Goal: Use online tool/utility: Use online tool/utility

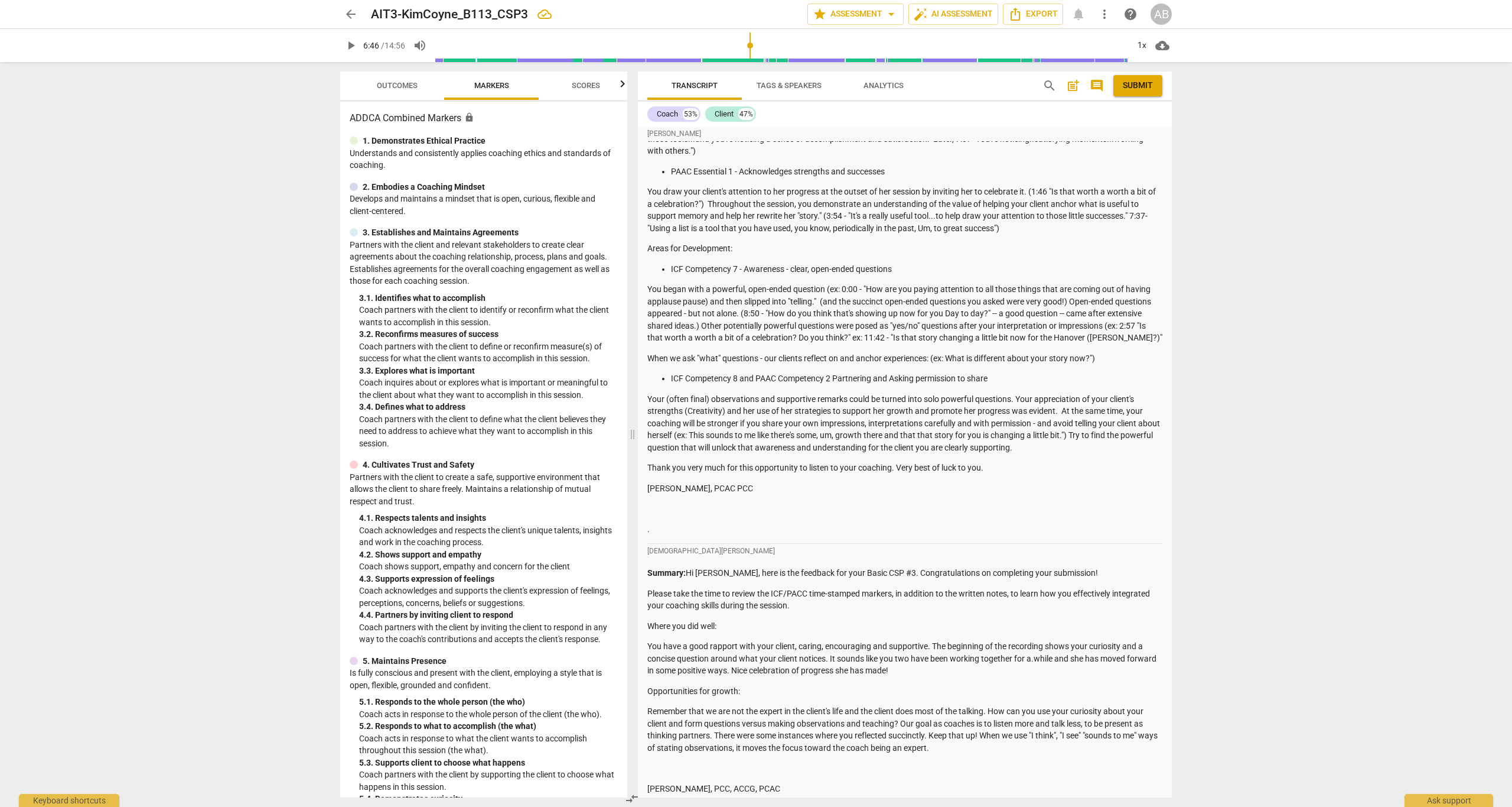
scroll to position [651, 0]
drag, startPoint x: 608, startPoint y: 481, endPoint x: 706, endPoint y: 646, distance: 191.9
click at [383, 738] on div "Outcomes Markers Scores ADDCA Combined Markers lock 1. Demonstrates Ethical Pra…" at bounding box center [756, 434] width 850 height 744
click at [1431, 302] on div "arrow_back AIT3-KimCoyne_B113_CSP3 edit star Assessment arrow_drop_down auto_fi…" at bounding box center [756, 403] width 1512 height 807
click at [583, 86] on span "Scores" at bounding box center [586, 85] width 28 height 9
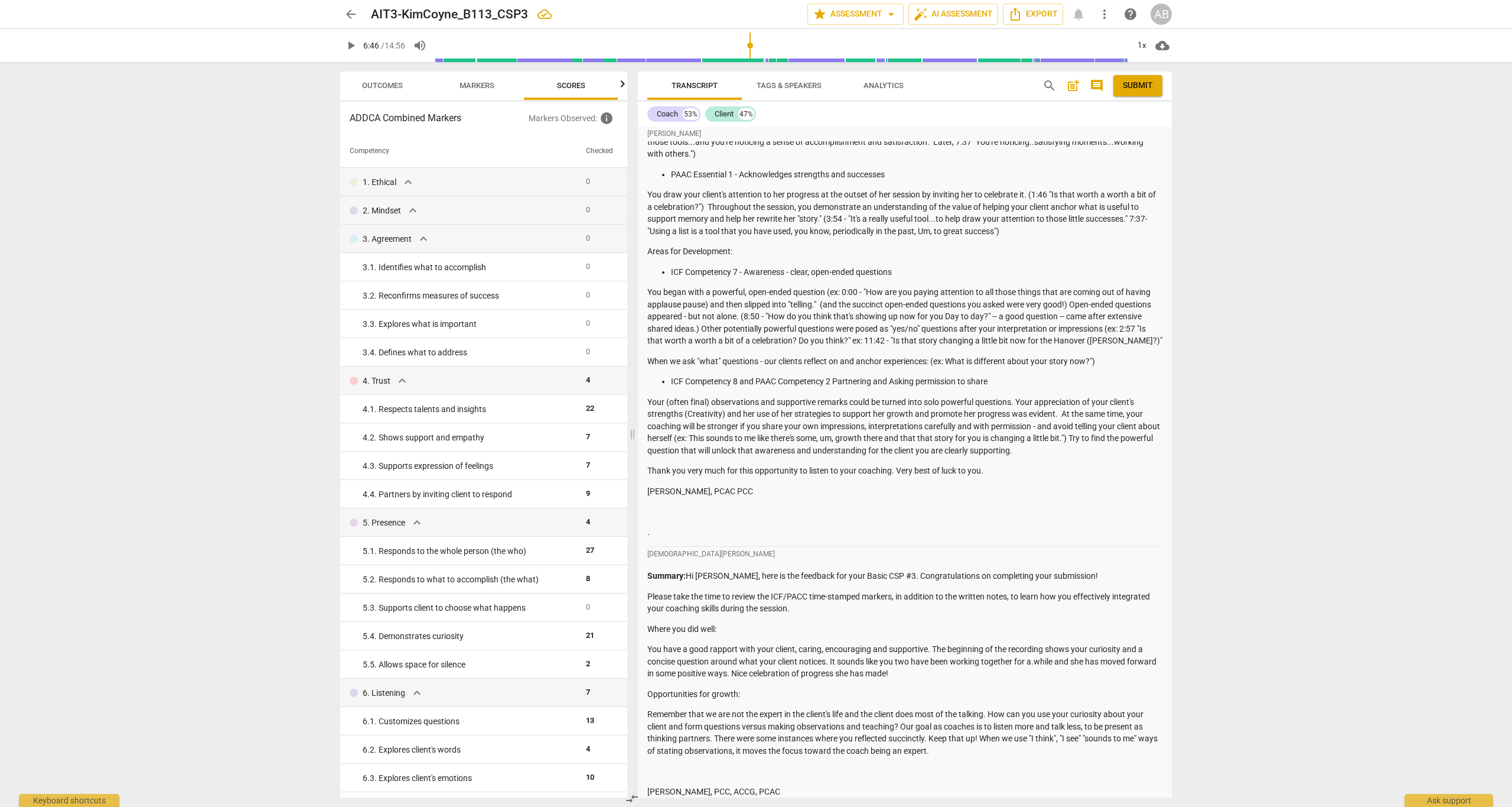
scroll to position [0, 16]
click at [437, 82] on span "Markers" at bounding box center [476, 86] width 94 height 16
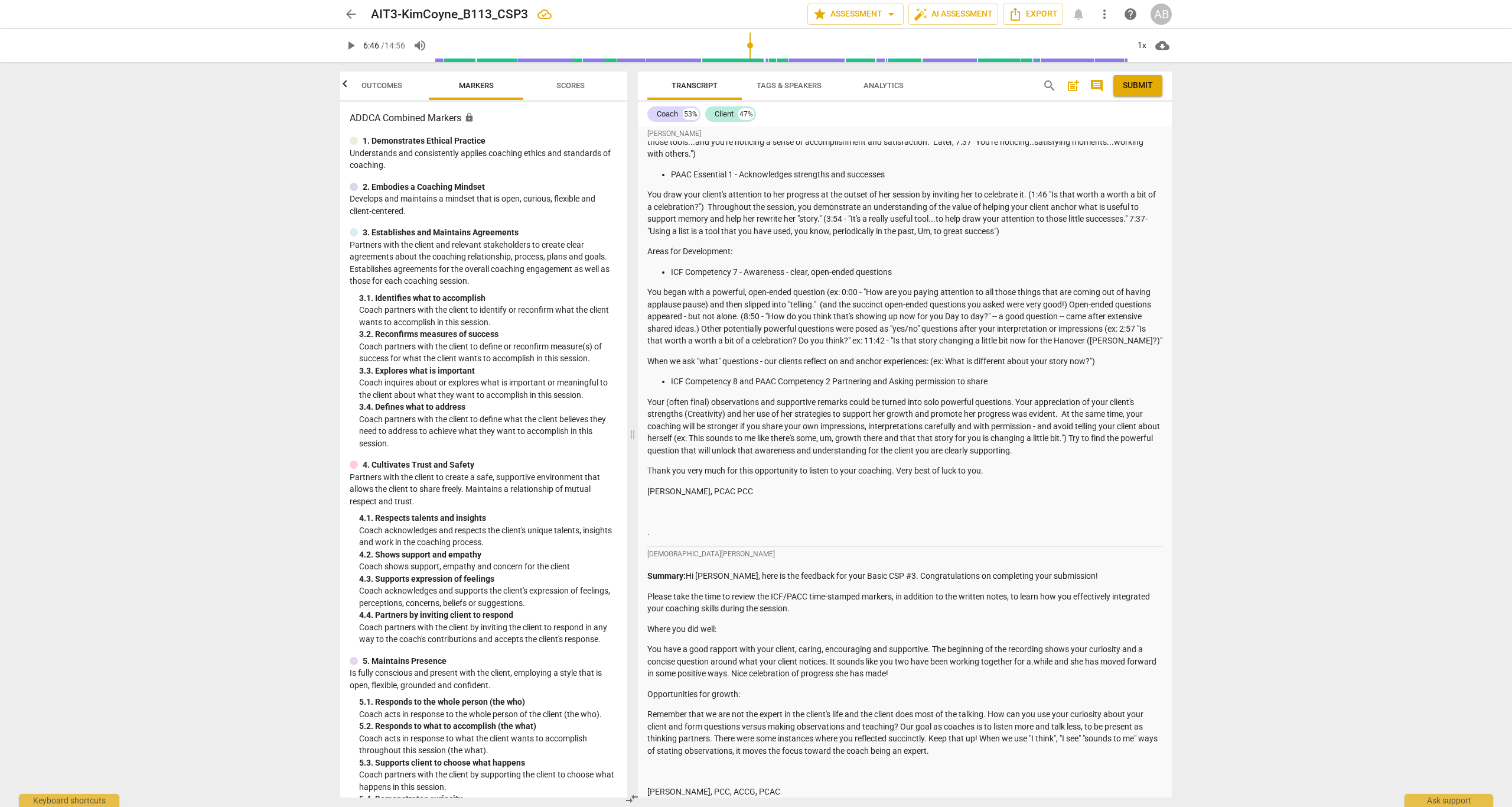
click at [404, 82] on span "Outcomes" at bounding box center [382, 86] width 69 height 16
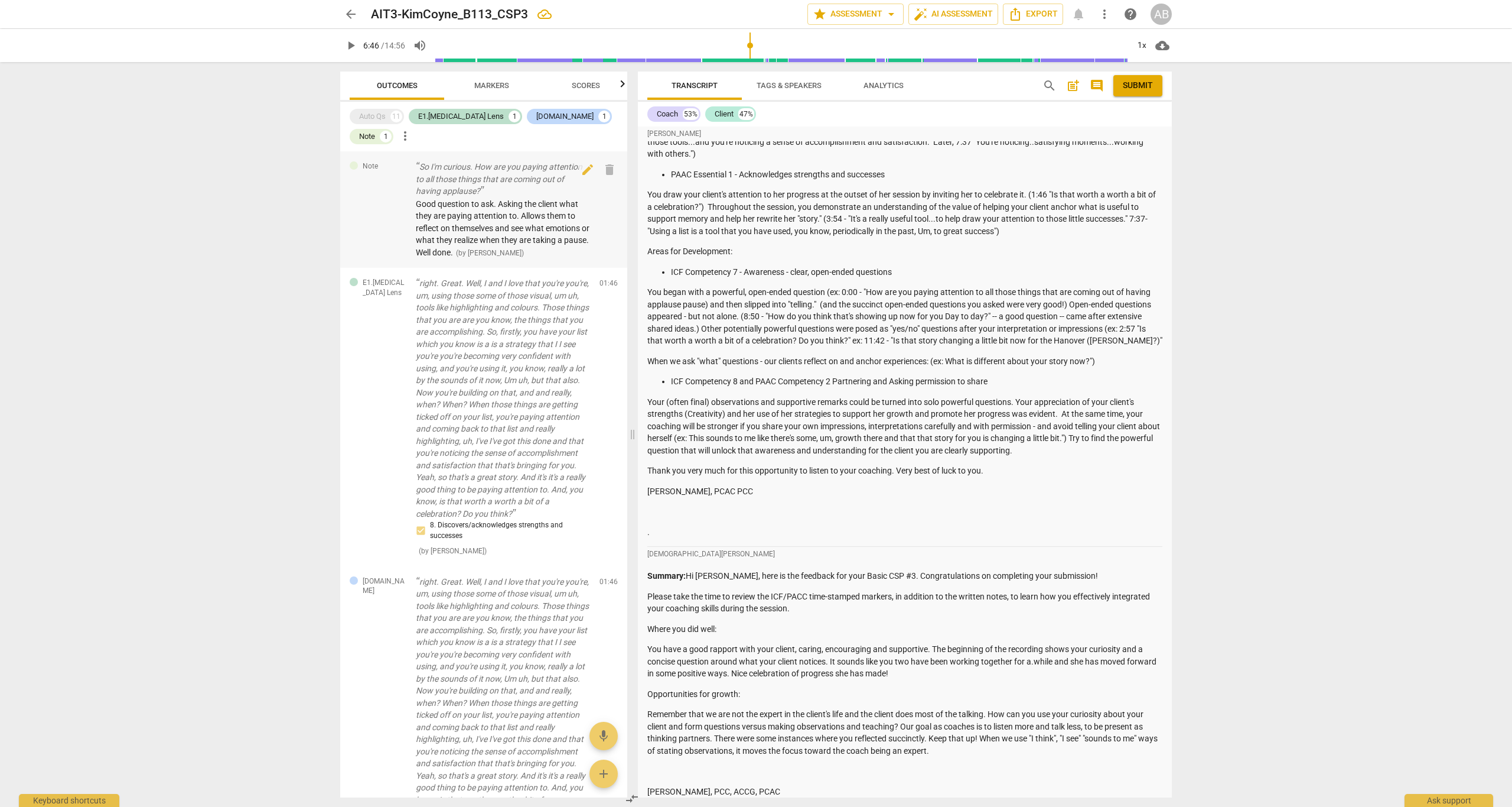
scroll to position [84, 0]
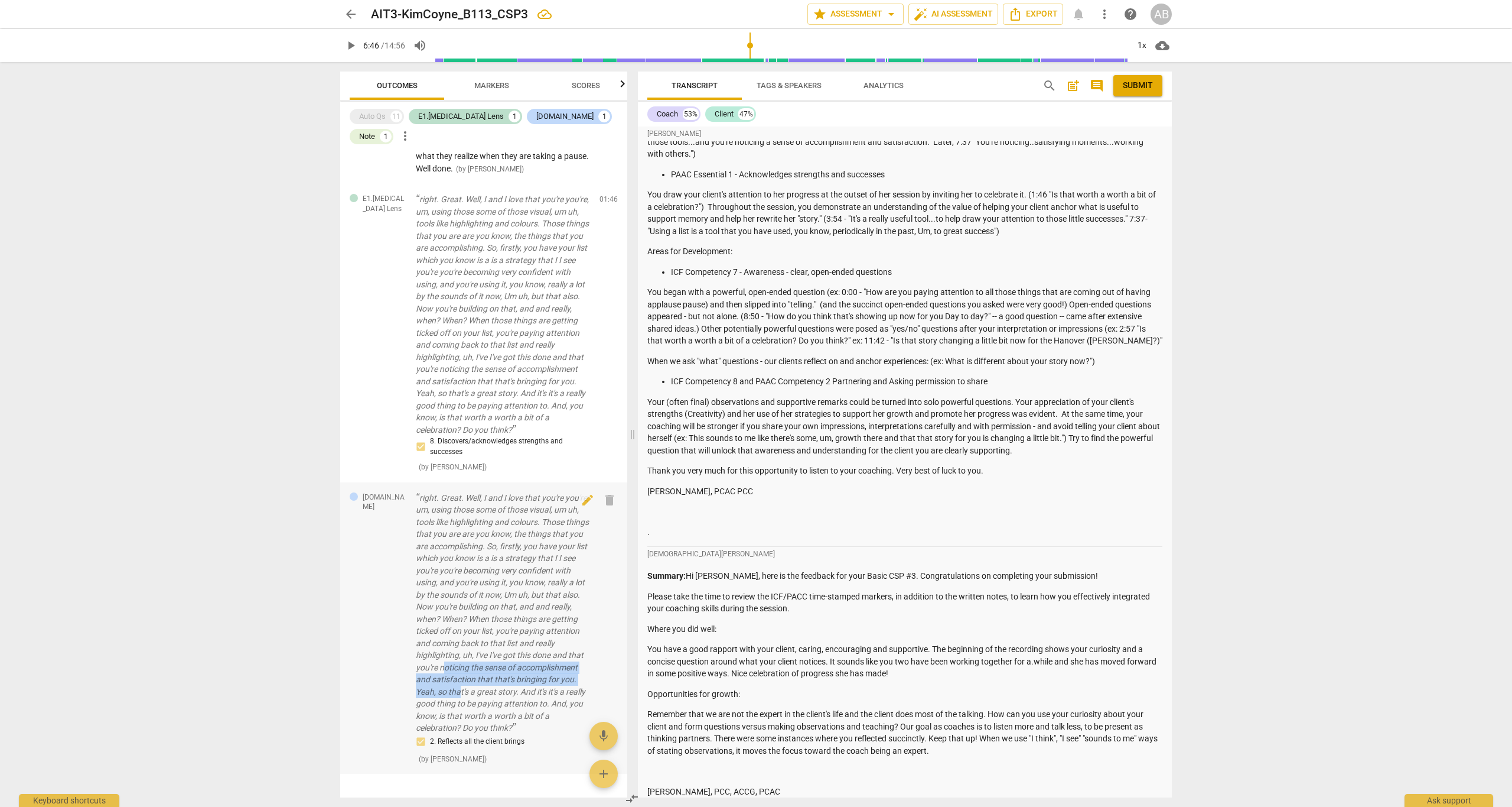
drag, startPoint x: 500, startPoint y: 655, endPoint x: 525, endPoint y: 655, distance: 25.0
click at [525, 655] on p "right. Great. Well, I and I love that you're you're, um, using those some of th…" at bounding box center [502, 613] width 174 height 242
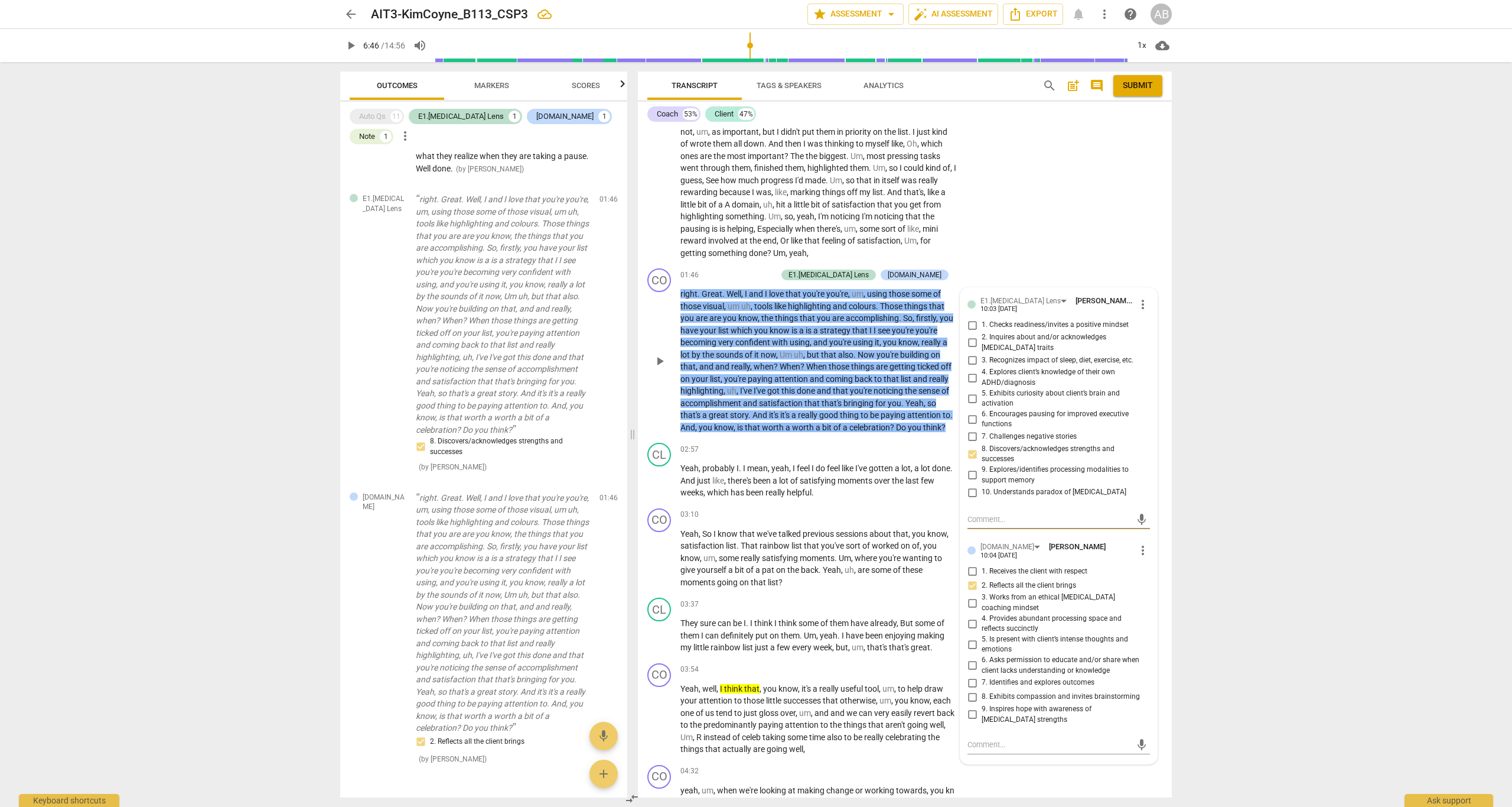
click at [1253, 211] on div "arrow_back AIT3-KimCoyne_B113_CSP3 edit star Assessment arrow_drop_down auto_fi…" at bounding box center [756, 403] width 1512 height 807
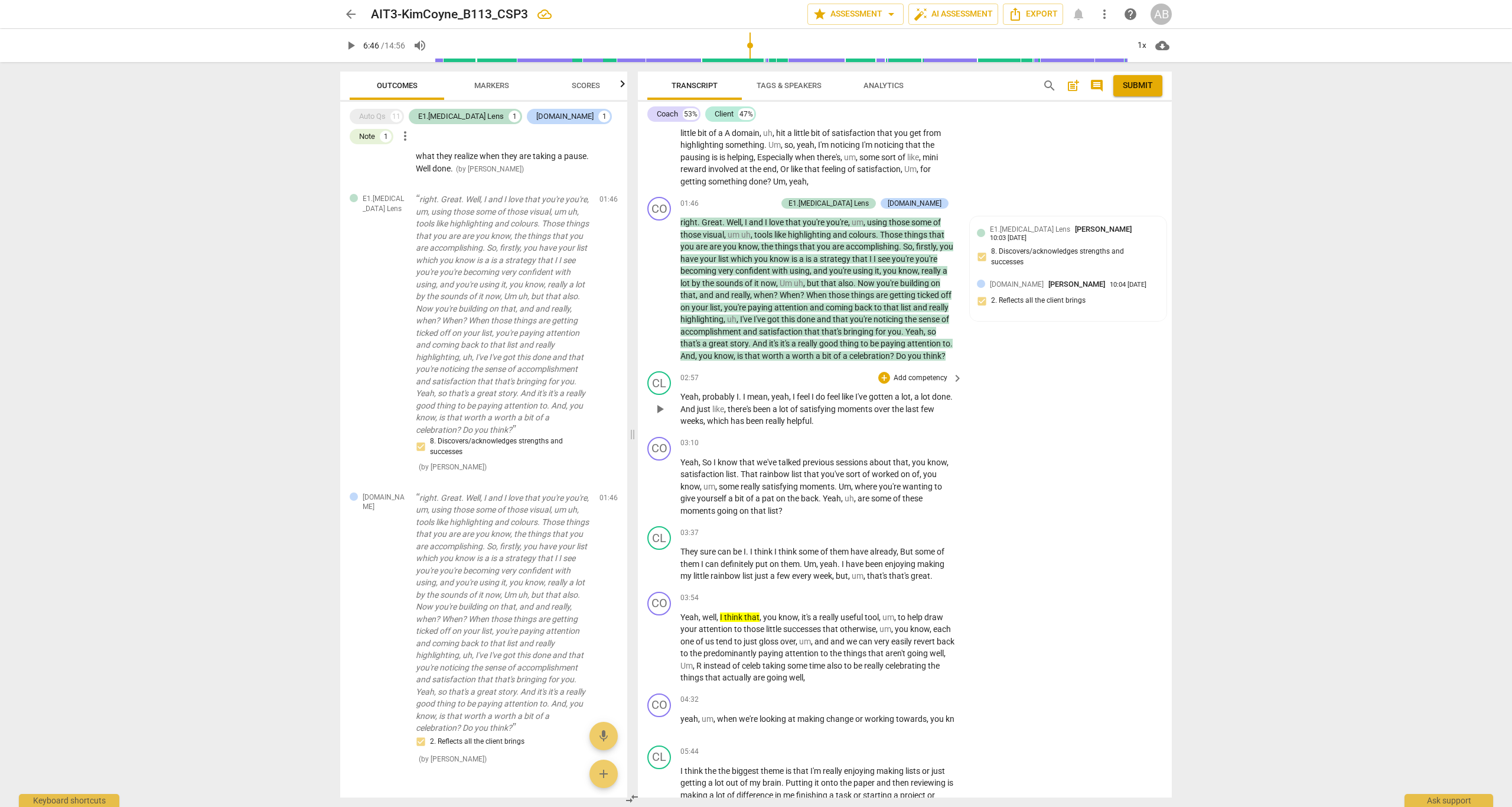
scroll to position [2828, 0]
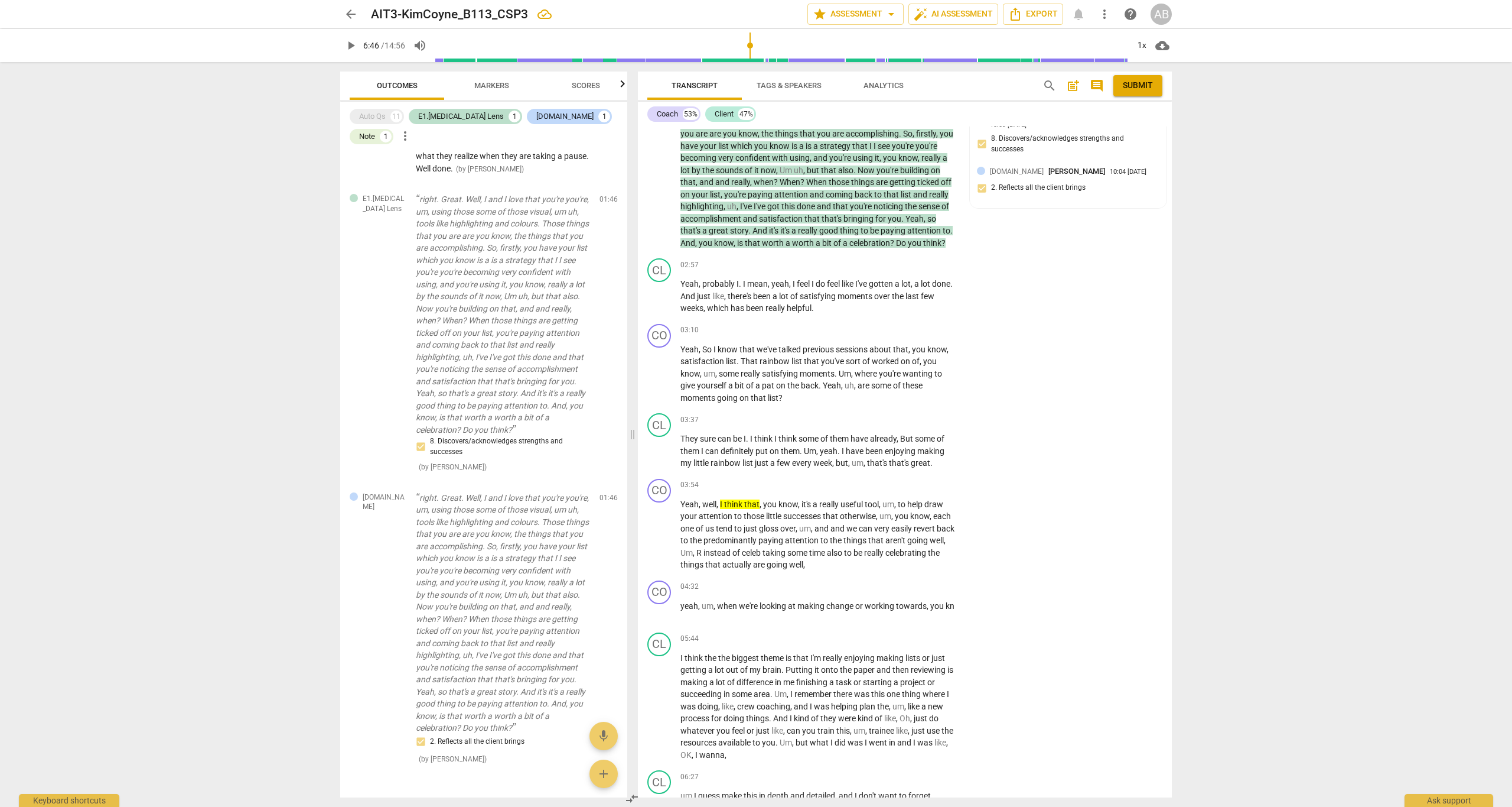
click at [185, 147] on div "arrow_back AIT3-KimCoyne_B113_CSP3 edit star Assessment arrow_drop_down auto_fi…" at bounding box center [756, 403] width 1512 height 807
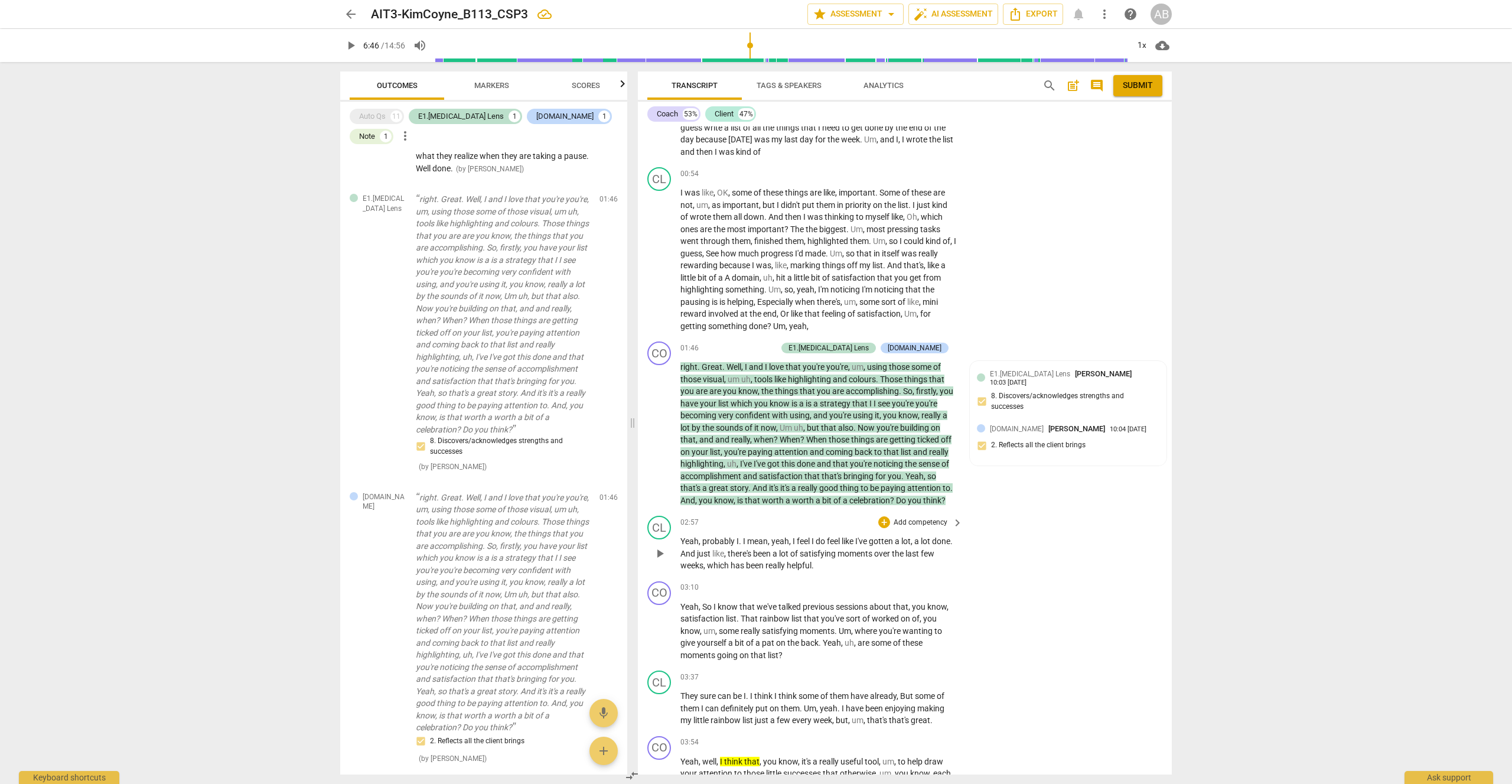
scroll to position [2736, 0]
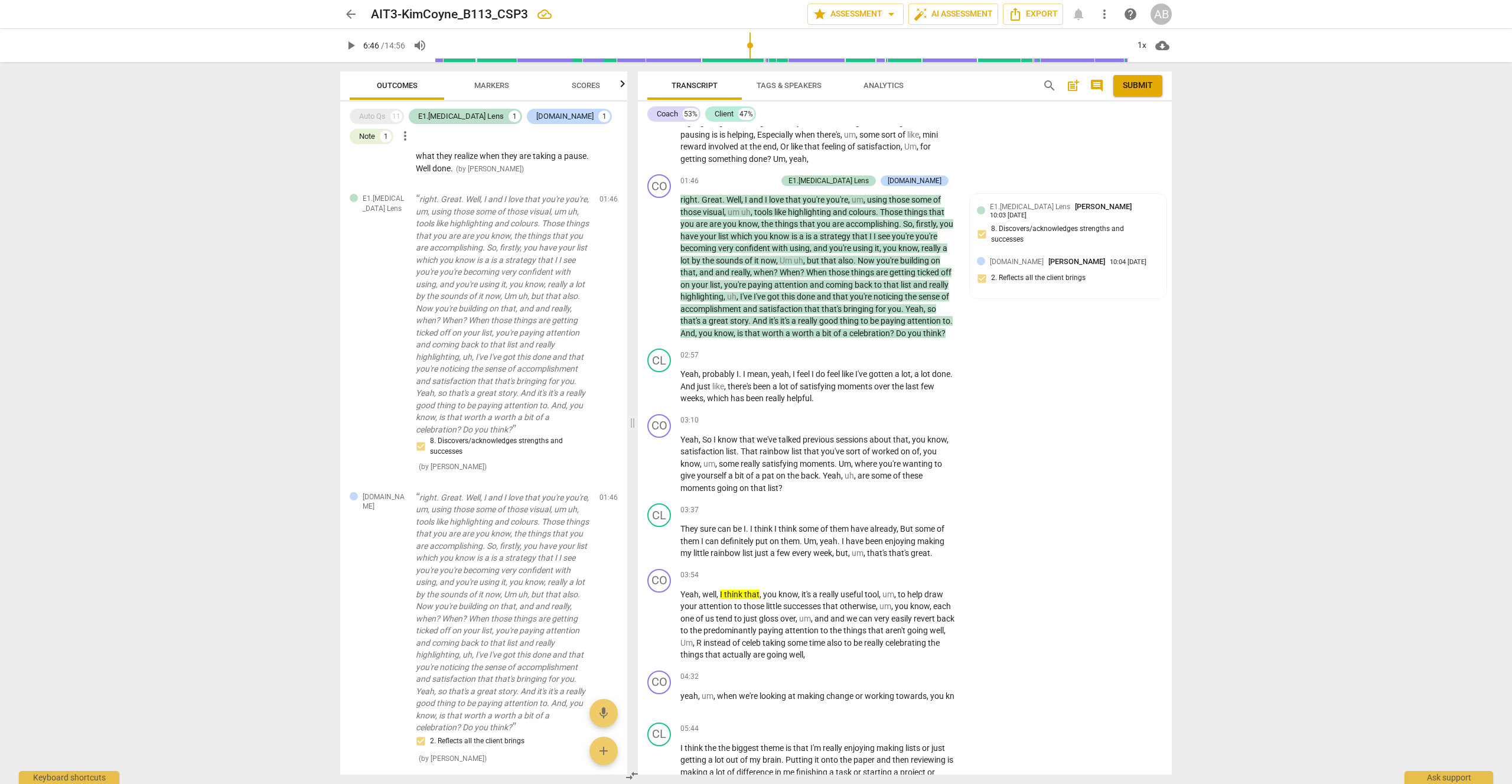
click at [352, 46] on span "play_arrow" at bounding box center [351, 46] width 14 height 14
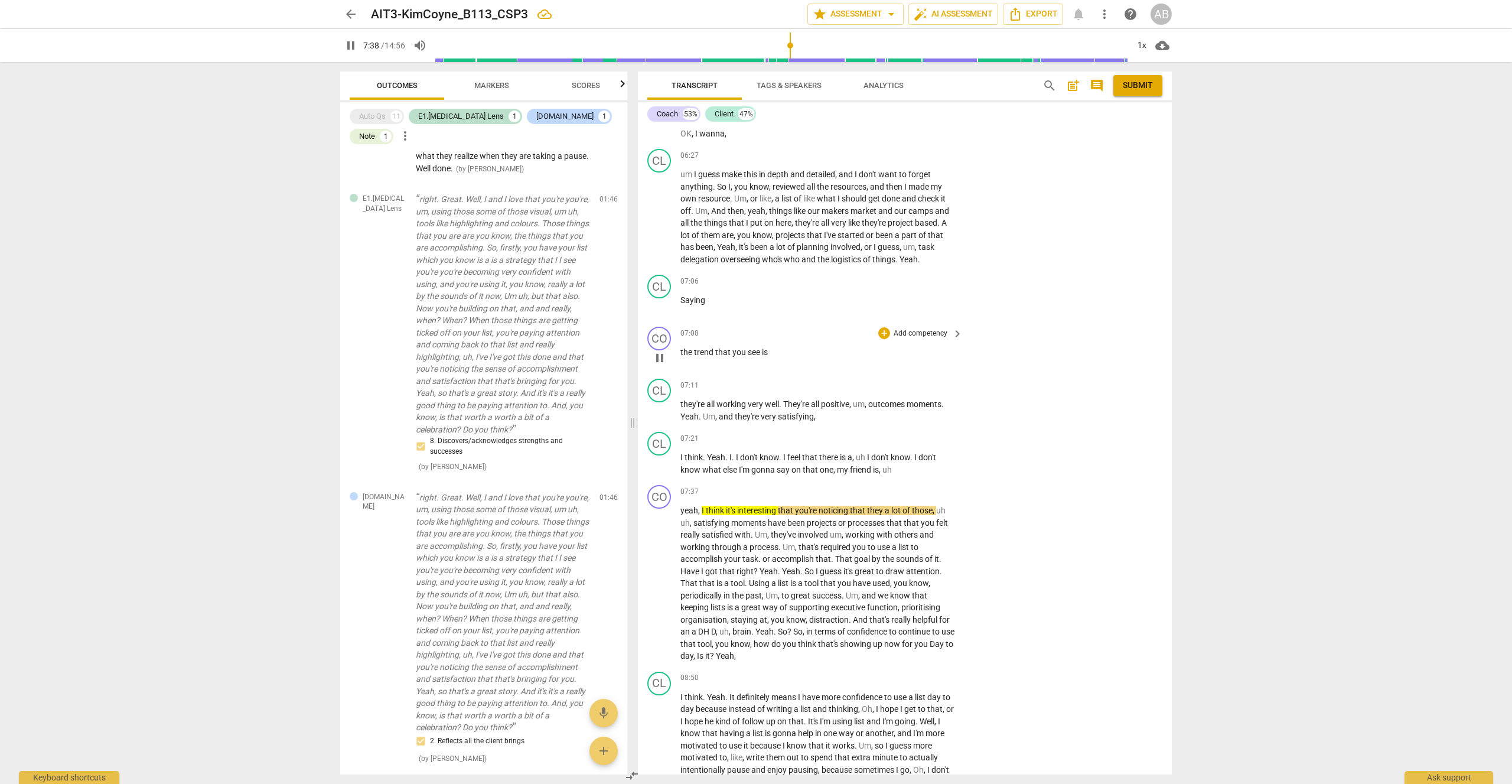
scroll to position [3457, 0]
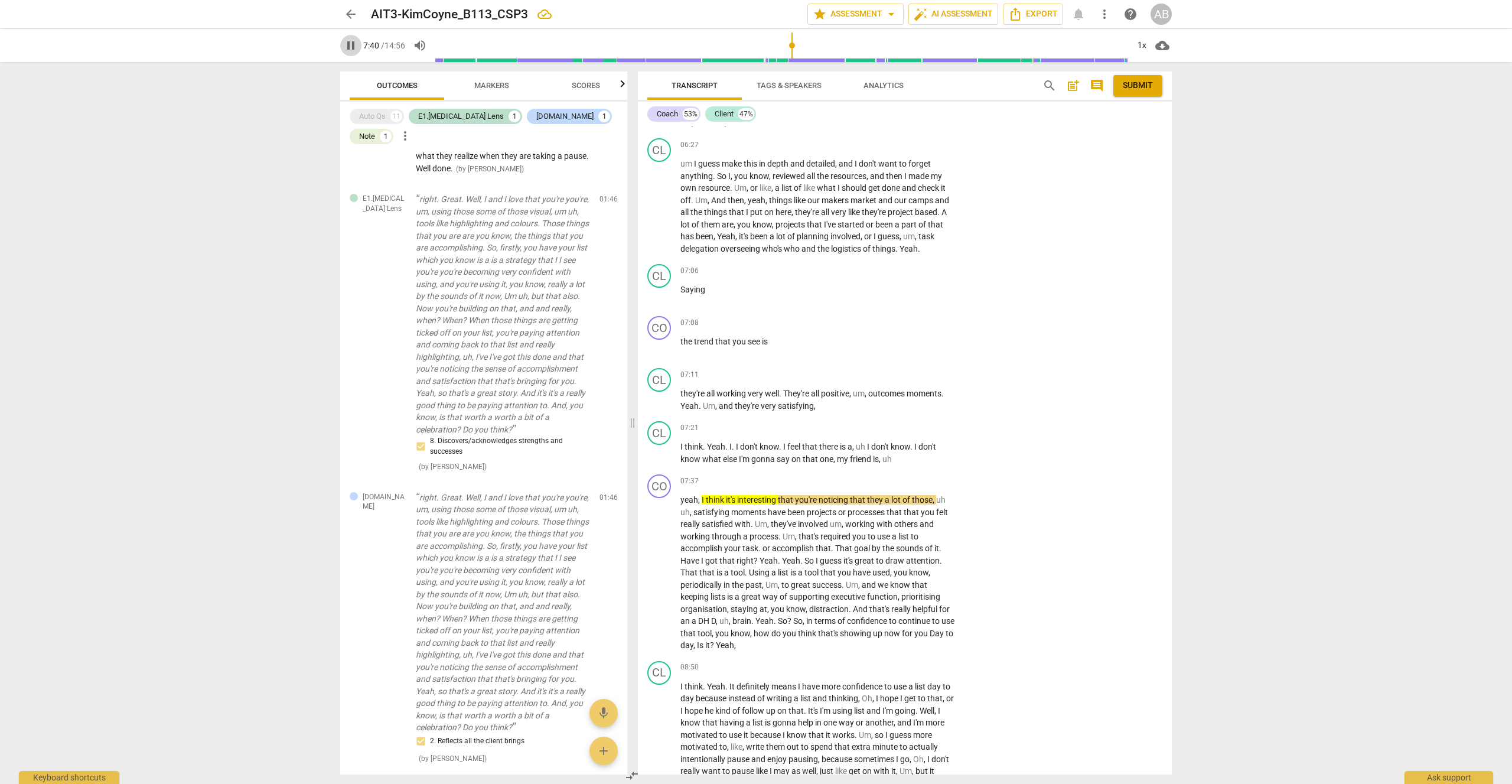
click at [346, 42] on span "pause" at bounding box center [351, 46] width 14 height 14
type input "460"
click at [883, 316] on div "+" at bounding box center [884, 322] width 12 height 12
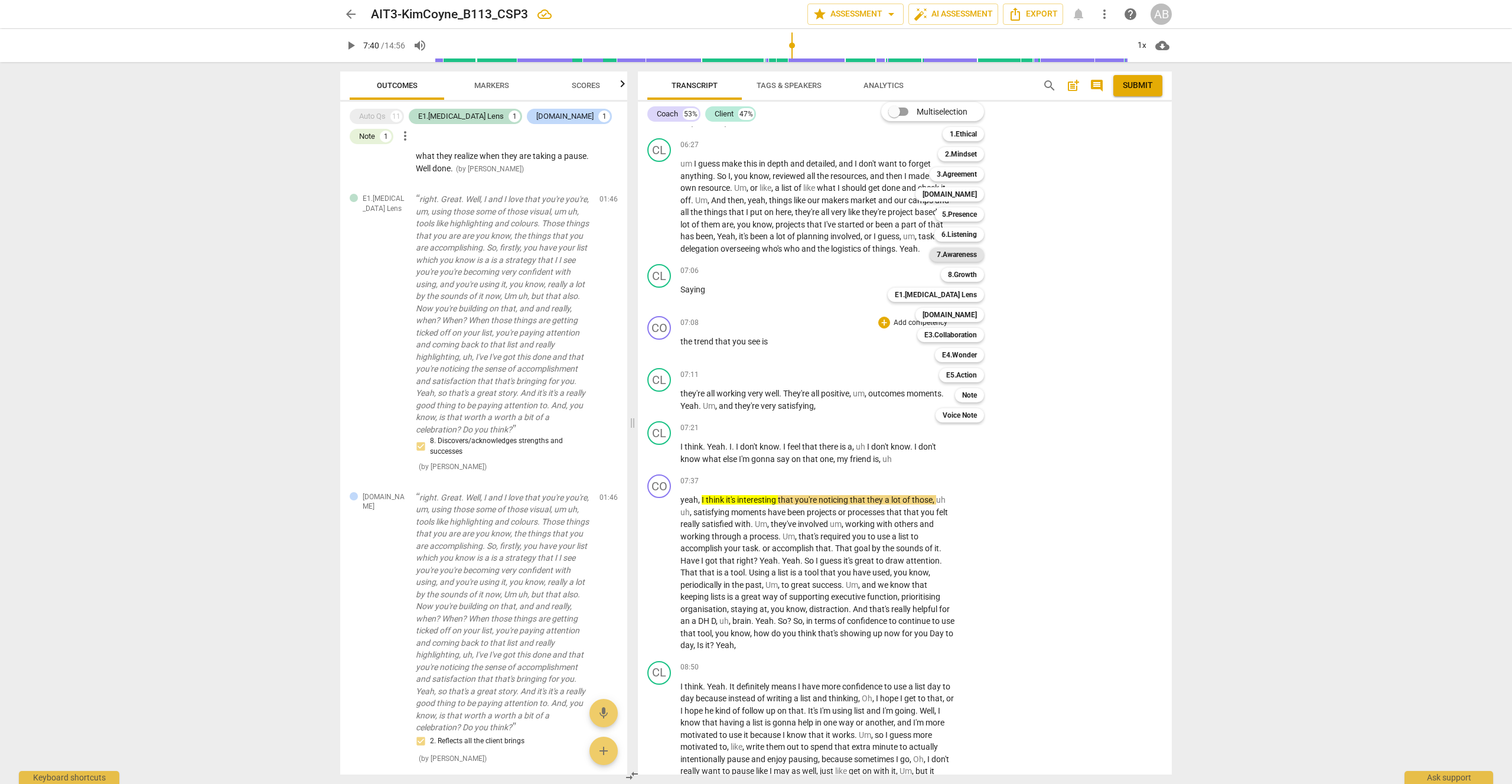
click at [969, 258] on b "7.Awareness" at bounding box center [957, 254] width 40 height 14
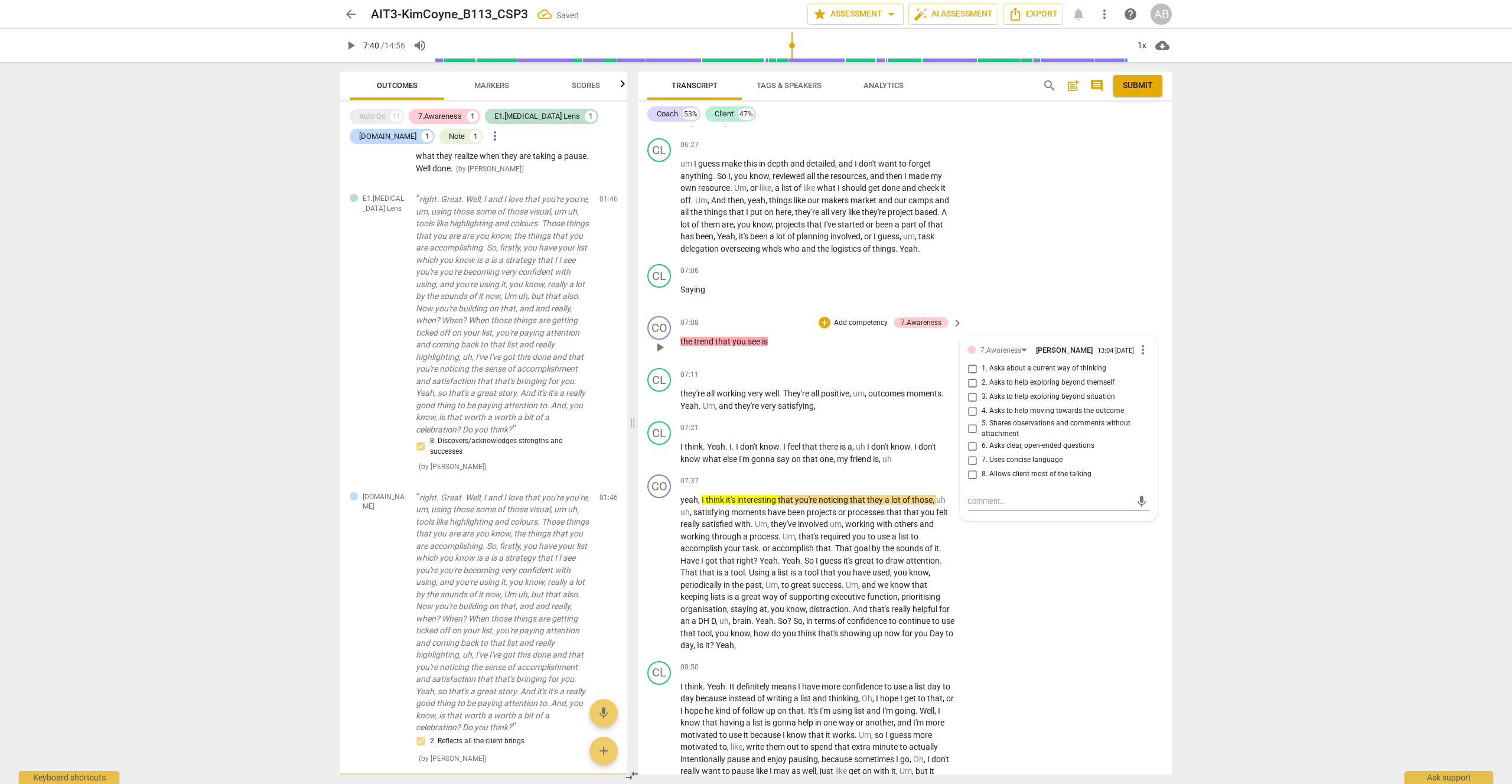
scroll to position [173, 0]
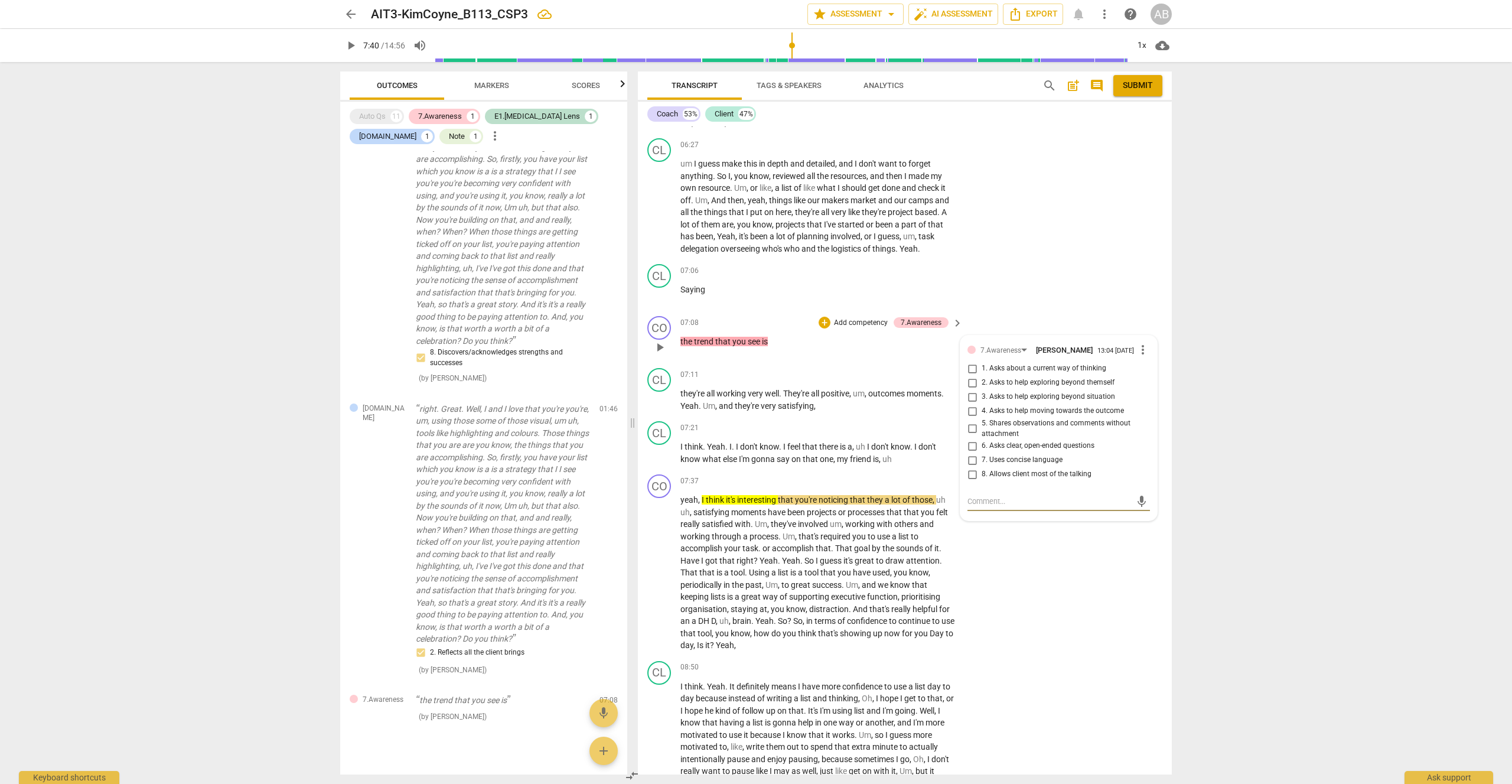
click at [973, 390] on input "3. Asks to help exploring beyond situation" at bounding box center [972, 397] width 19 height 14
checkbox input "true"
click at [343, 46] on span "play_arrow" at bounding box center [351, 46] width 21 height 14
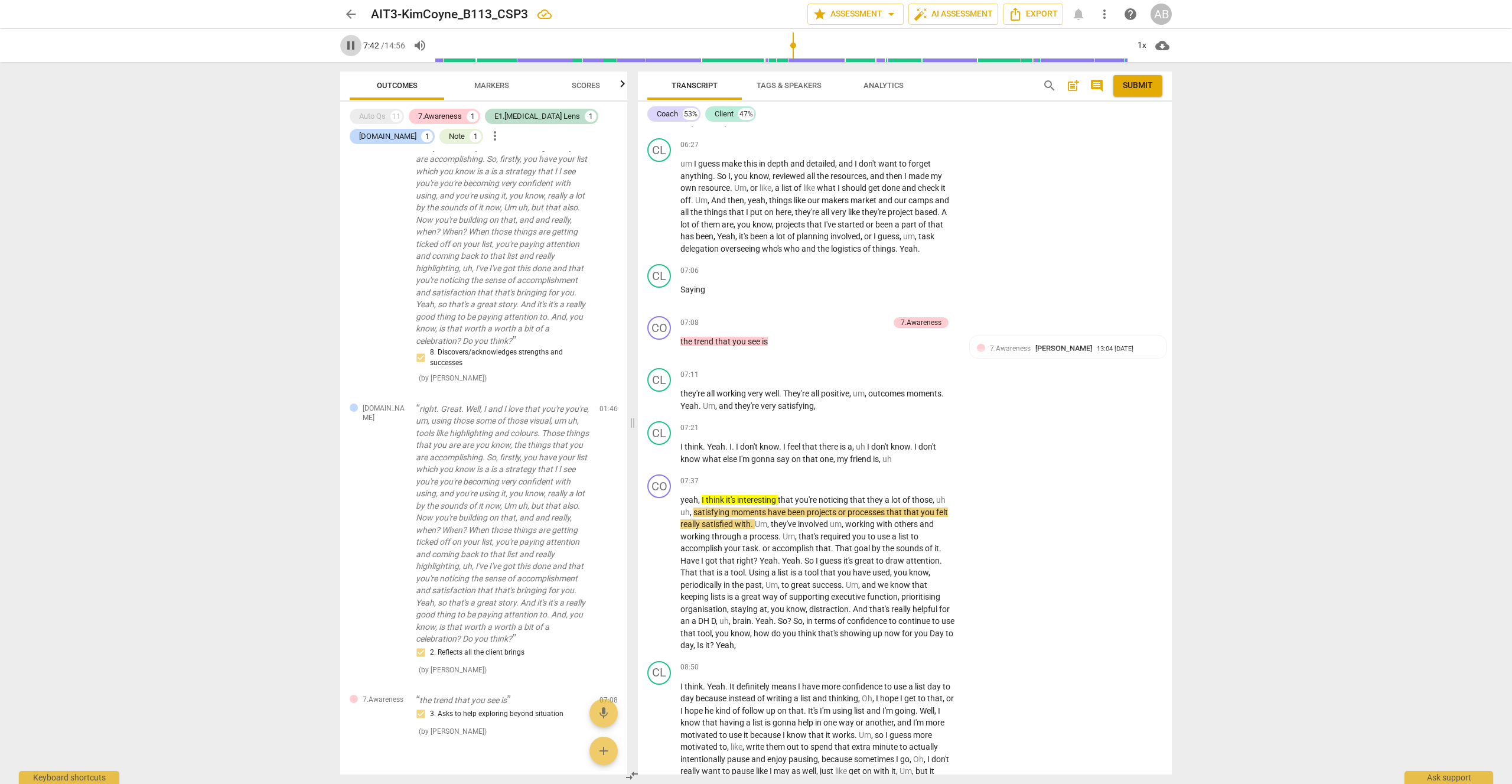
drag, startPoint x: 345, startPoint y: 49, endPoint x: 369, endPoint y: 74, distance: 34.7
click at [346, 49] on span "pause" at bounding box center [351, 46] width 14 height 14
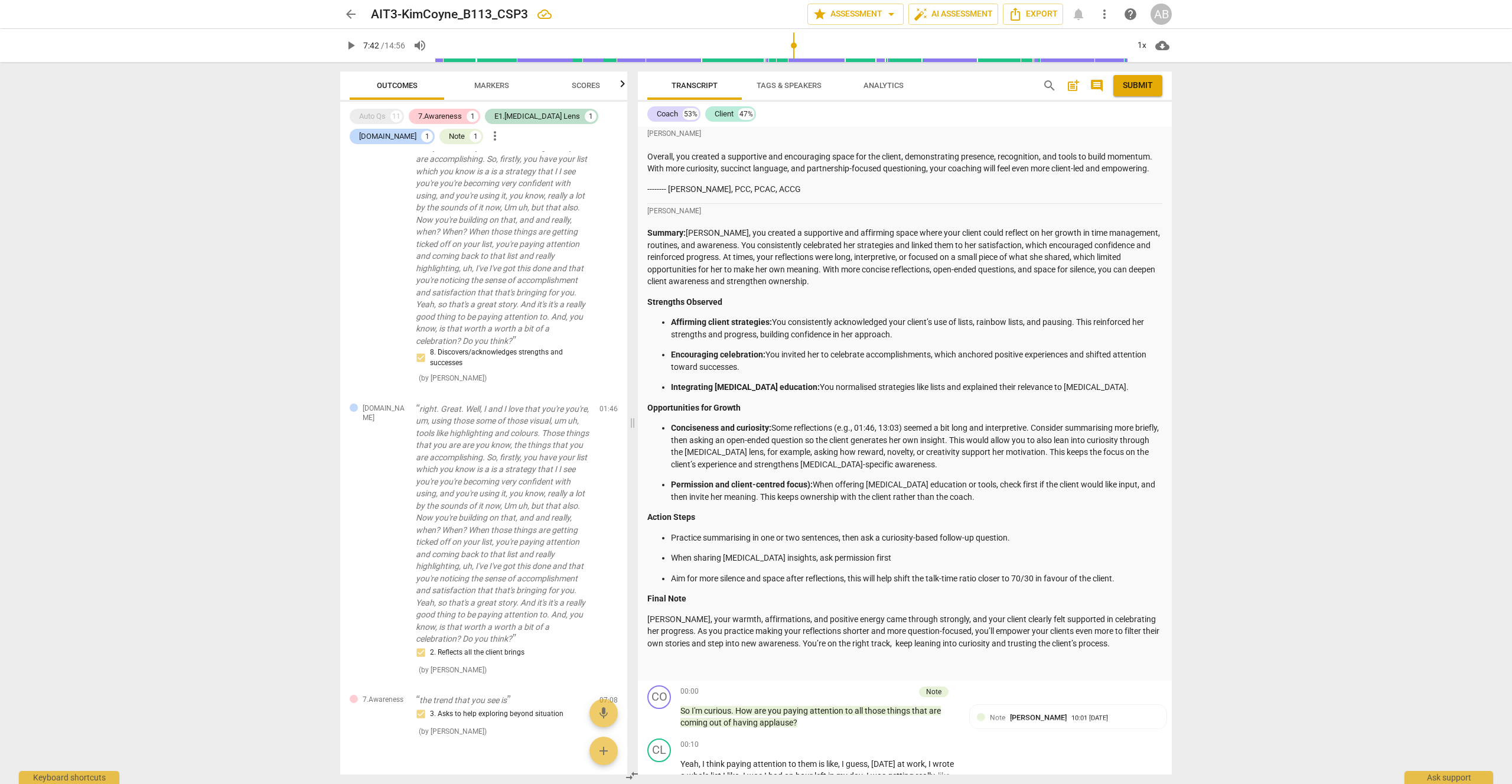
type input "463"
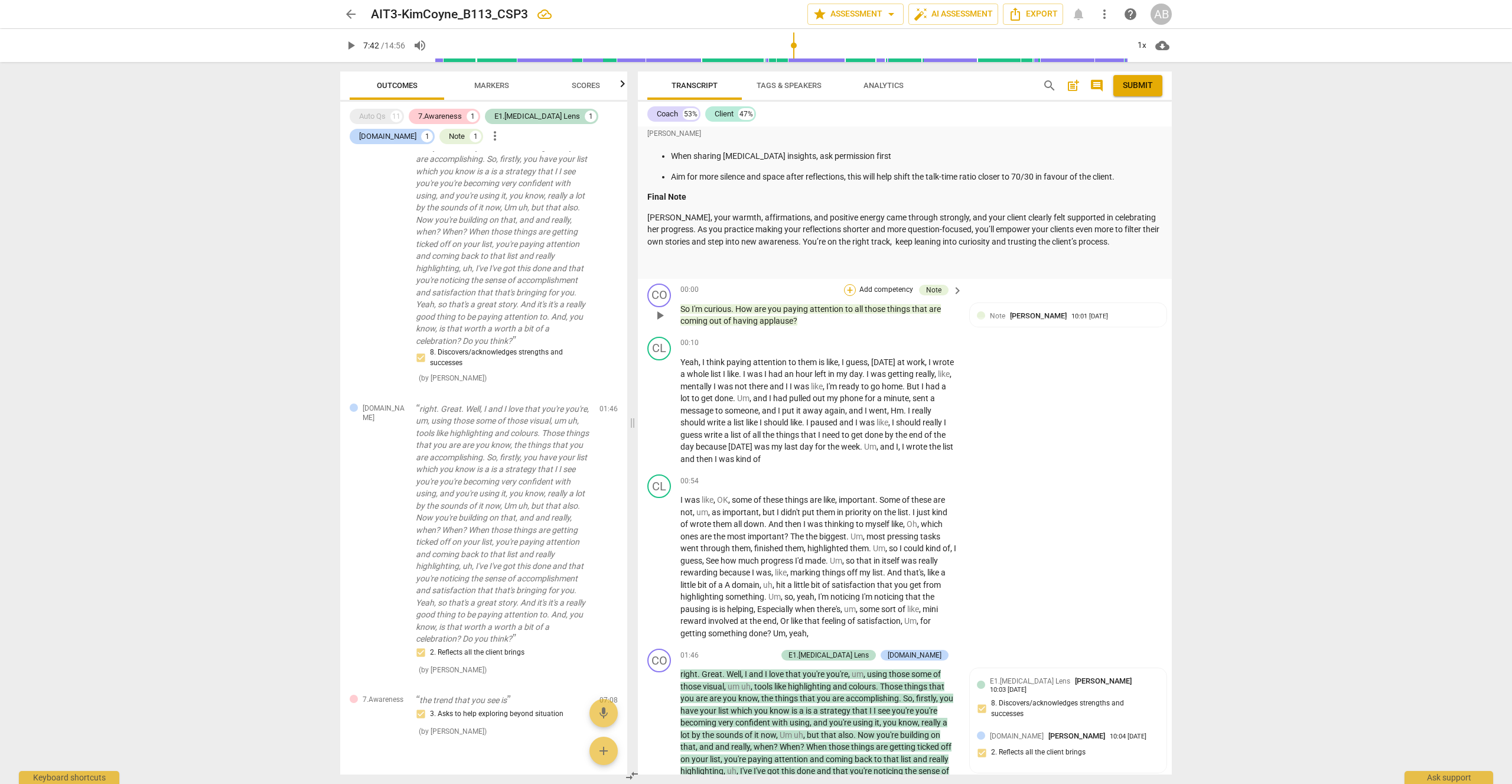
click at [850, 284] on div "+" at bounding box center [850, 290] width 12 height 12
click at [939, 201] on b "5.Presence" at bounding box center [925, 202] width 35 height 14
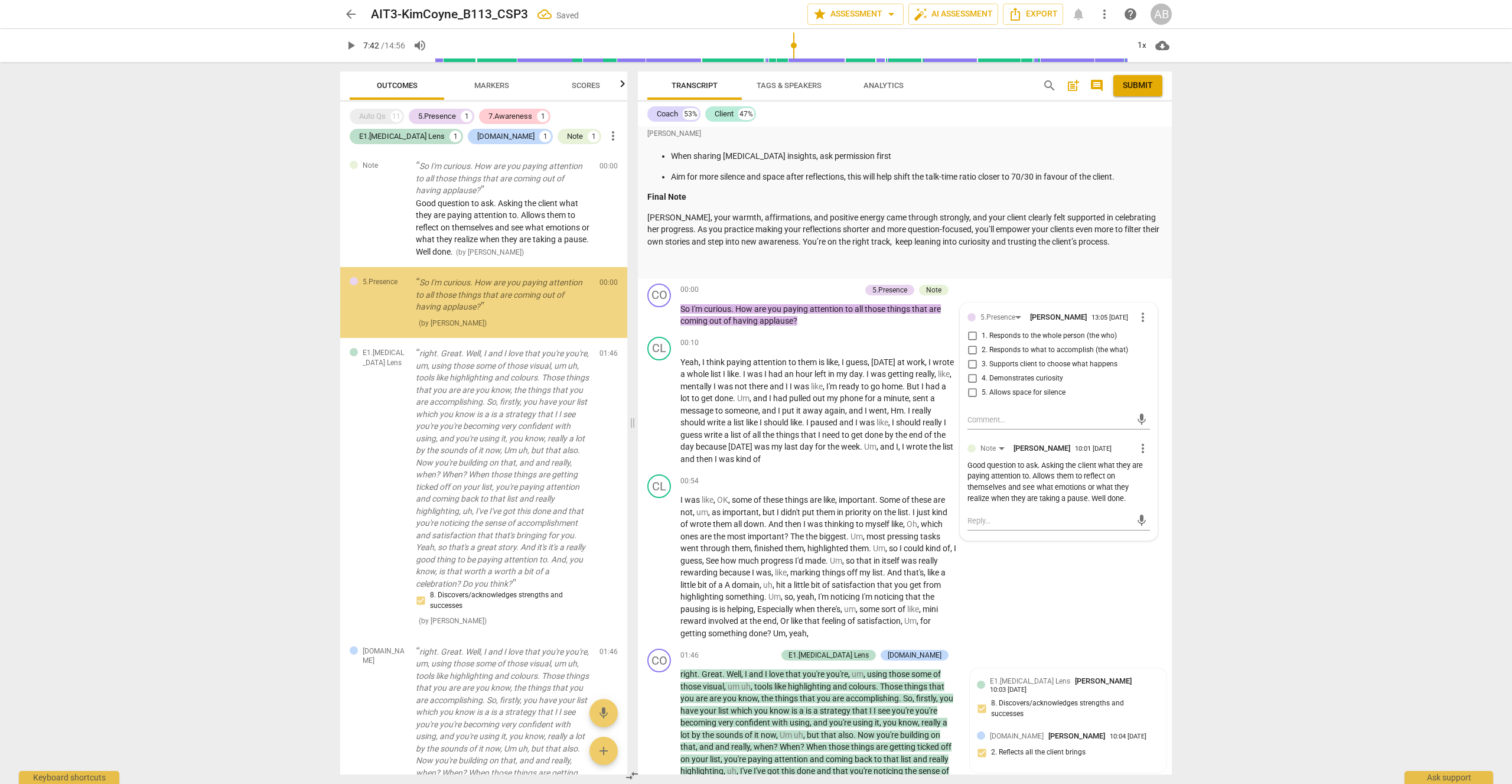
scroll to position [0, 0]
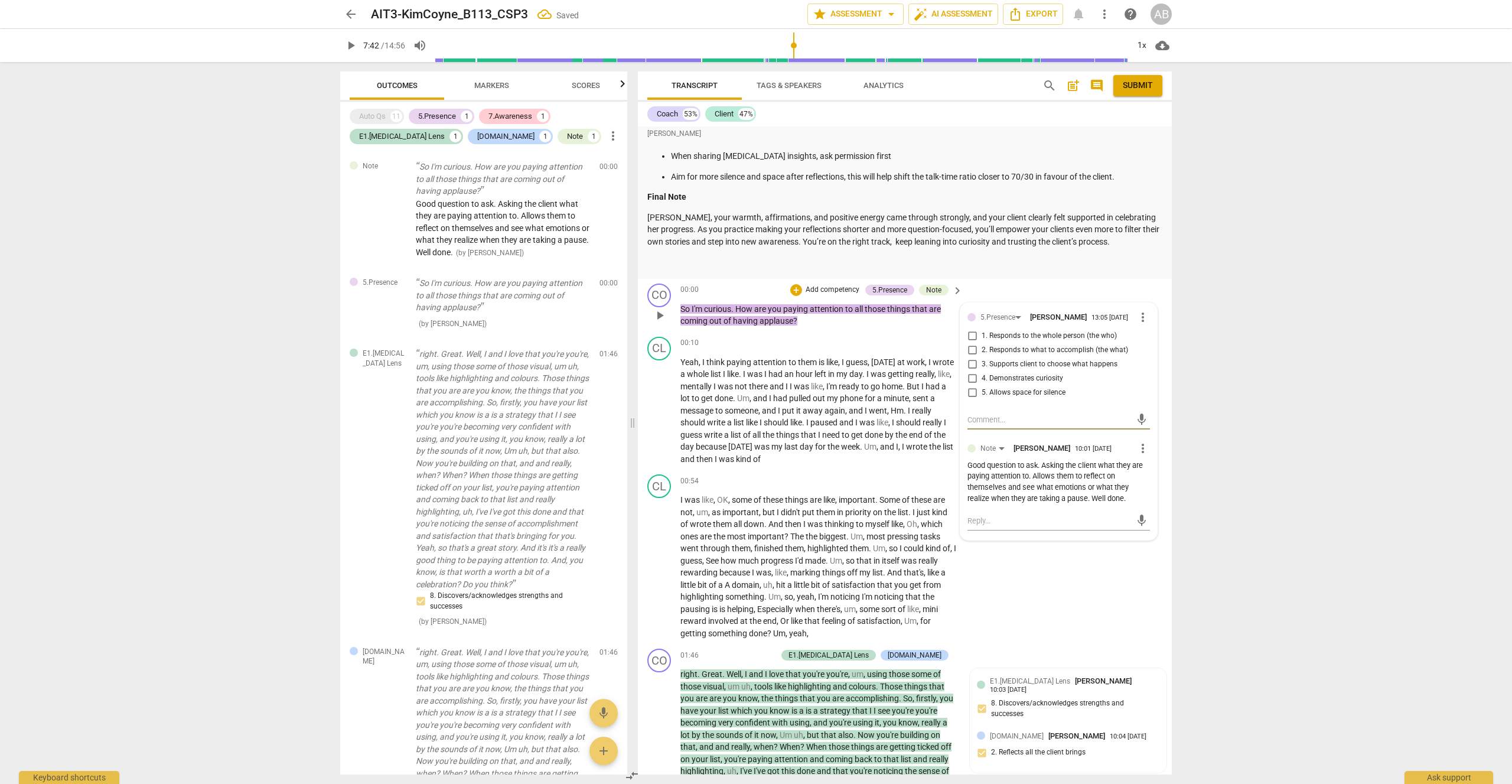
click at [1142, 310] on span "more_vert" at bounding box center [1143, 317] width 14 height 14
click at [1148, 295] on li "Delete" at bounding box center [1152, 299] width 41 height 23
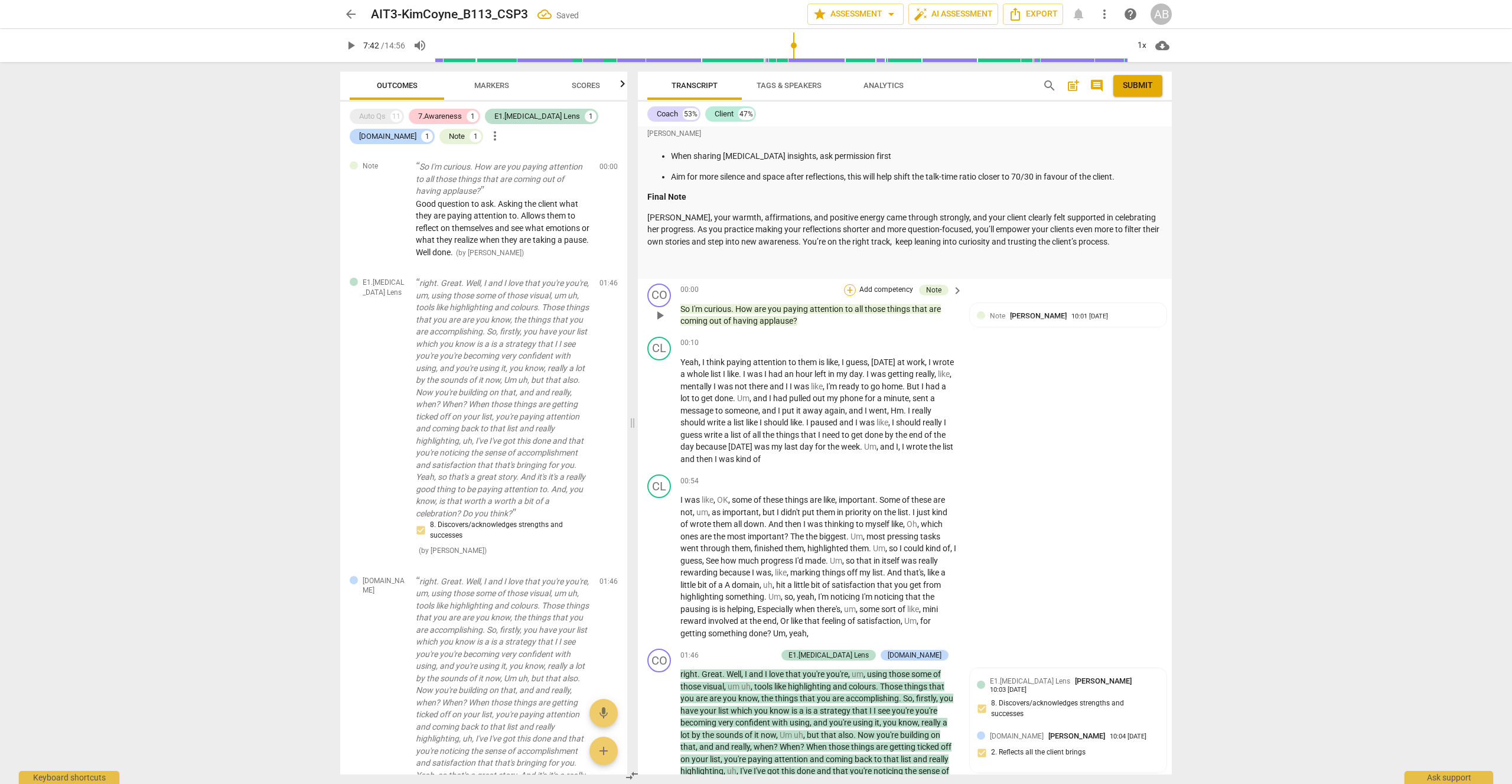
click at [850, 284] on div "+" at bounding box center [850, 290] width 12 height 12
click at [934, 187] on b "[DOMAIN_NAME]" at bounding box center [915, 182] width 54 height 14
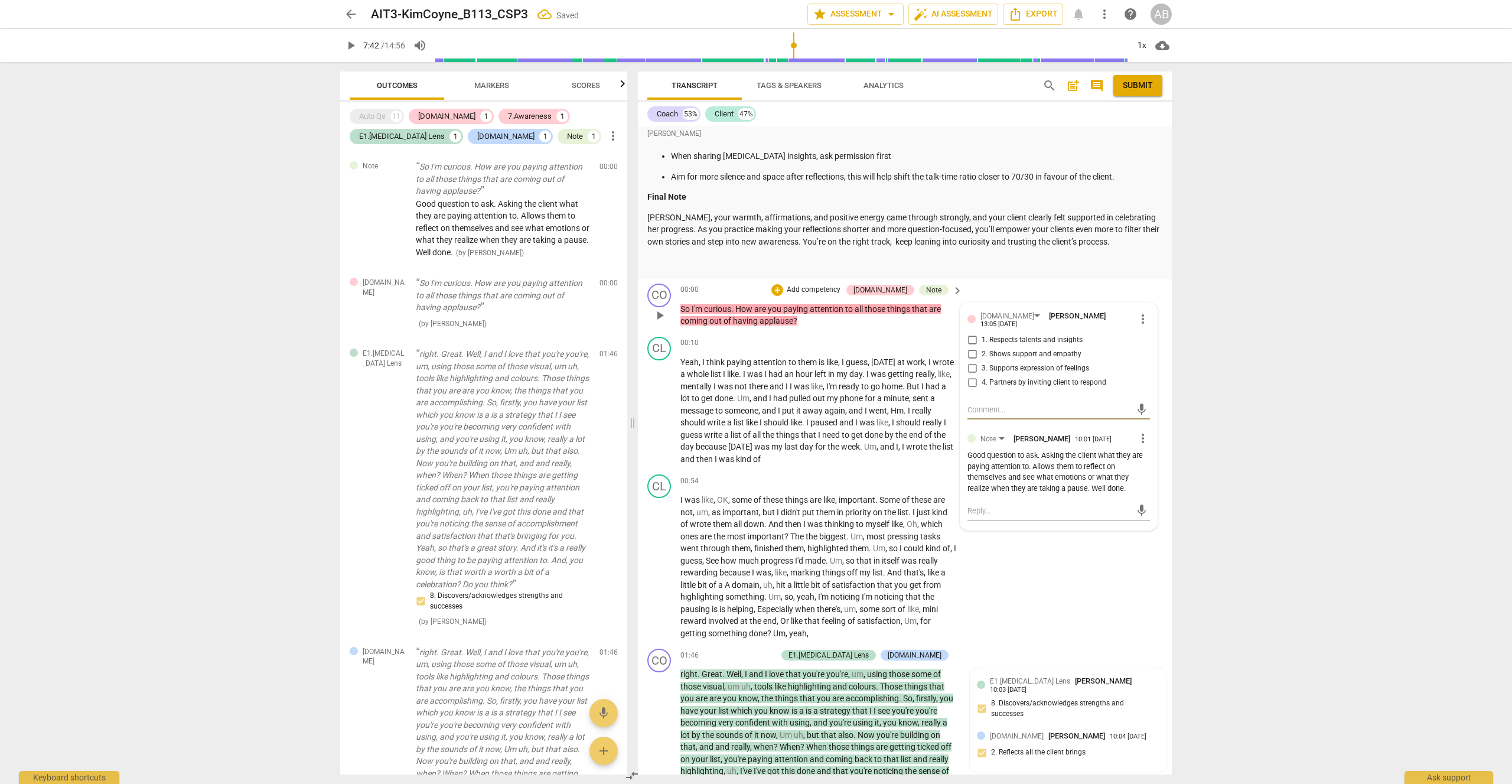
click at [1139, 312] on span "more_vert" at bounding box center [1143, 319] width 14 height 14
click at [1147, 297] on li "Delete" at bounding box center [1152, 299] width 41 height 23
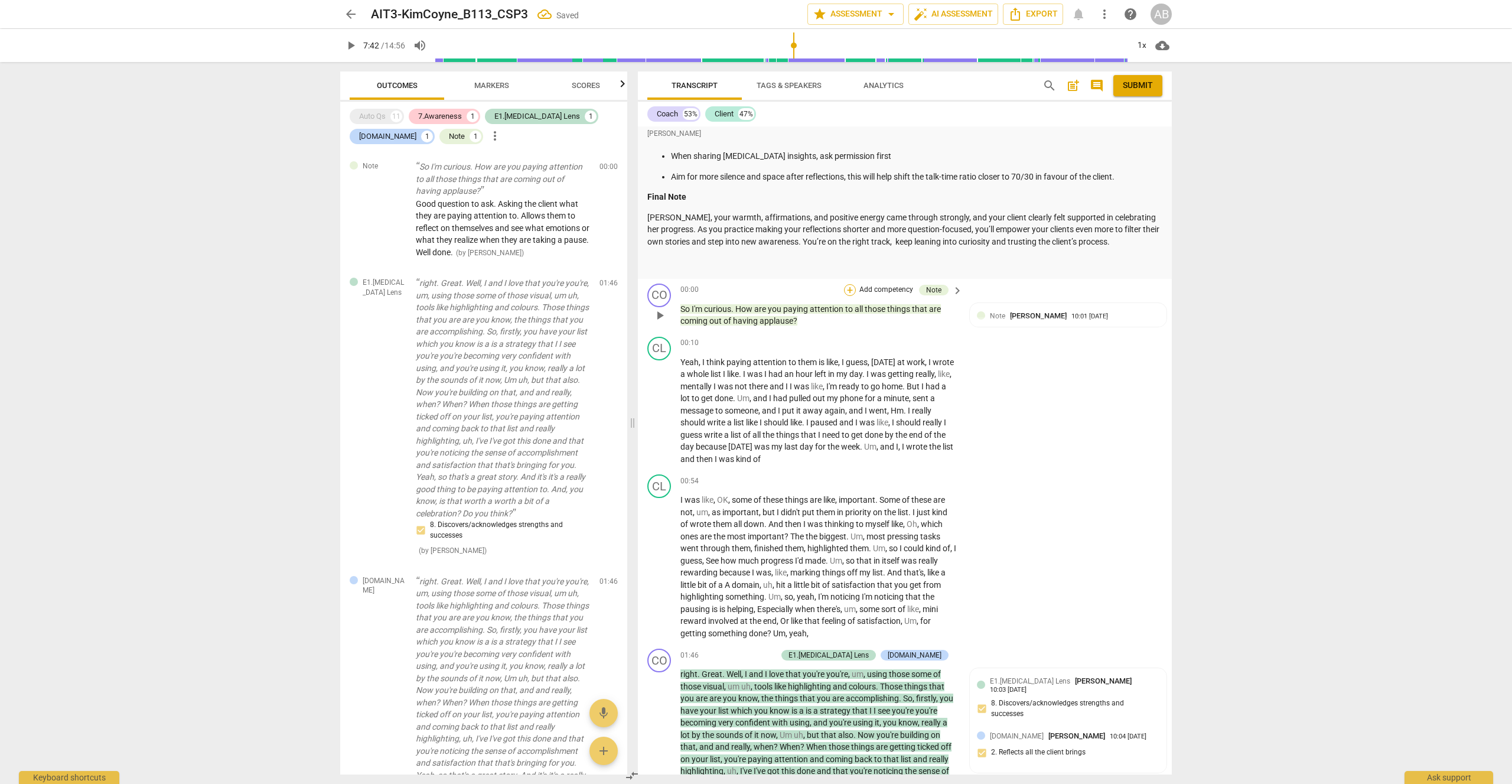
click at [853, 284] on div "+" at bounding box center [850, 290] width 12 height 12
click at [930, 228] on b "6.Listening" at bounding box center [925, 222] width 35 height 14
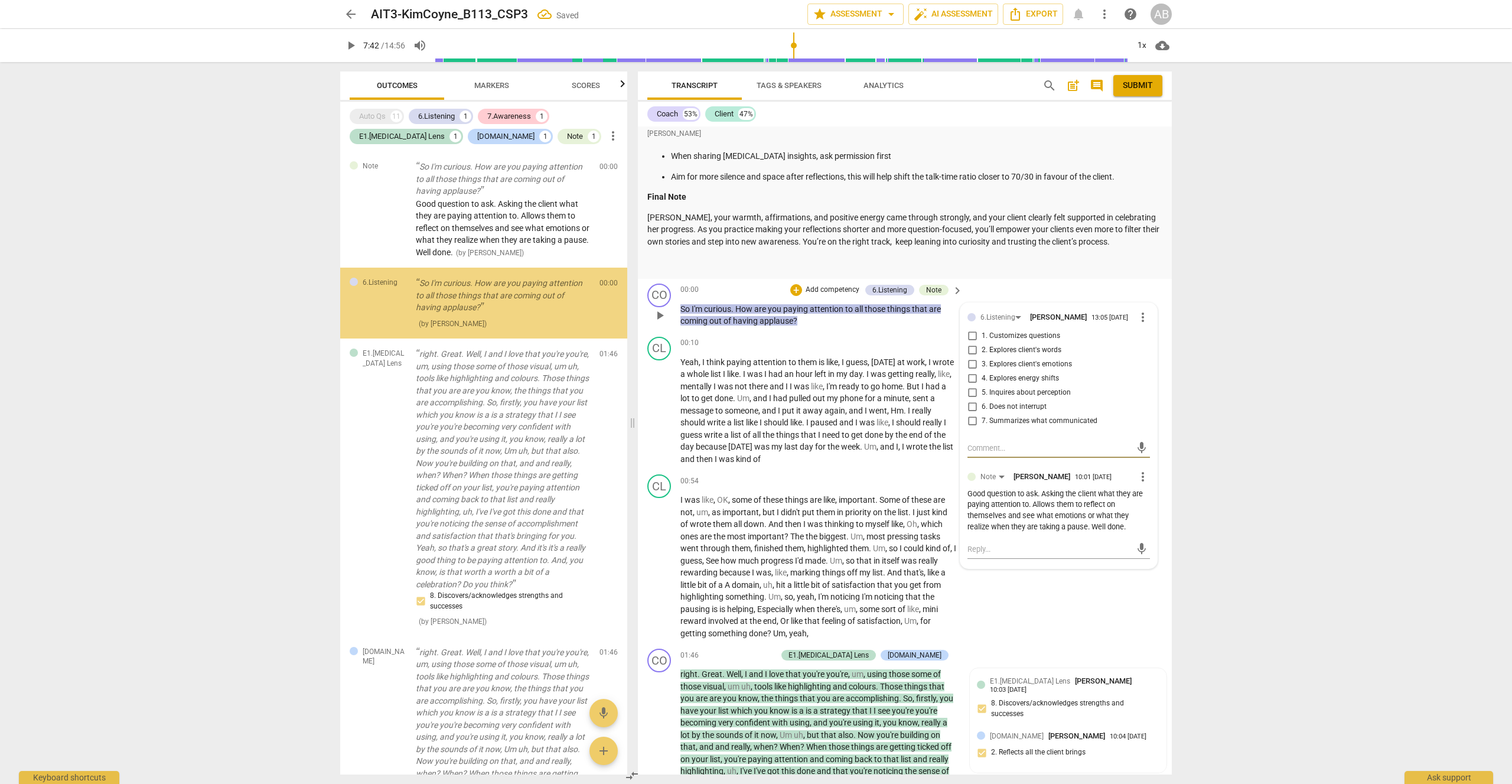
click at [975, 329] on input "1. Customizes questions" at bounding box center [972, 336] width 19 height 14
checkbox input "true"
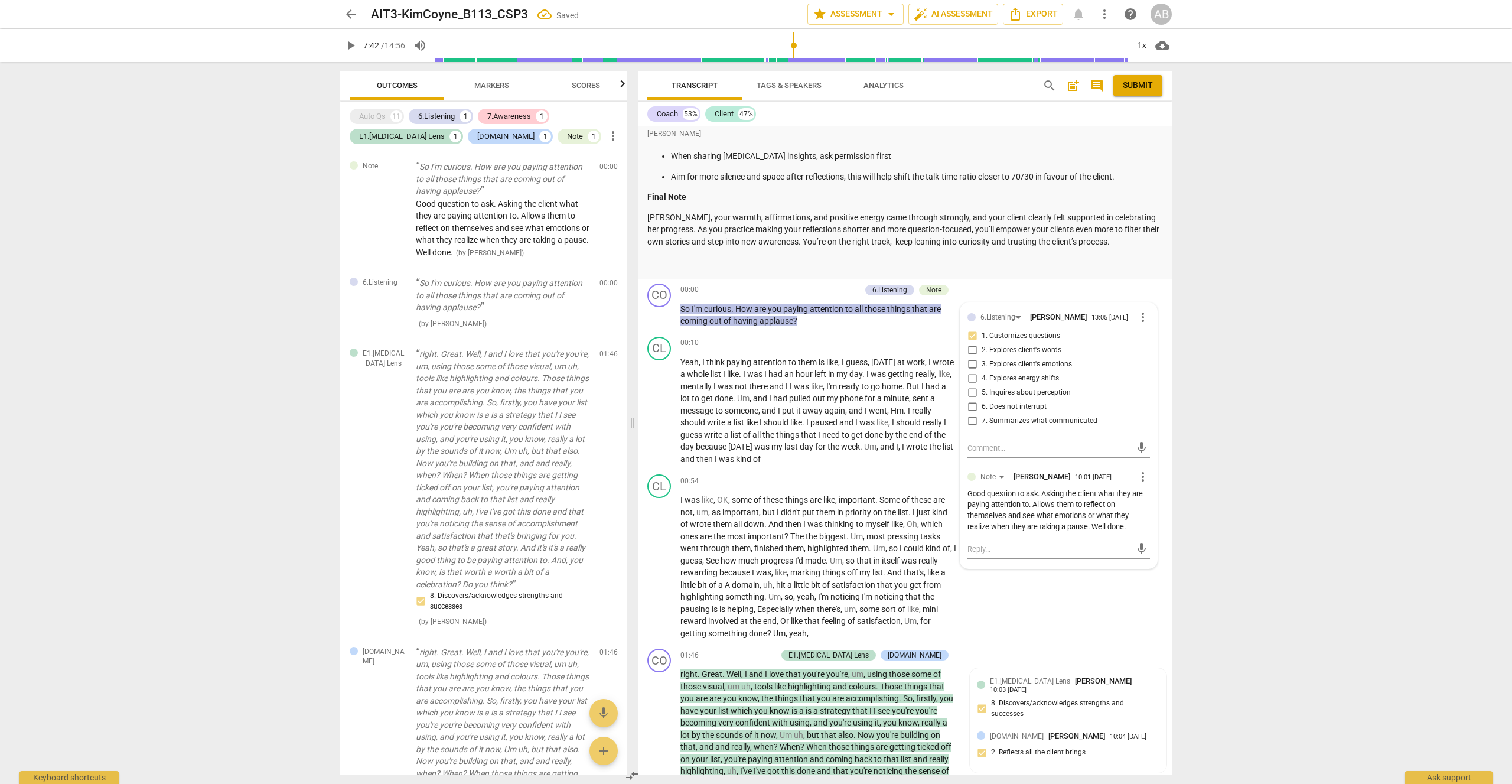
click at [1244, 261] on div "arrow_back AIT3-KimCoyne_B113_CSP3 Saved edit star Assessment arrow_drop_down a…" at bounding box center [756, 392] width 1512 height 784
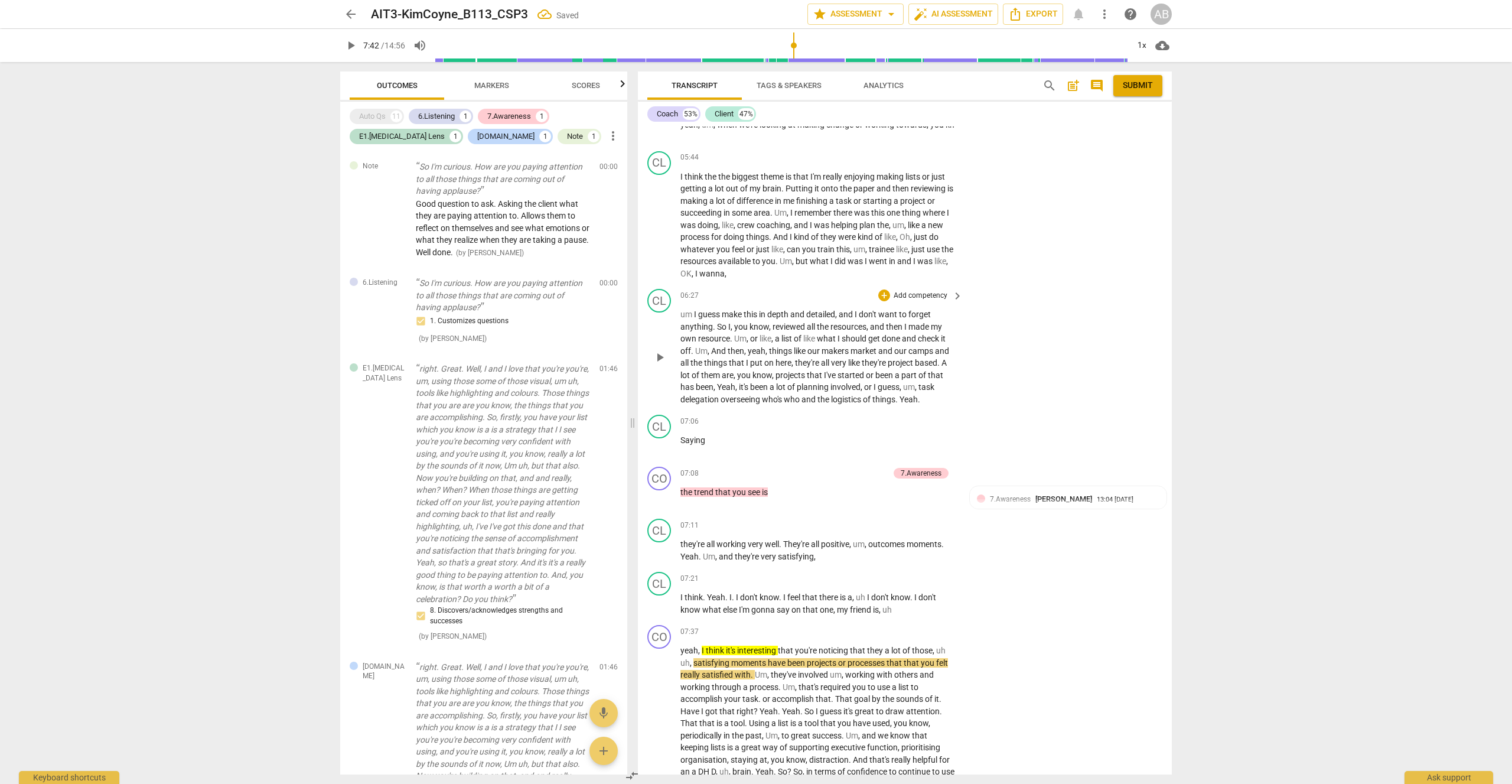
scroll to position [3419, 0]
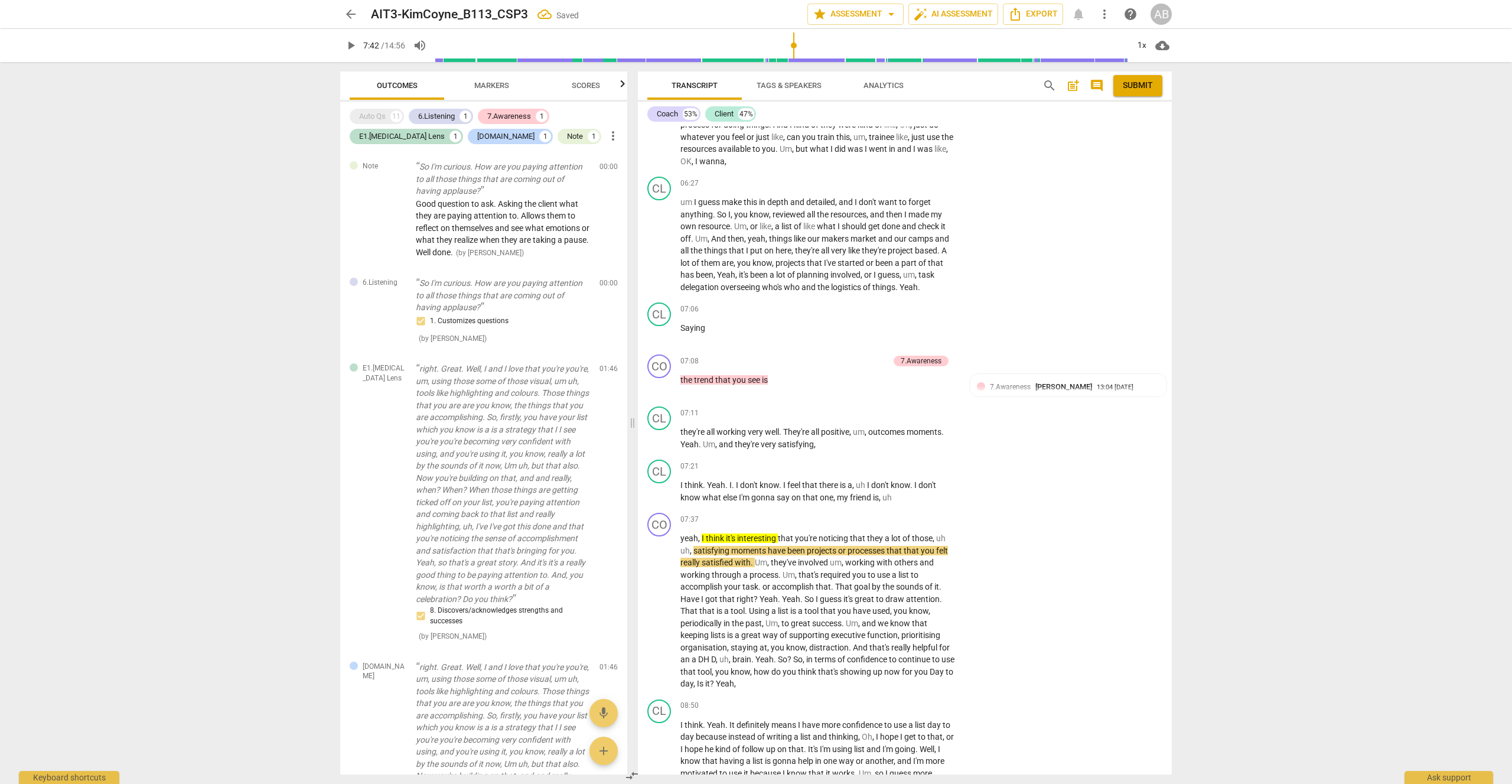
click at [354, 49] on span "play_arrow" at bounding box center [351, 46] width 14 height 14
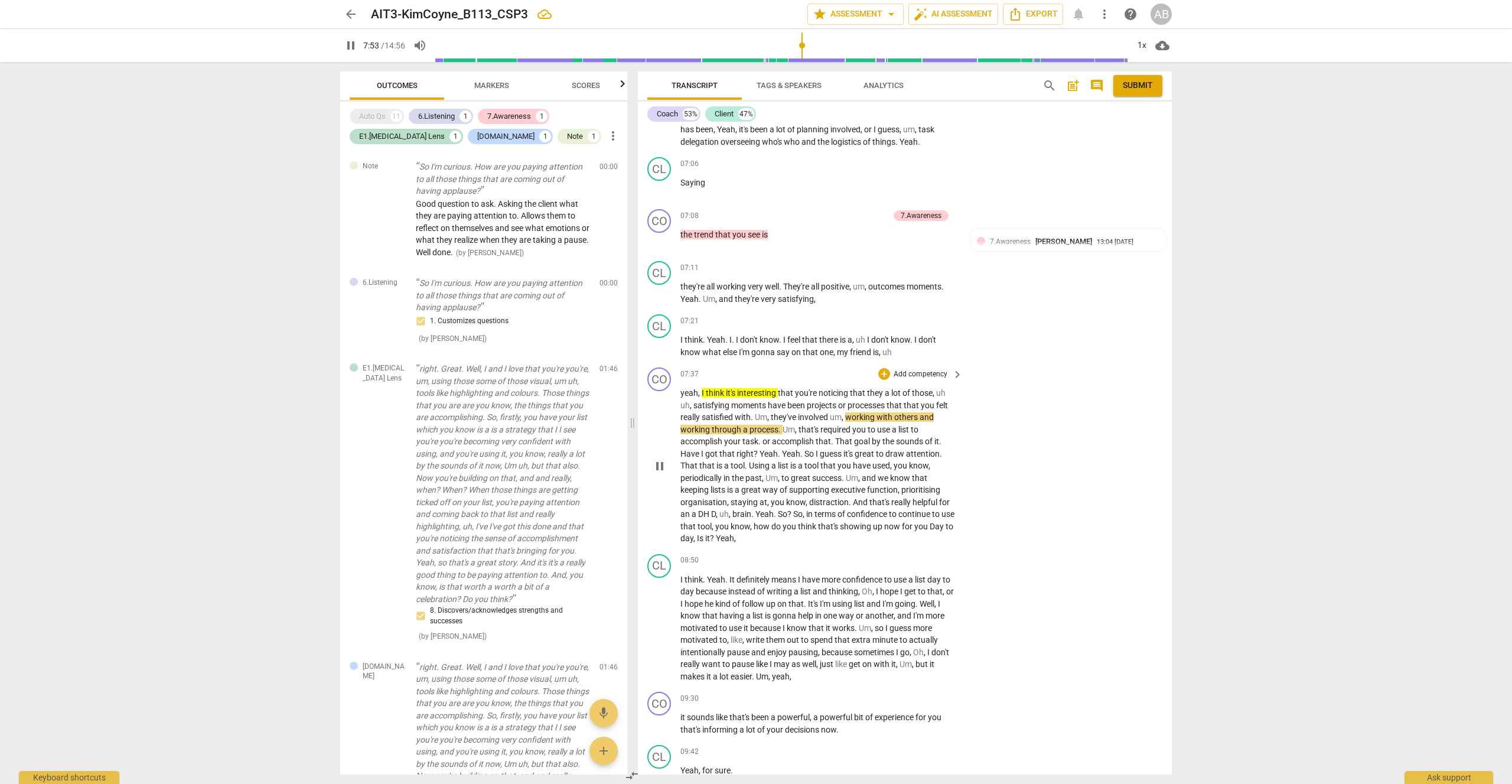
scroll to position [3617, 0]
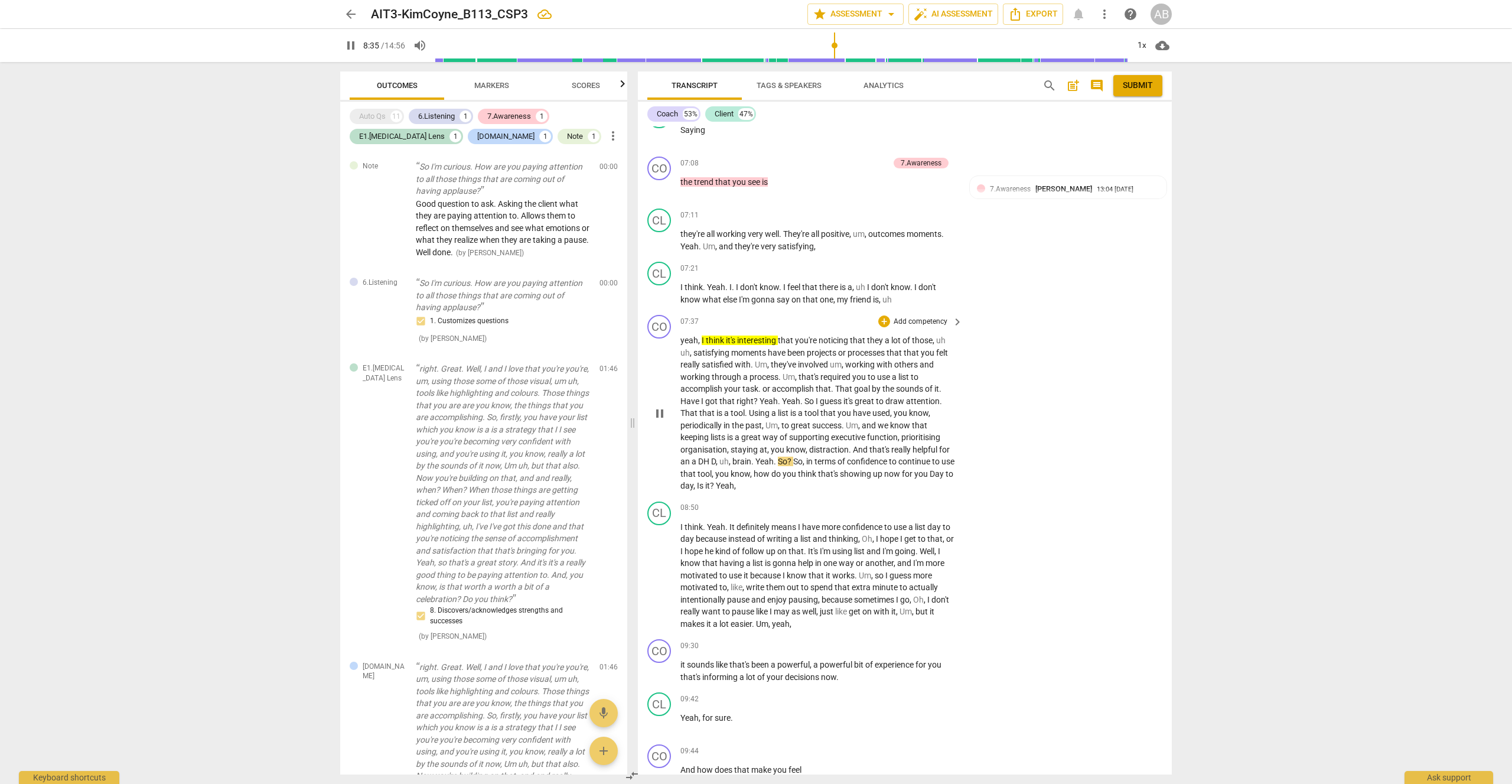
click at [660, 406] on span "pause" at bounding box center [660, 413] width 14 height 14
type input "516"
click at [884, 316] on div "+" at bounding box center [884, 321] width 12 height 12
click at [958, 291] on b "E1.[MEDICAL_DATA] Lens" at bounding box center [936, 292] width 82 height 14
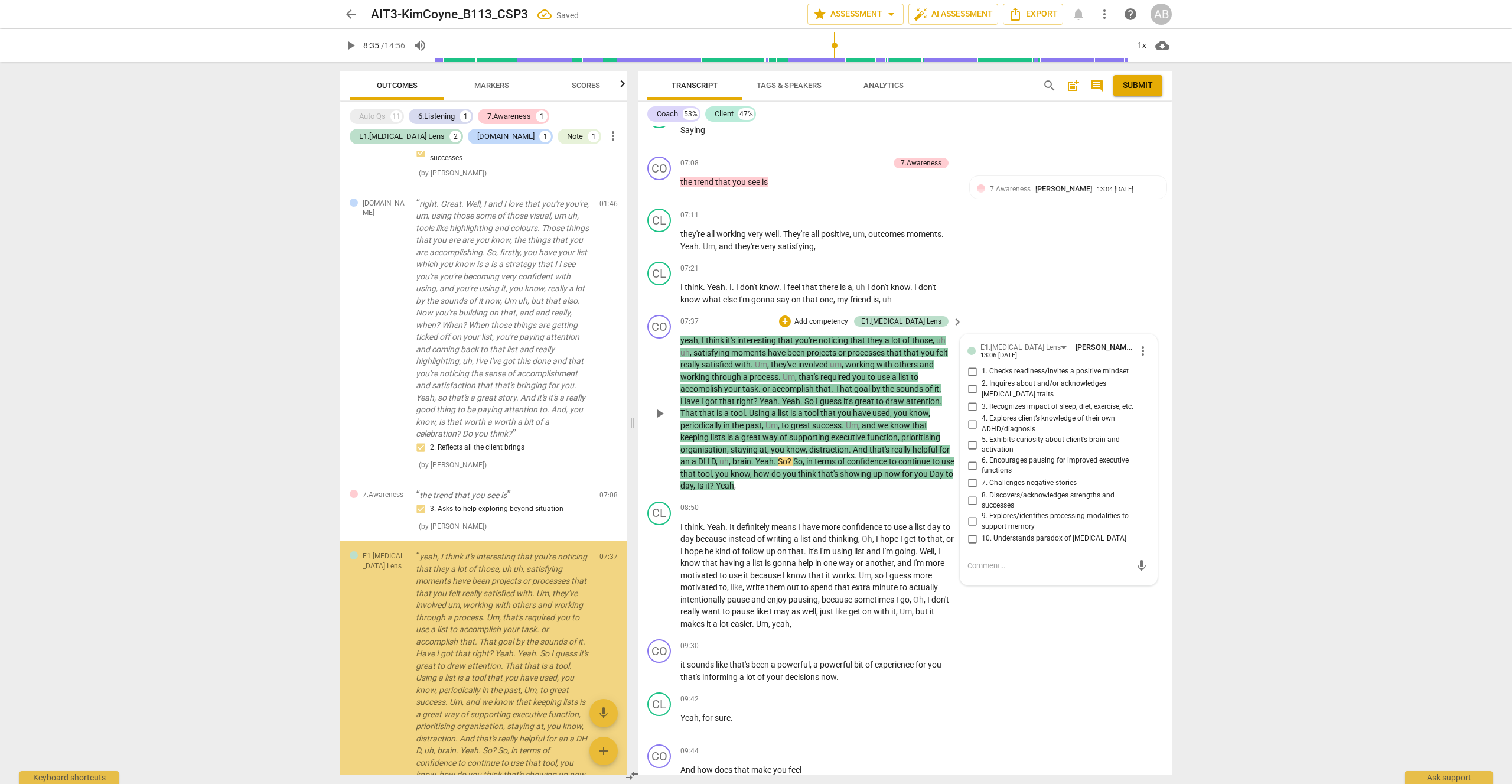
scroll to position [554, 0]
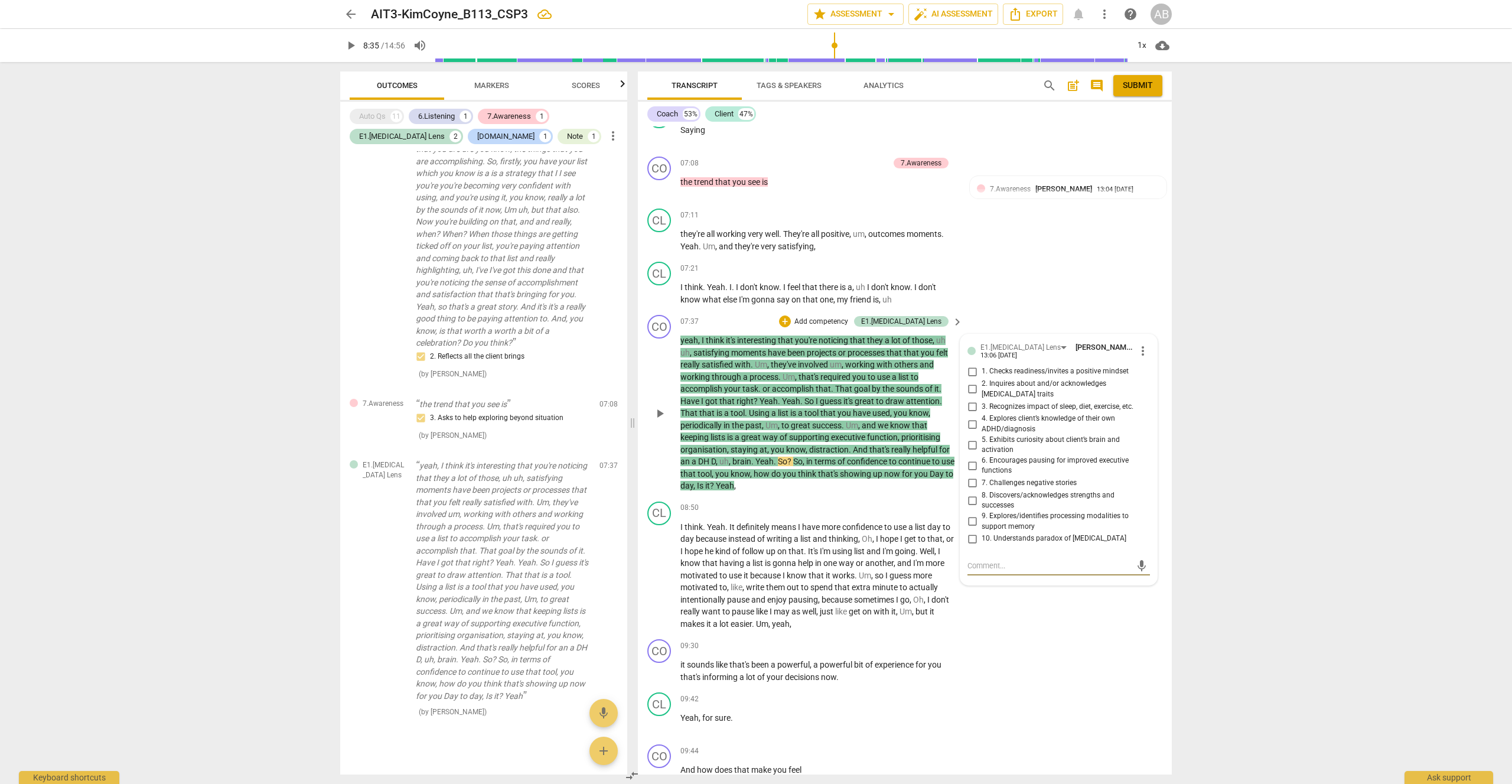
click at [973, 493] on input "8. Discovers/acknowledges strengths and successes" at bounding box center [972, 500] width 19 height 14
checkbox input "true"
click at [1303, 330] on div "arrow_back AIT3-KimCoyne_B113_CSP3 edit star Assessment arrow_drop_down auto_fi…" at bounding box center [756, 392] width 1512 height 784
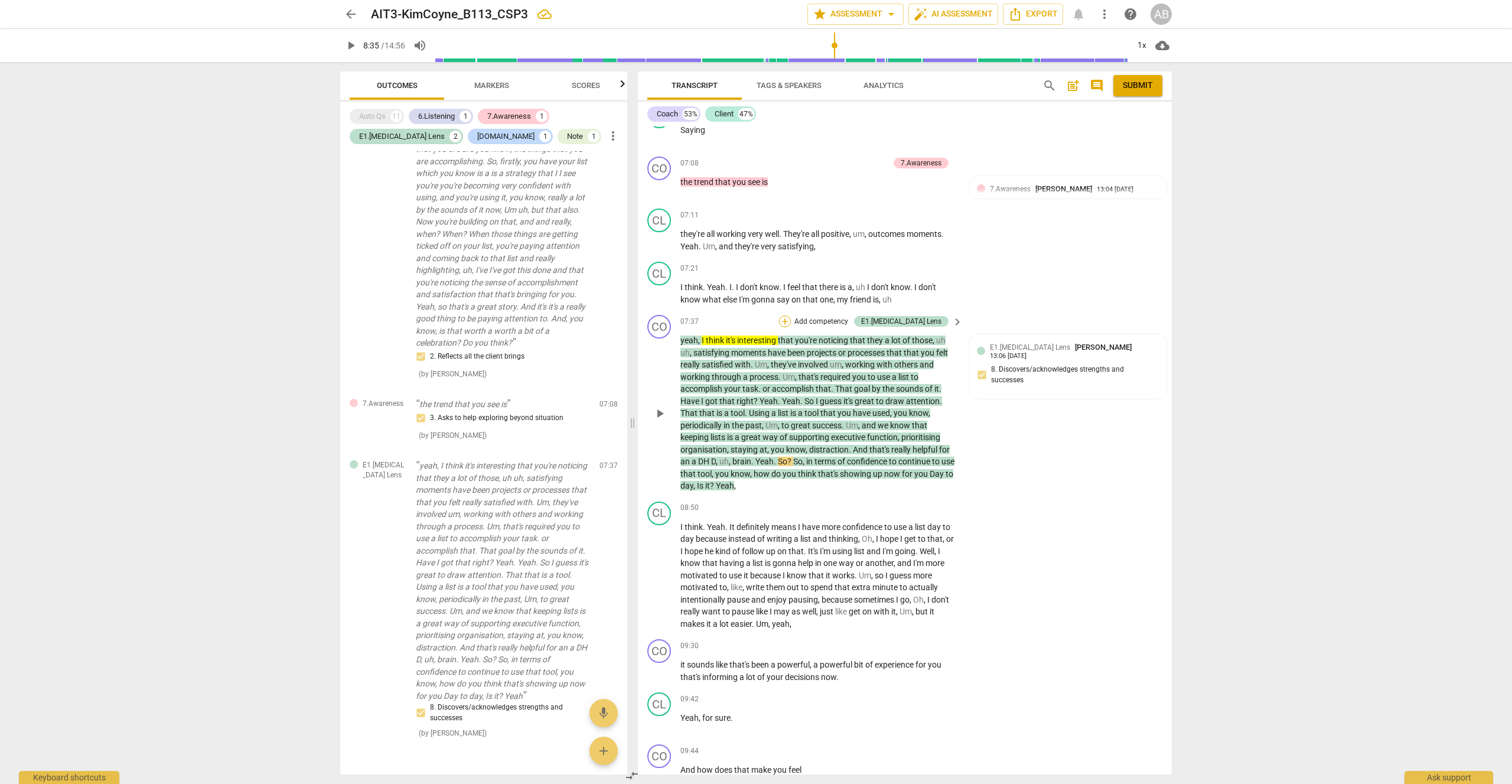
click at [791, 316] on div "+" at bounding box center [785, 321] width 12 height 12
click at [914, 309] on div "[DOMAIN_NAME]" at bounding box center [884, 312] width 68 height 14
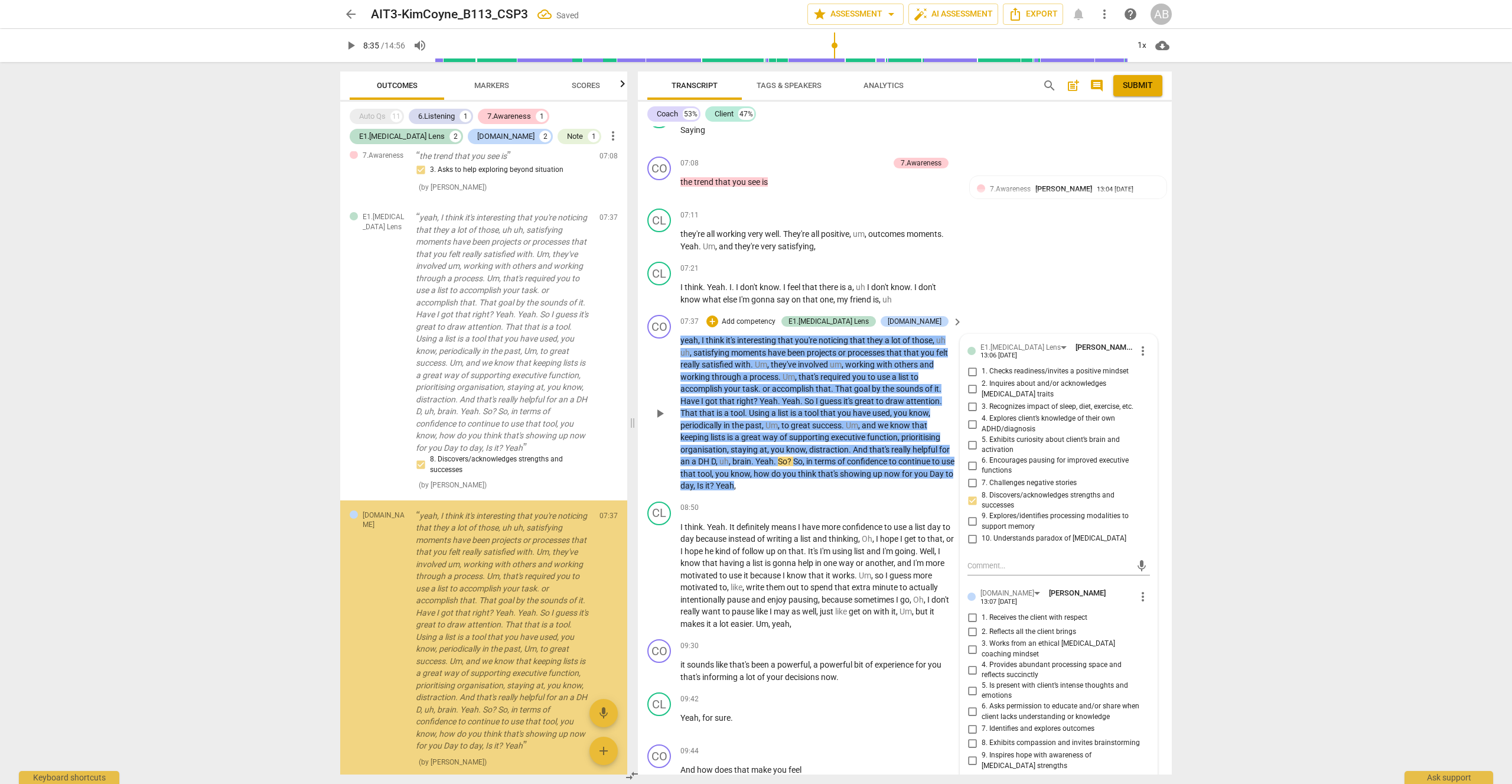
scroll to position [857, 0]
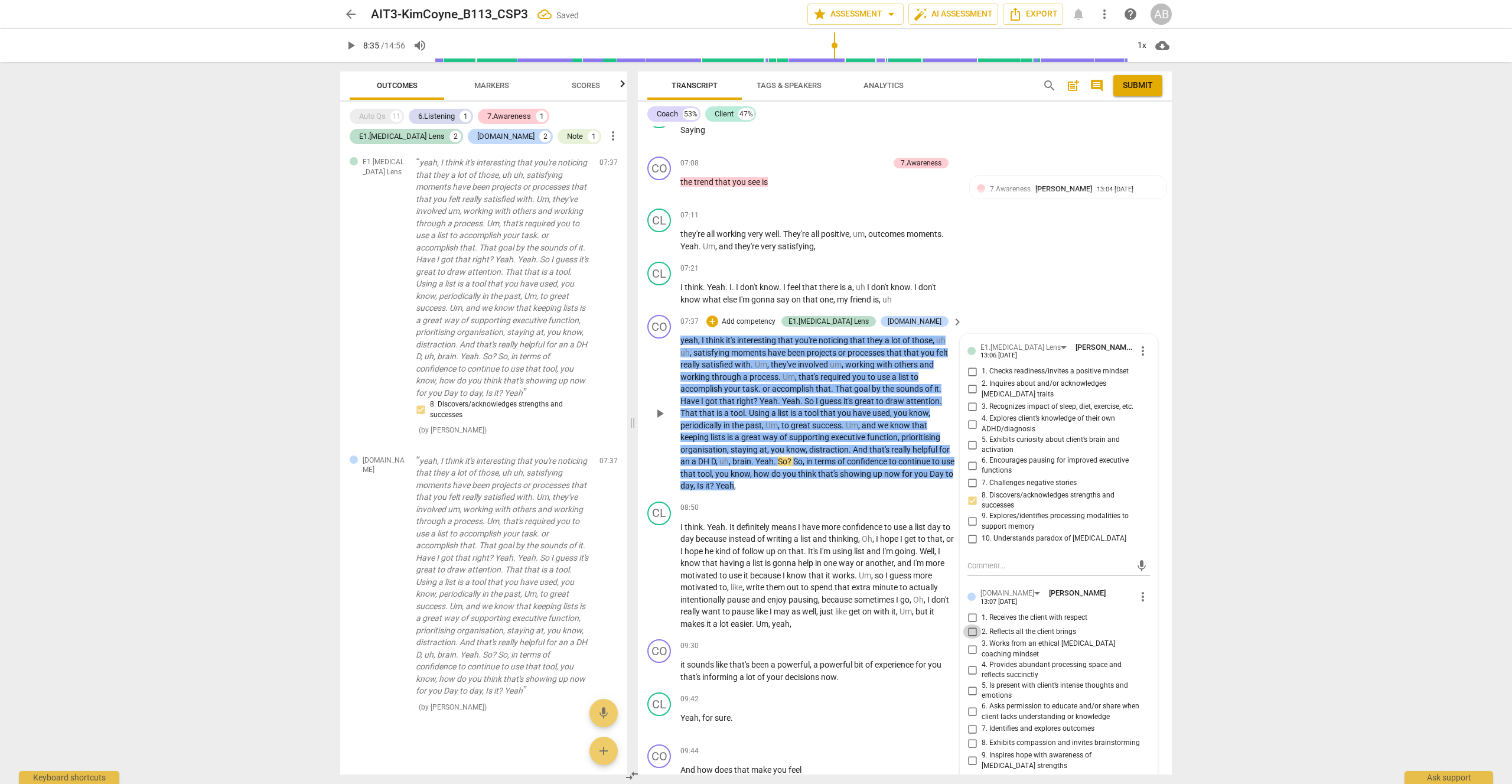
click at [972, 624] on input "2. Reflects all the client brings" at bounding box center [972, 631] width 19 height 14
checkbox input "true"
click at [1027, 310] on div "CO play_arrow pause 07:37 + Add competency E1.[MEDICAL_DATA] Lens [DOMAIN_NAME]…" at bounding box center [905, 403] width 534 height 187
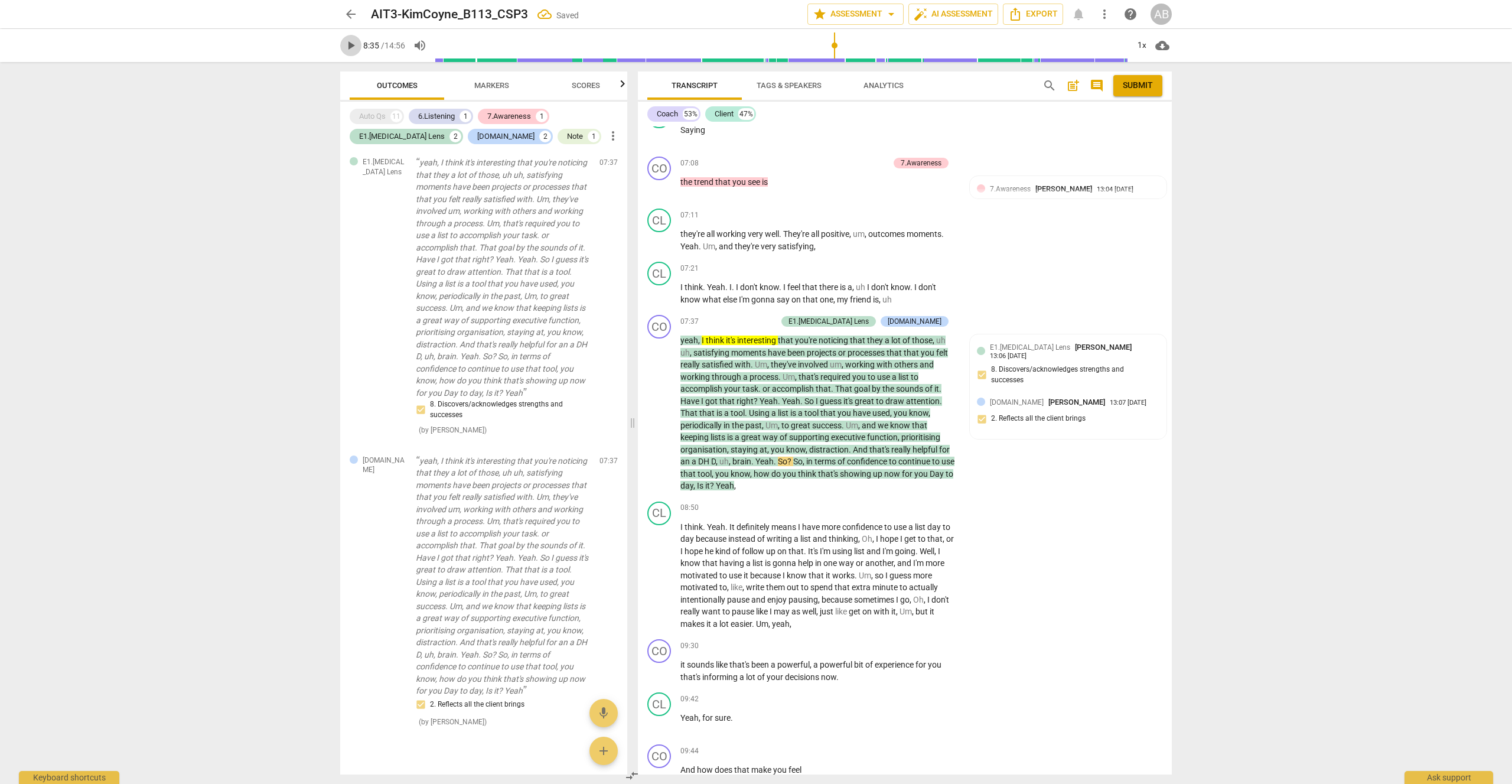
click at [352, 46] on span "play_arrow" at bounding box center [351, 46] width 14 height 14
click at [719, 316] on div "+" at bounding box center [712, 321] width 12 height 12
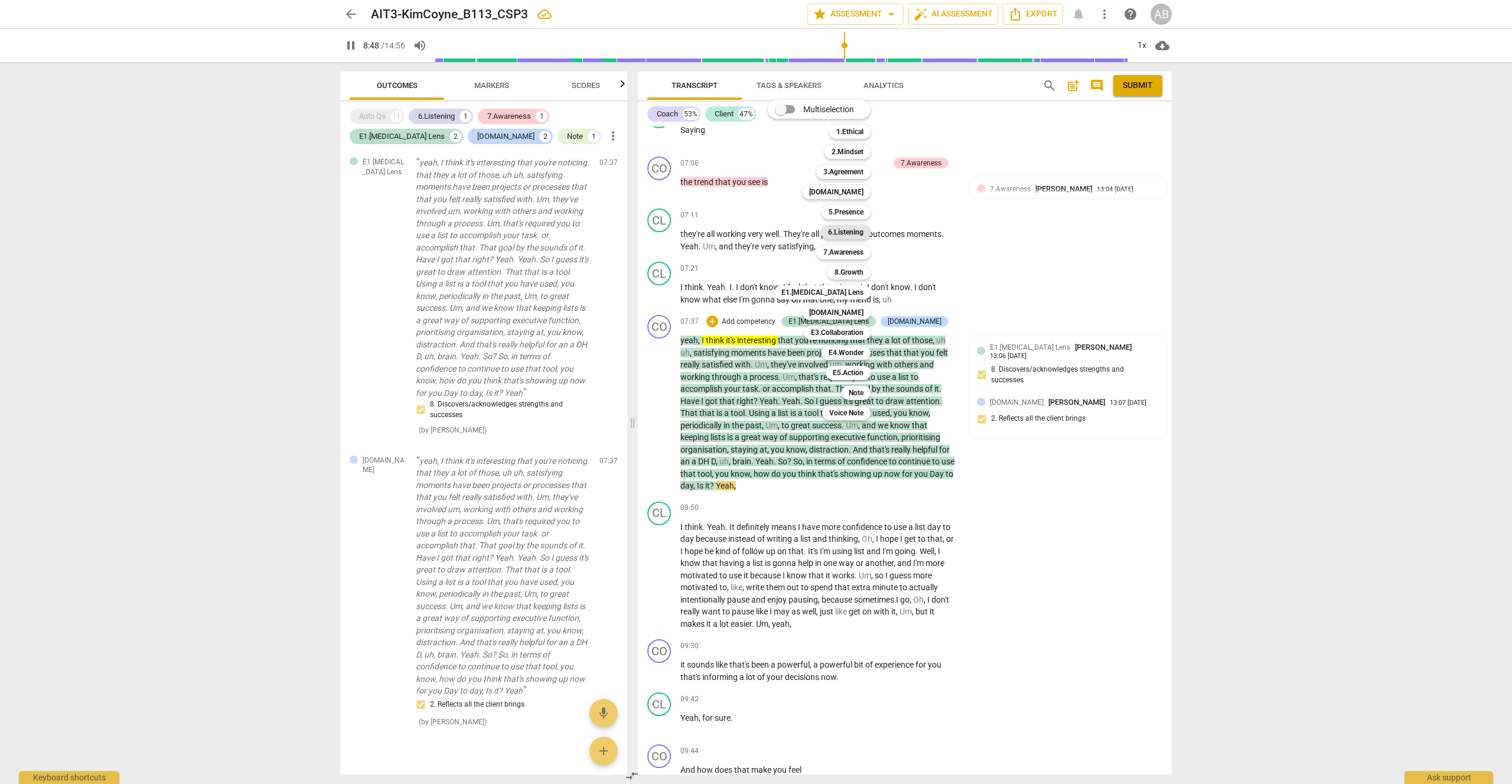
click at [857, 232] on b "6.Listening" at bounding box center [846, 232] width 35 height 14
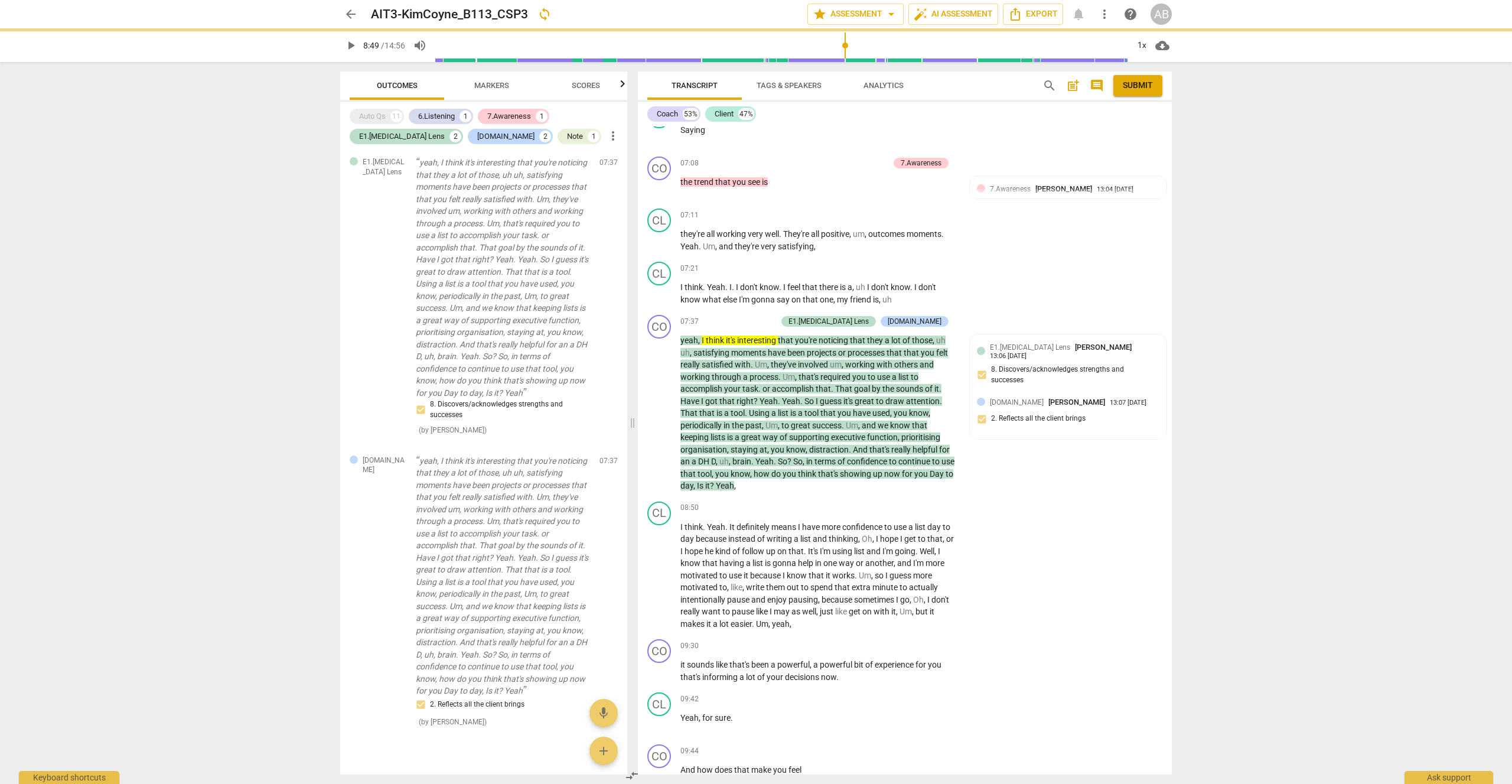
type input "529"
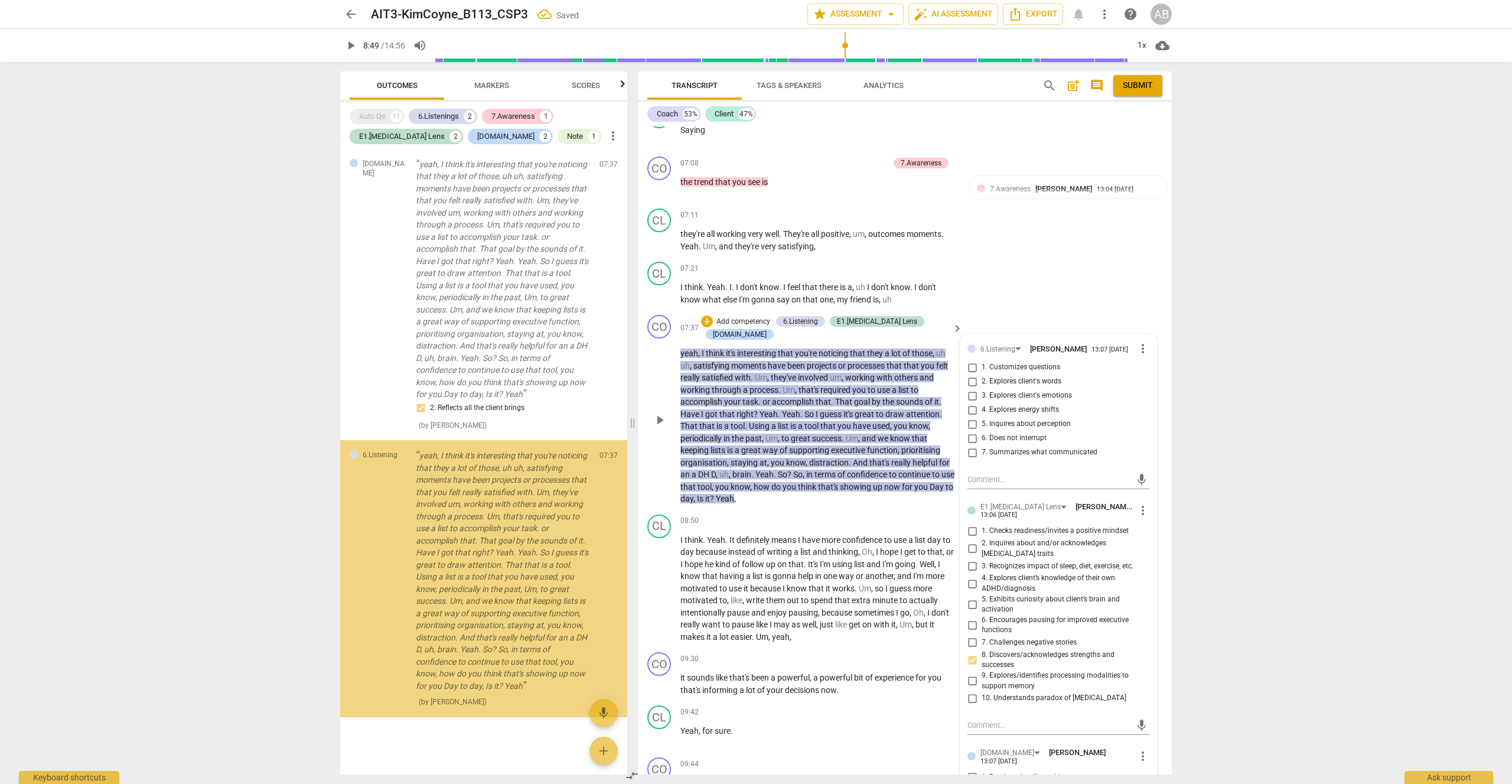
scroll to position [1154, 0]
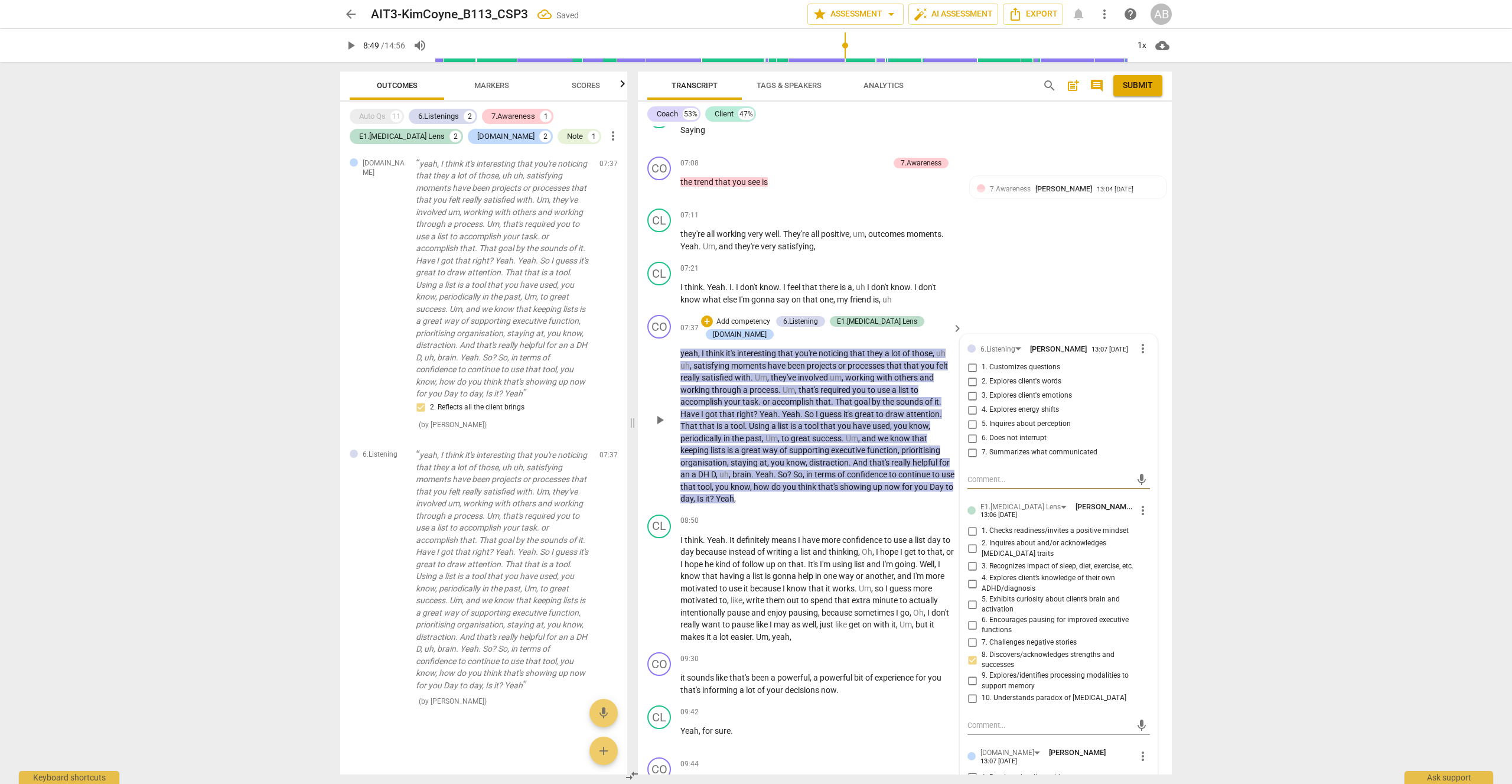
click at [976, 360] on input "1. Customizes questions" at bounding box center [972, 367] width 19 height 14
checkbox input "true"
click at [349, 42] on span "play_arrow" at bounding box center [351, 46] width 14 height 14
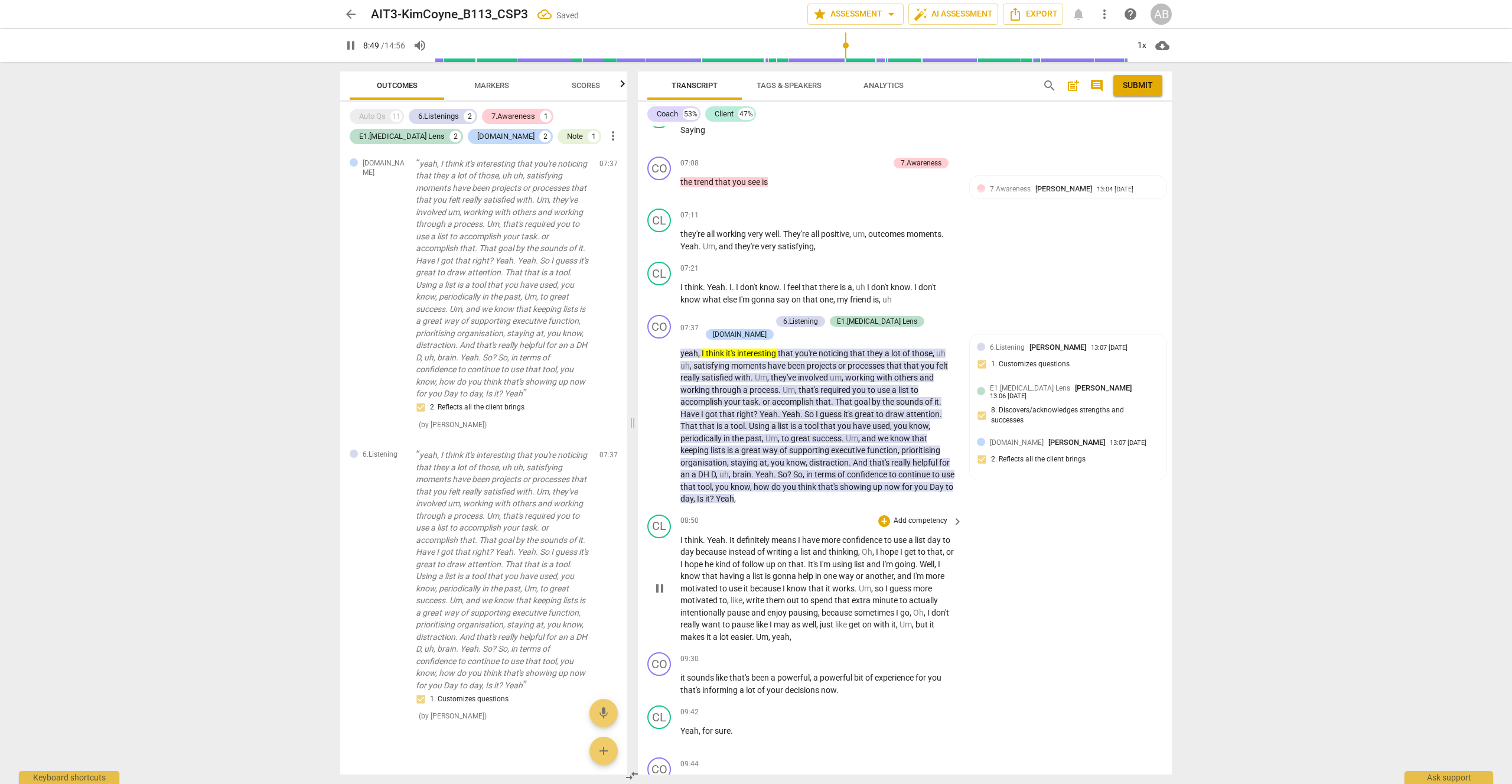
click at [1157, 510] on div "CL play_arrow pause 08:50 + Add competency keyboard_arrow_right I think . Yeah …" at bounding box center [905, 579] width 534 height 138
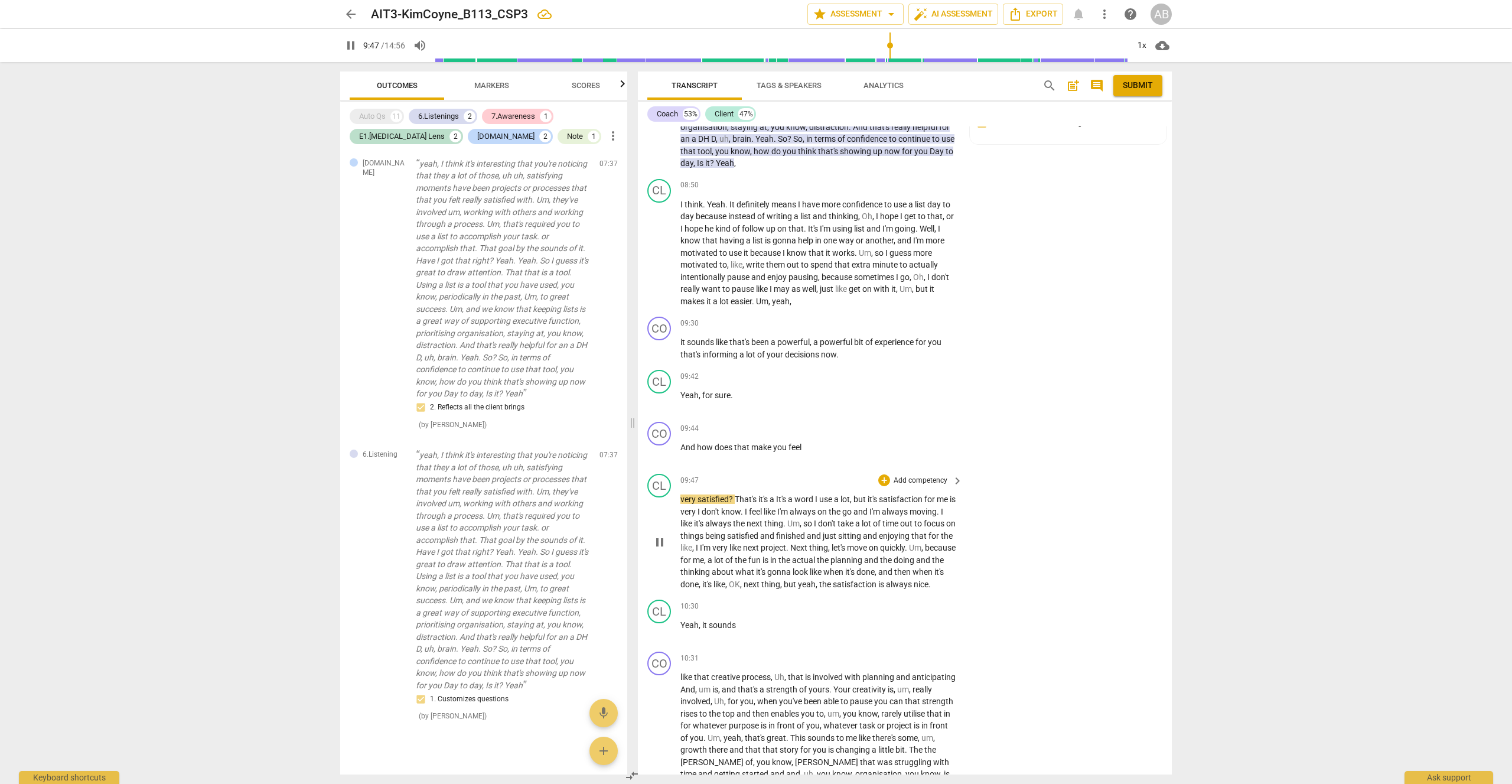
scroll to position [3995, 0]
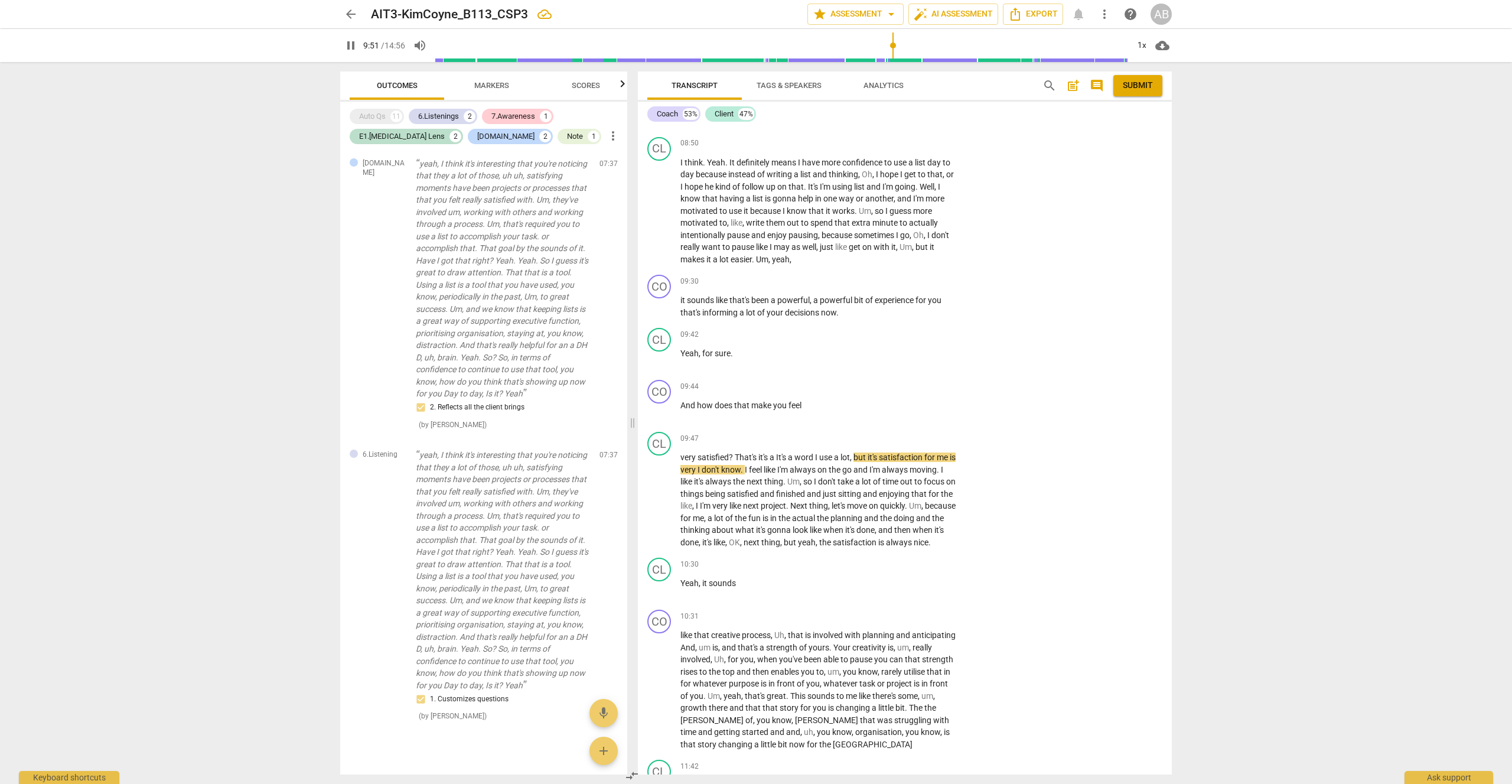
click at [356, 42] on span "pause" at bounding box center [351, 46] width 14 height 14
type input "592"
click at [884, 380] on div "+" at bounding box center [884, 386] width 12 height 12
click at [967, 281] on b "6.Listening" at bounding box center [960, 277] width 35 height 14
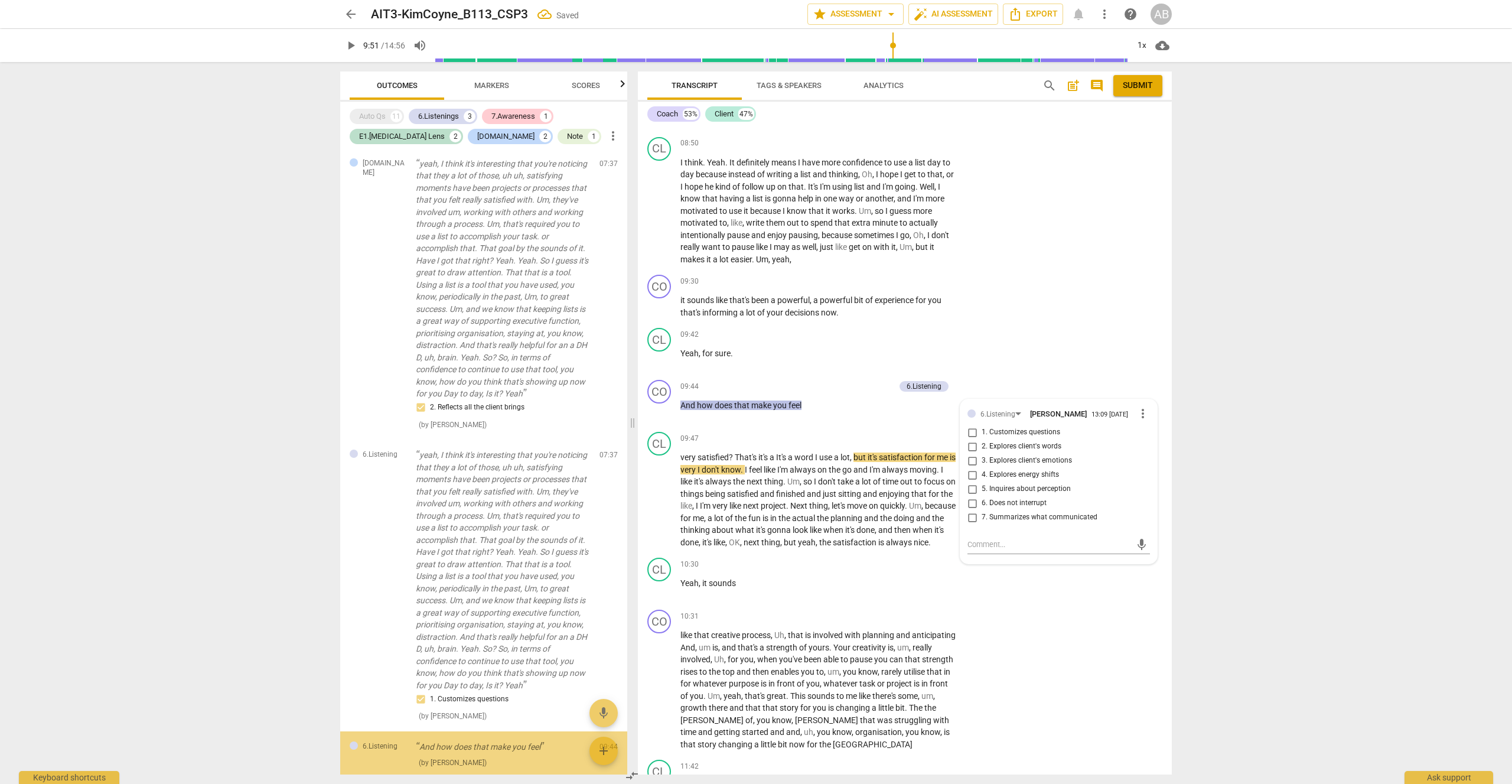
scroll to position [1215, 0]
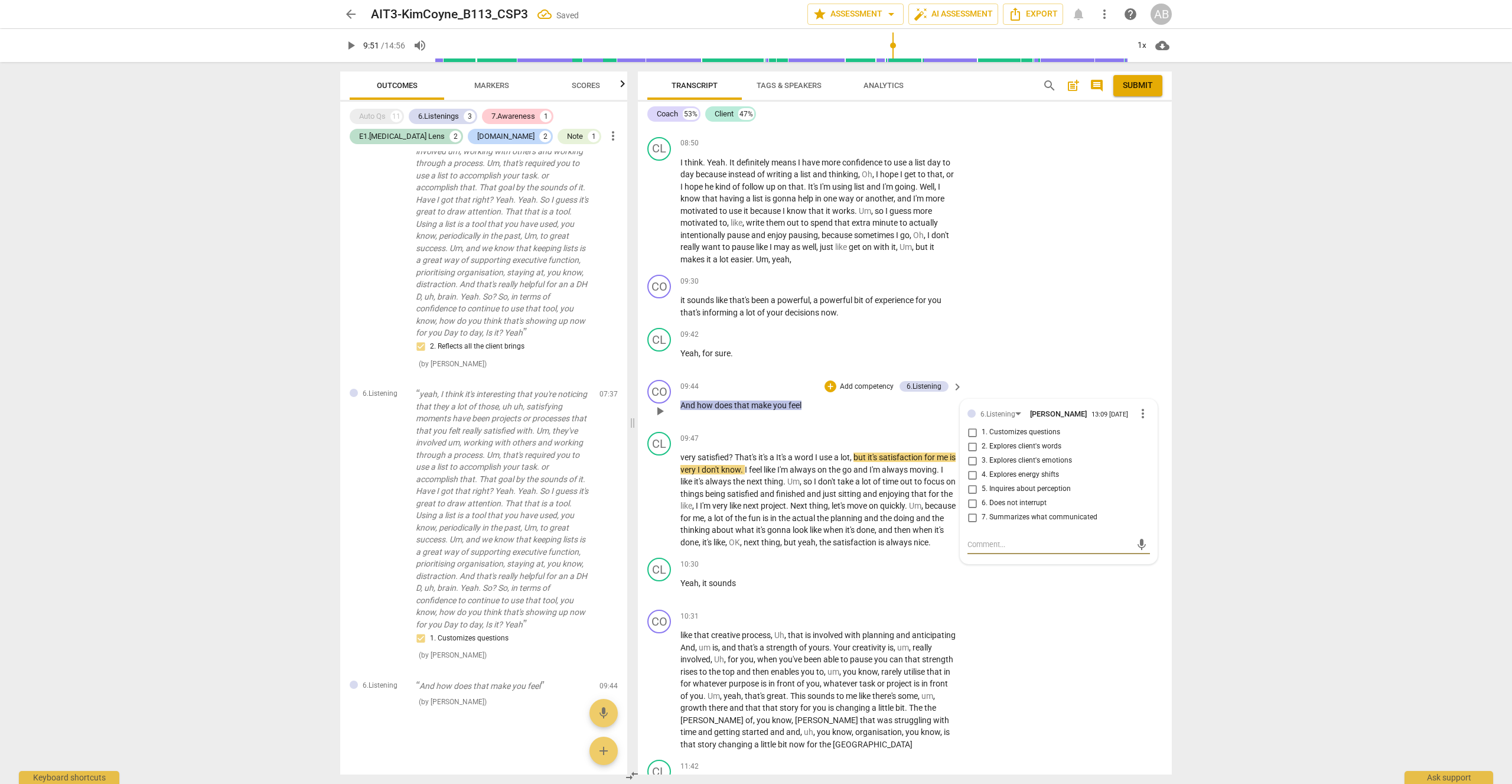
click at [974, 454] on input "3. Explores client's emotions" at bounding box center [972, 461] width 19 height 14
checkbox input "true"
click at [1044, 323] on div "CL play_arrow pause 09:42 + Add competency keyboard_arrow_right Yeah , for sure…" at bounding box center [905, 349] width 534 height 52
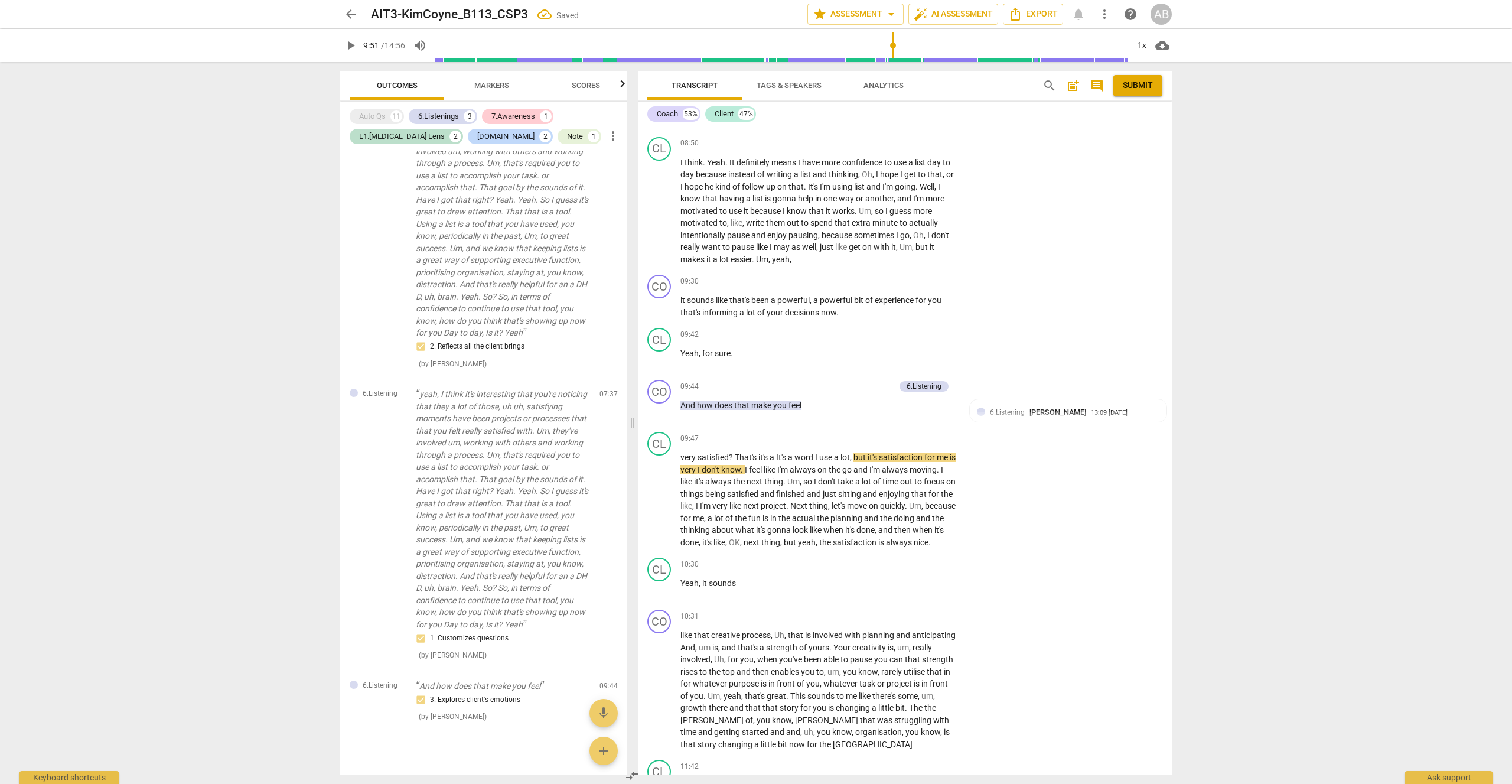
click at [356, 39] on span "play_arrow" at bounding box center [351, 46] width 14 height 14
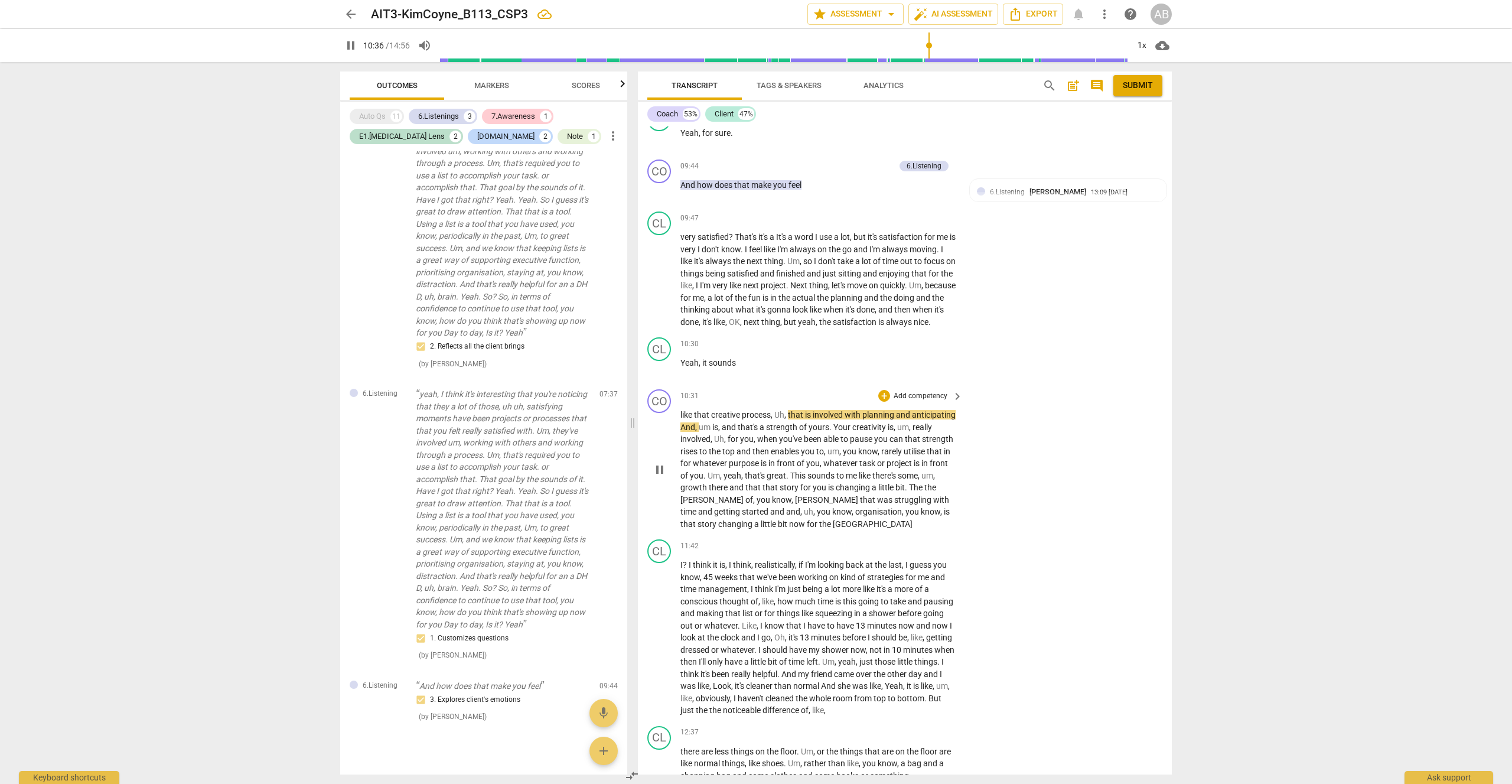
scroll to position [4236, 0]
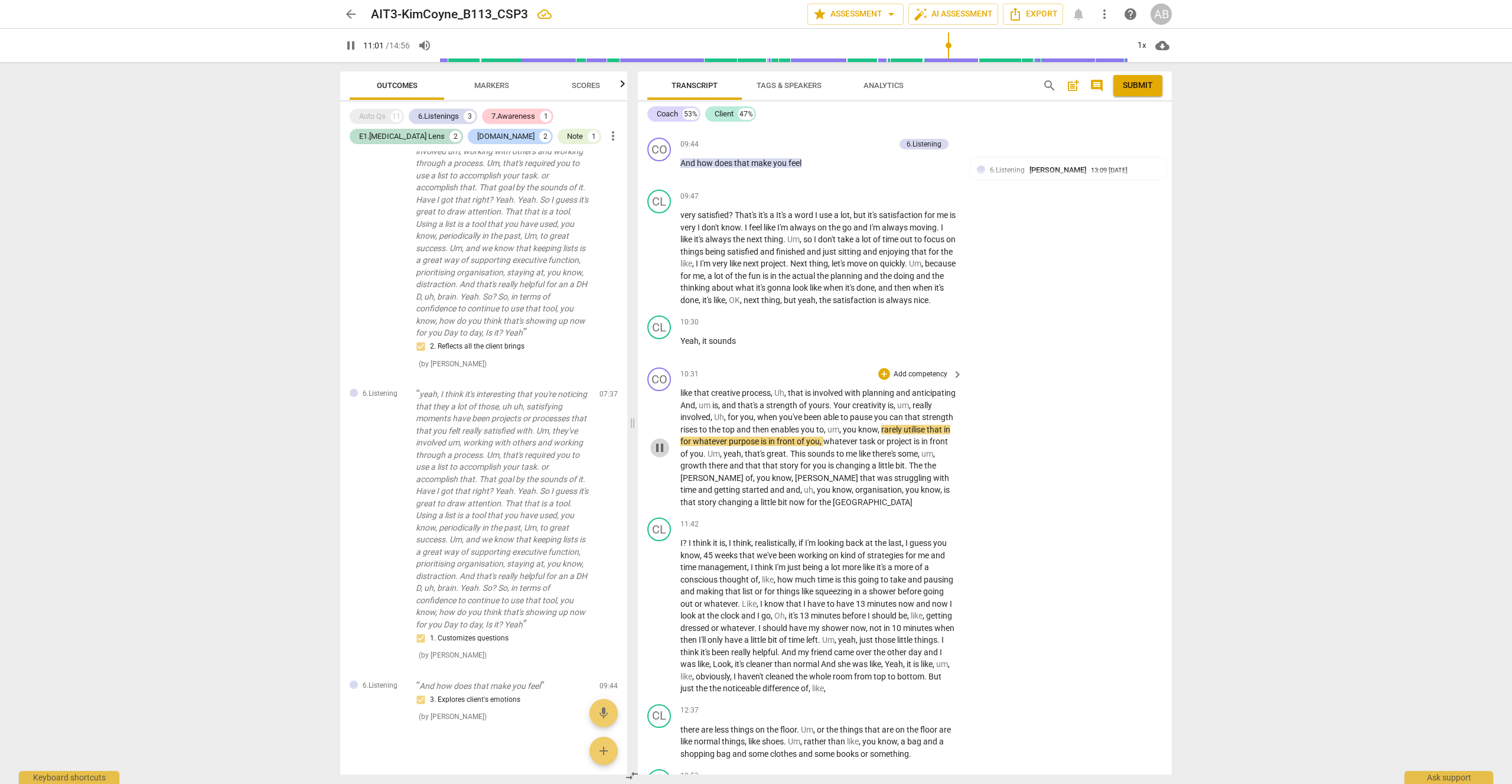
click at [660, 440] on span "pause" at bounding box center [660, 447] width 14 height 14
type input "662"
click at [882, 368] on div "+" at bounding box center [884, 373] width 12 height 12
click at [964, 336] on b "E1.[MEDICAL_DATA] Lens" at bounding box center [936, 335] width 82 height 14
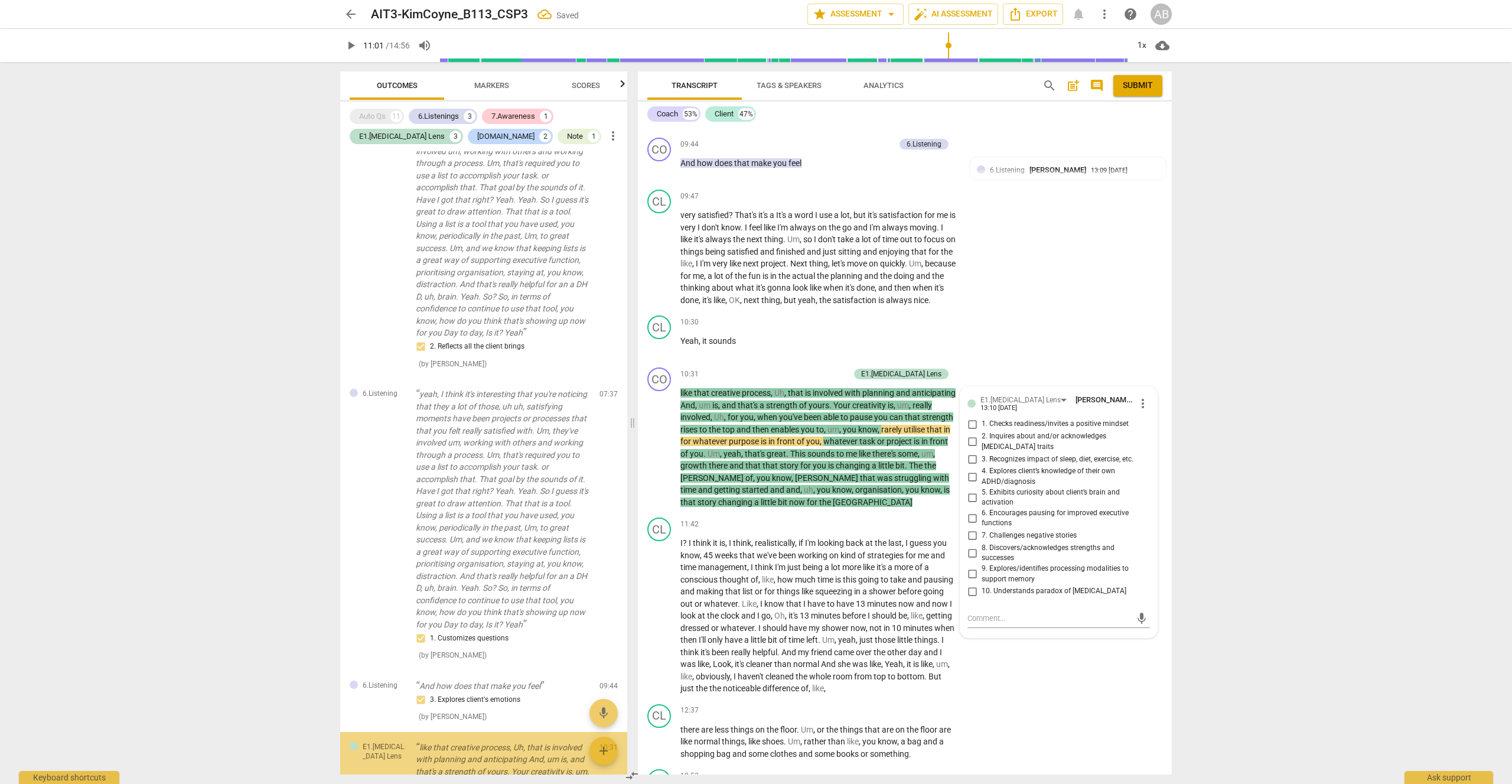
scroll to position [1453, 0]
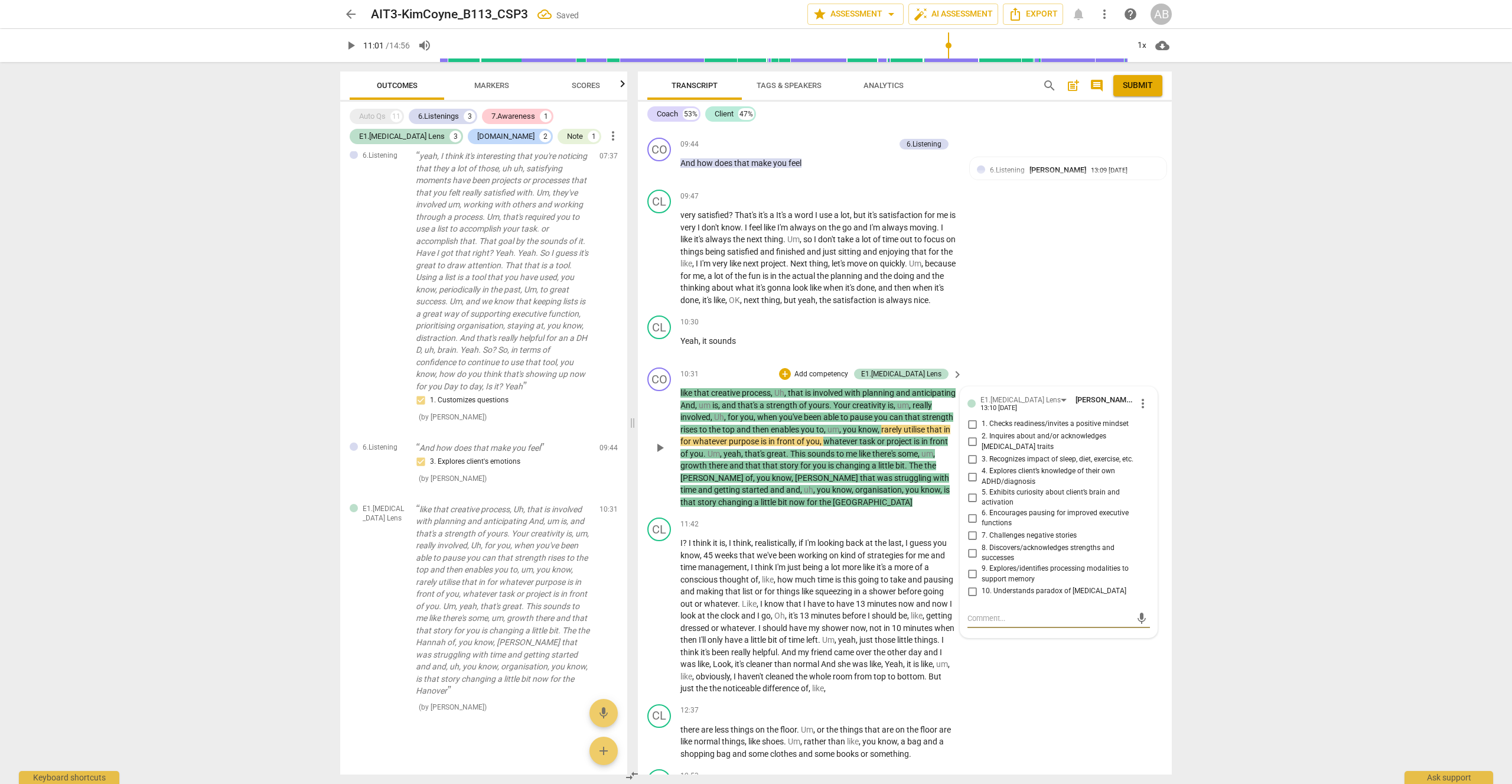
click at [971, 435] on input "2. Inquires about and/or acknowledges [MEDICAL_DATA] traits" at bounding box center [972, 442] width 19 height 14
checkbox input "true"
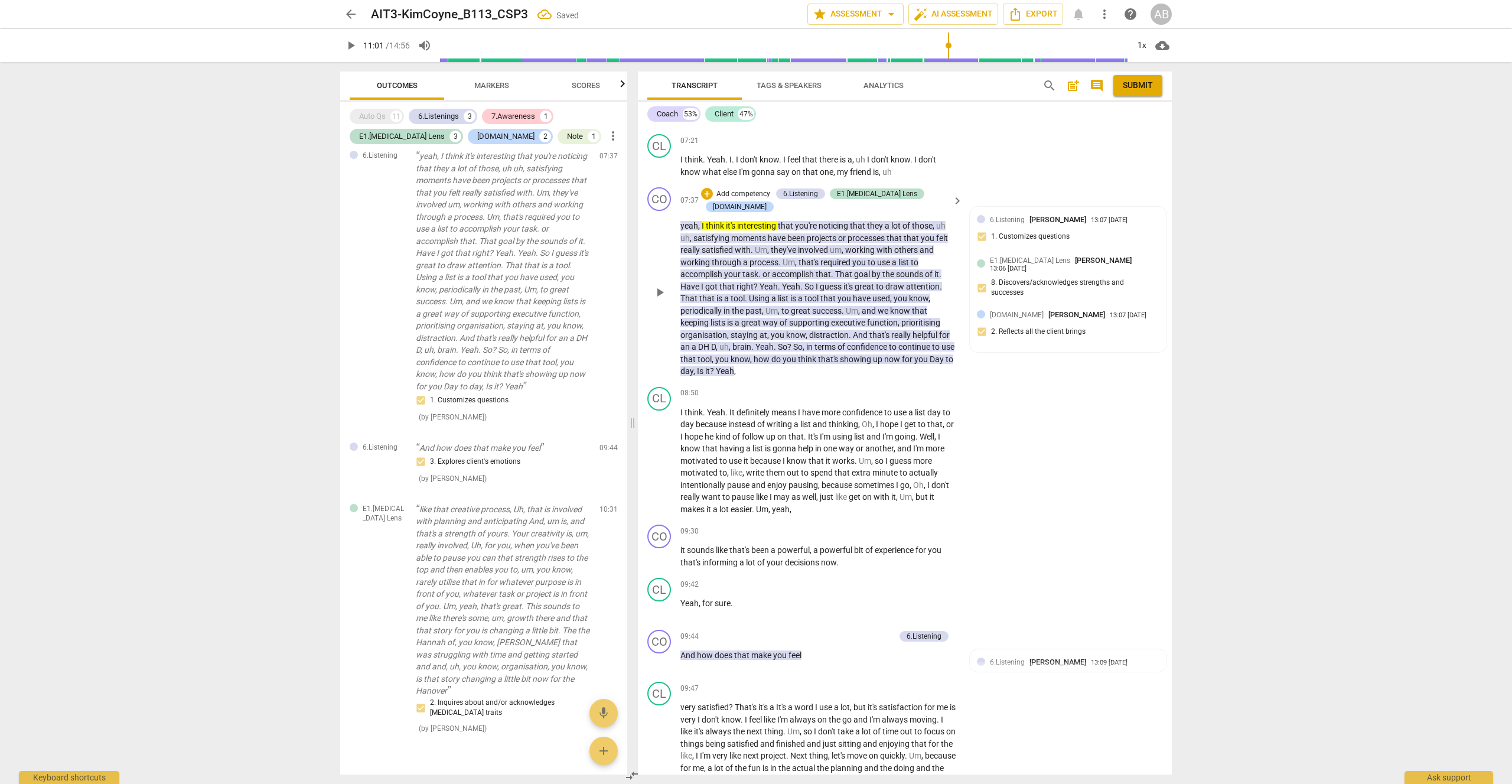
scroll to position [3722, 0]
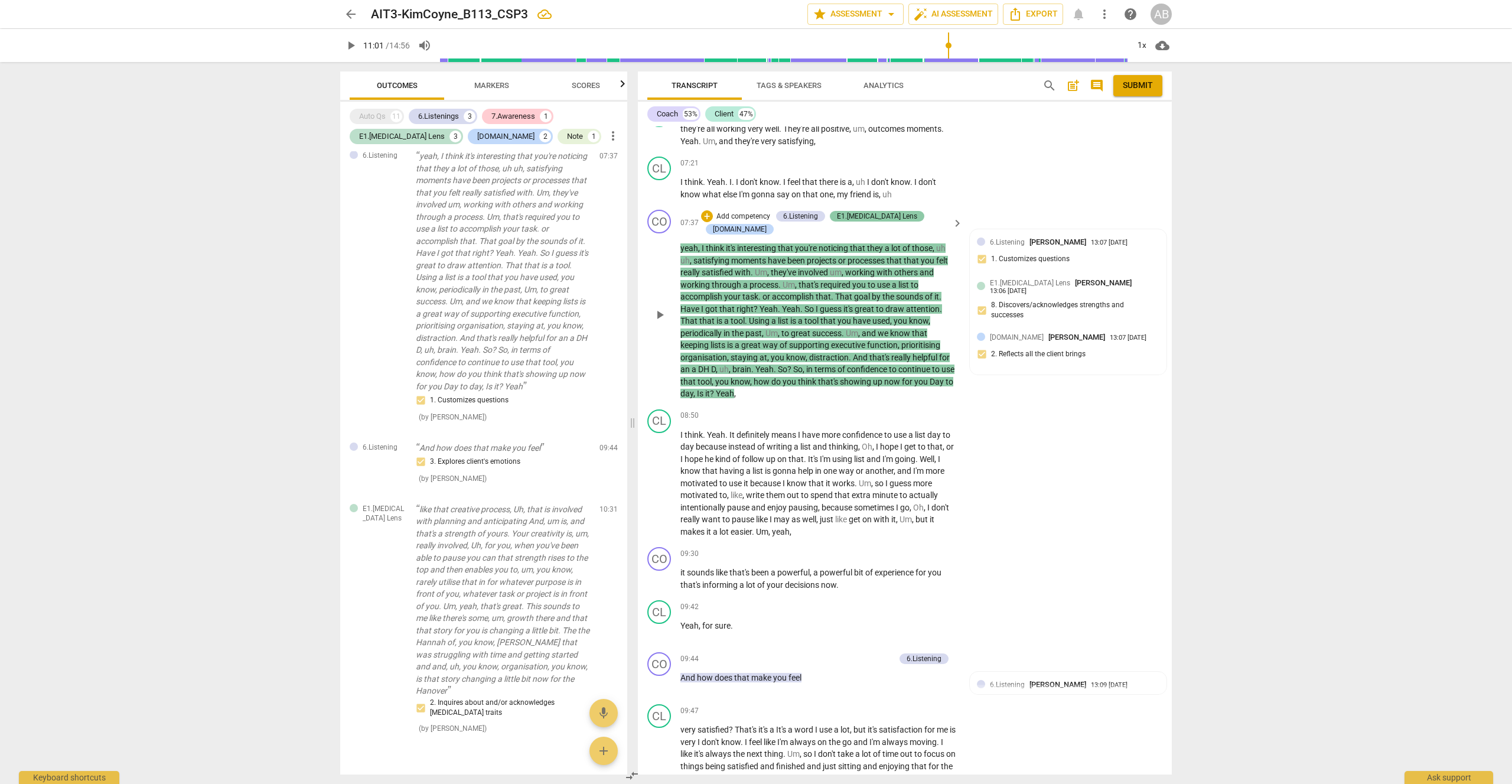
click at [878, 211] on div "E1.[MEDICAL_DATA] Lens" at bounding box center [877, 216] width 80 height 11
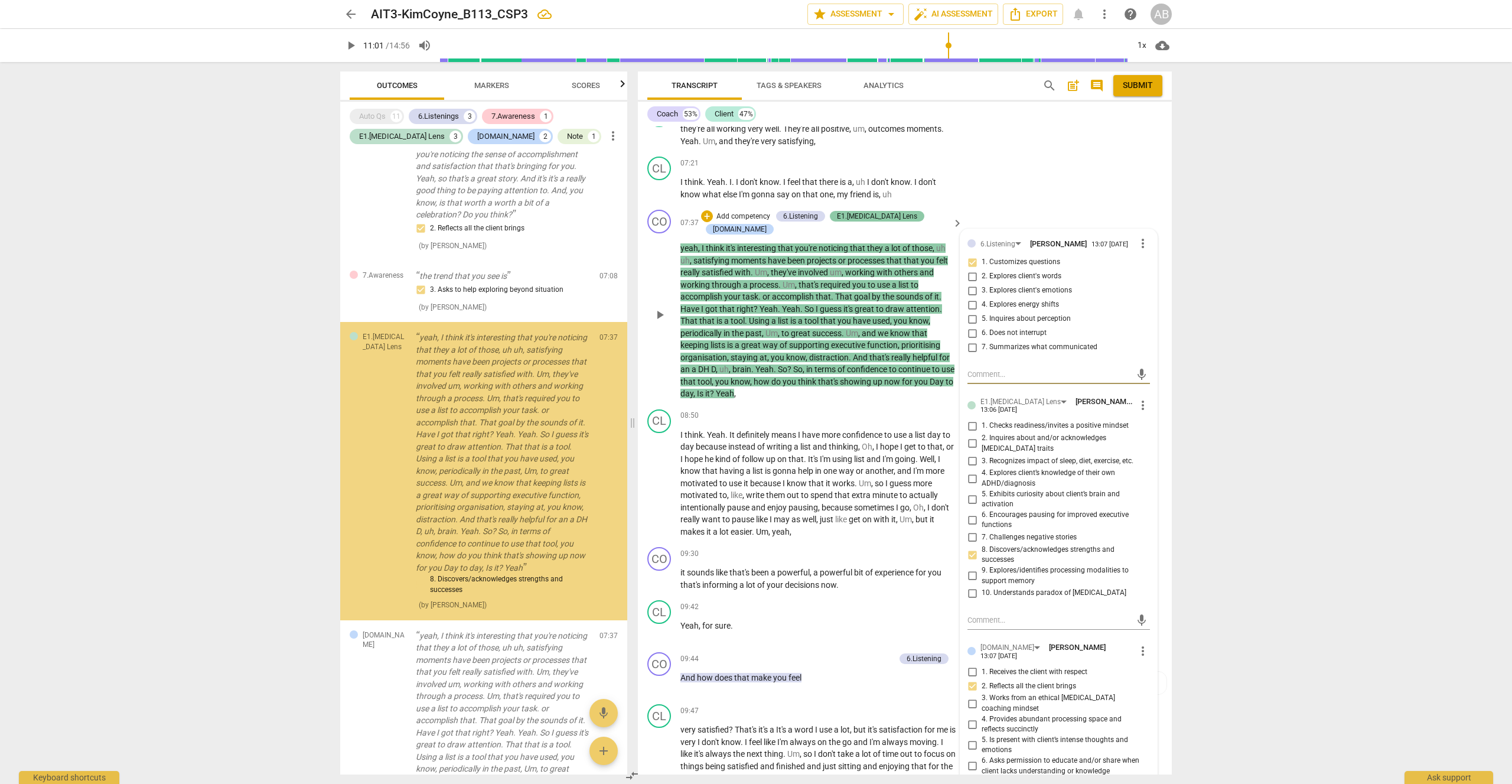
scroll to position [676, 0]
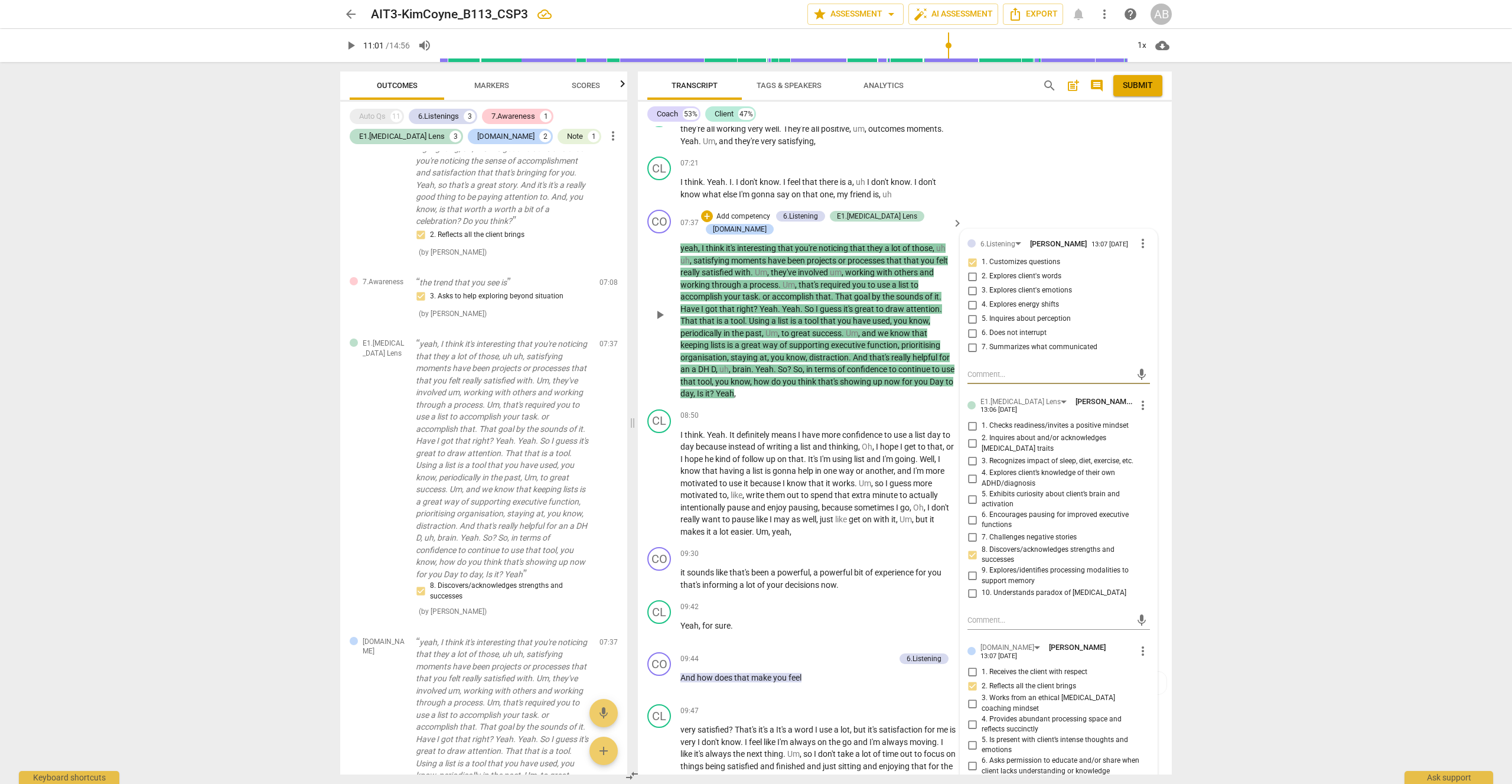
click at [972, 437] on input "2. Inquires about and/or acknowledges [MEDICAL_DATA] traits" at bounding box center [972, 444] width 19 height 14
checkbox input "true"
click at [1299, 262] on div "arrow_back AIT3-KimCoyne_B113_CSP3 edit star Assessment arrow_drop_down auto_fi…" at bounding box center [756, 392] width 1512 height 784
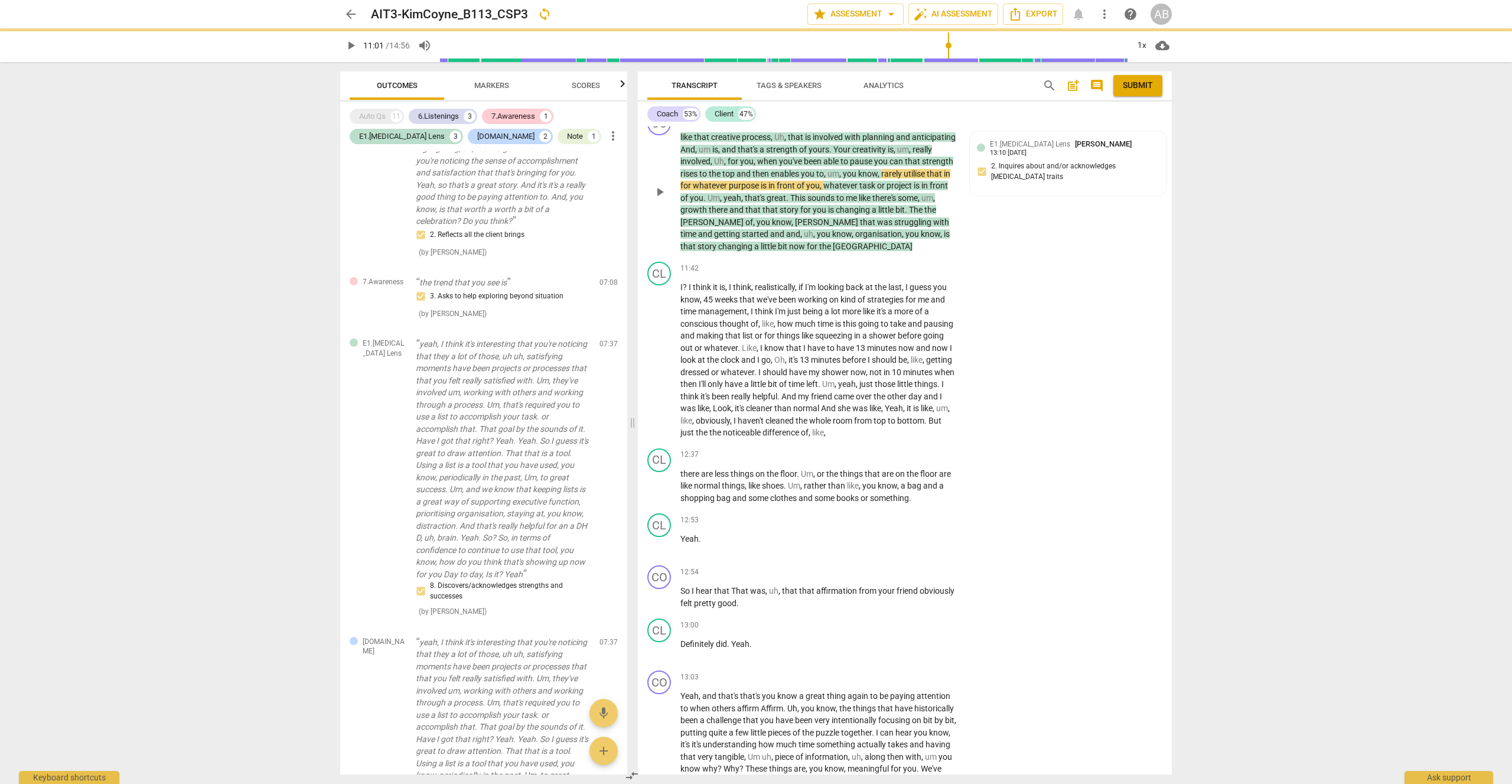
scroll to position [4386, 0]
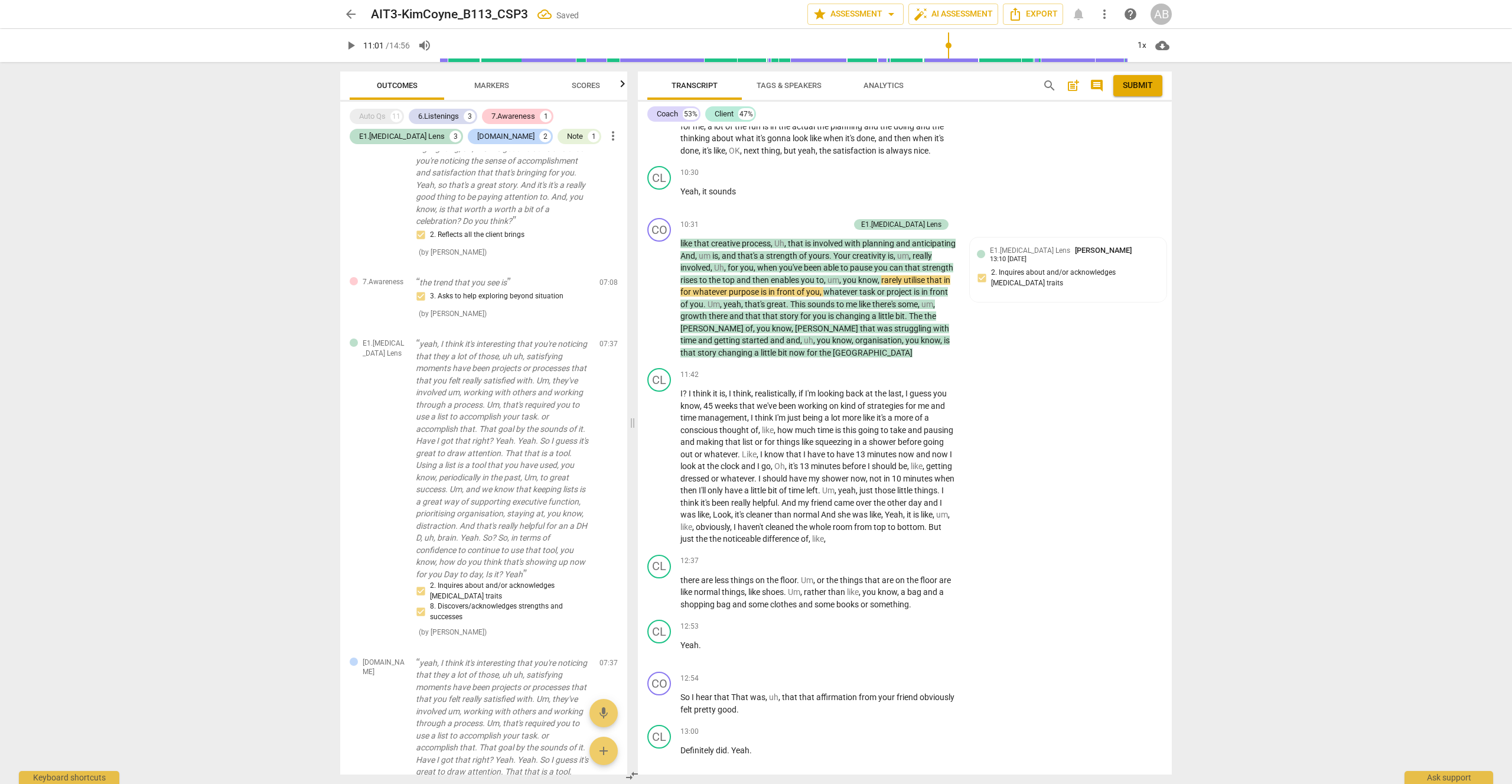
click at [345, 46] on span "play_arrow" at bounding box center [351, 46] width 14 height 14
click at [657, 291] on span "pause" at bounding box center [660, 298] width 14 height 14
type input "703"
click at [791, 218] on div "+" at bounding box center [785, 224] width 12 height 12
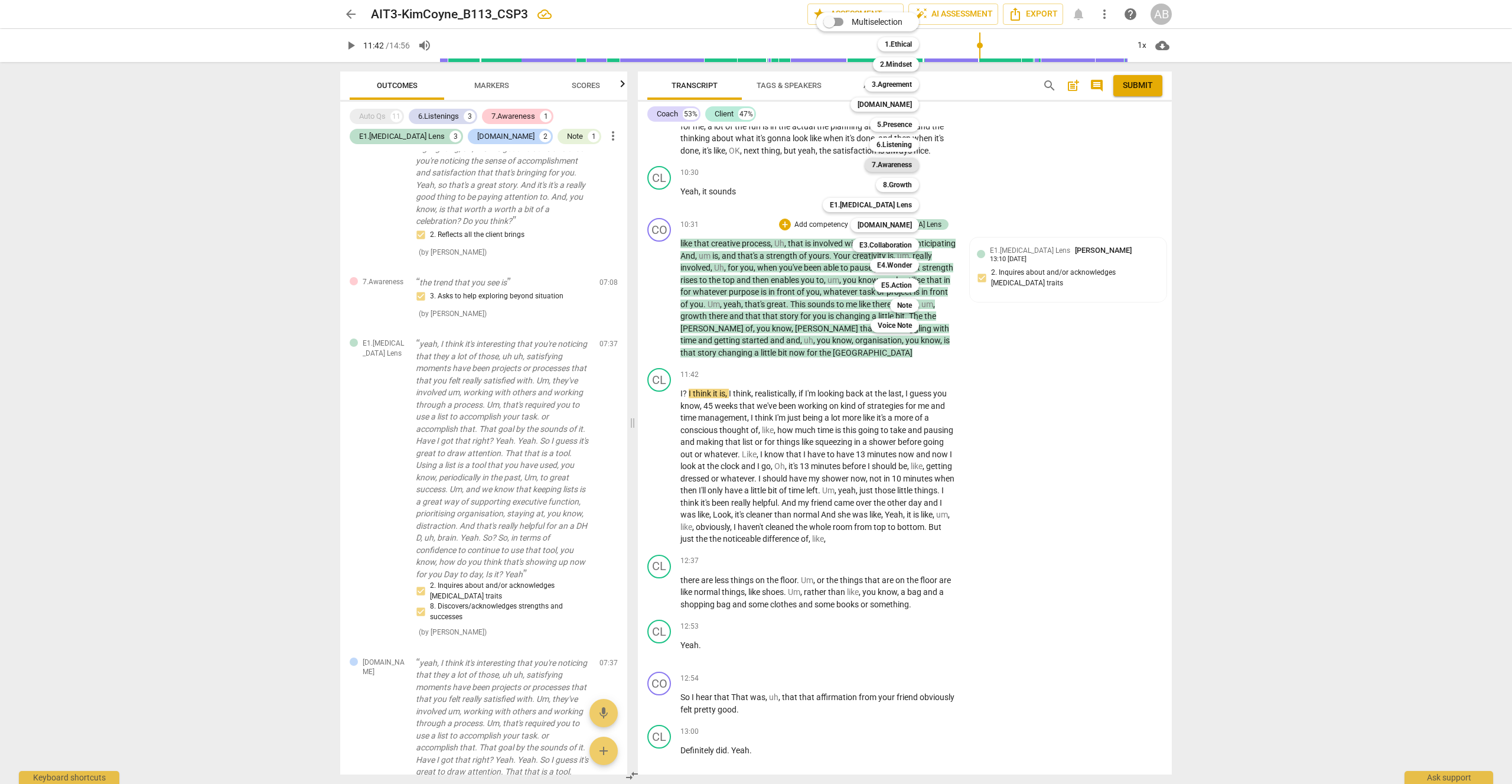
click at [897, 166] on b "7.Awareness" at bounding box center [892, 165] width 40 height 14
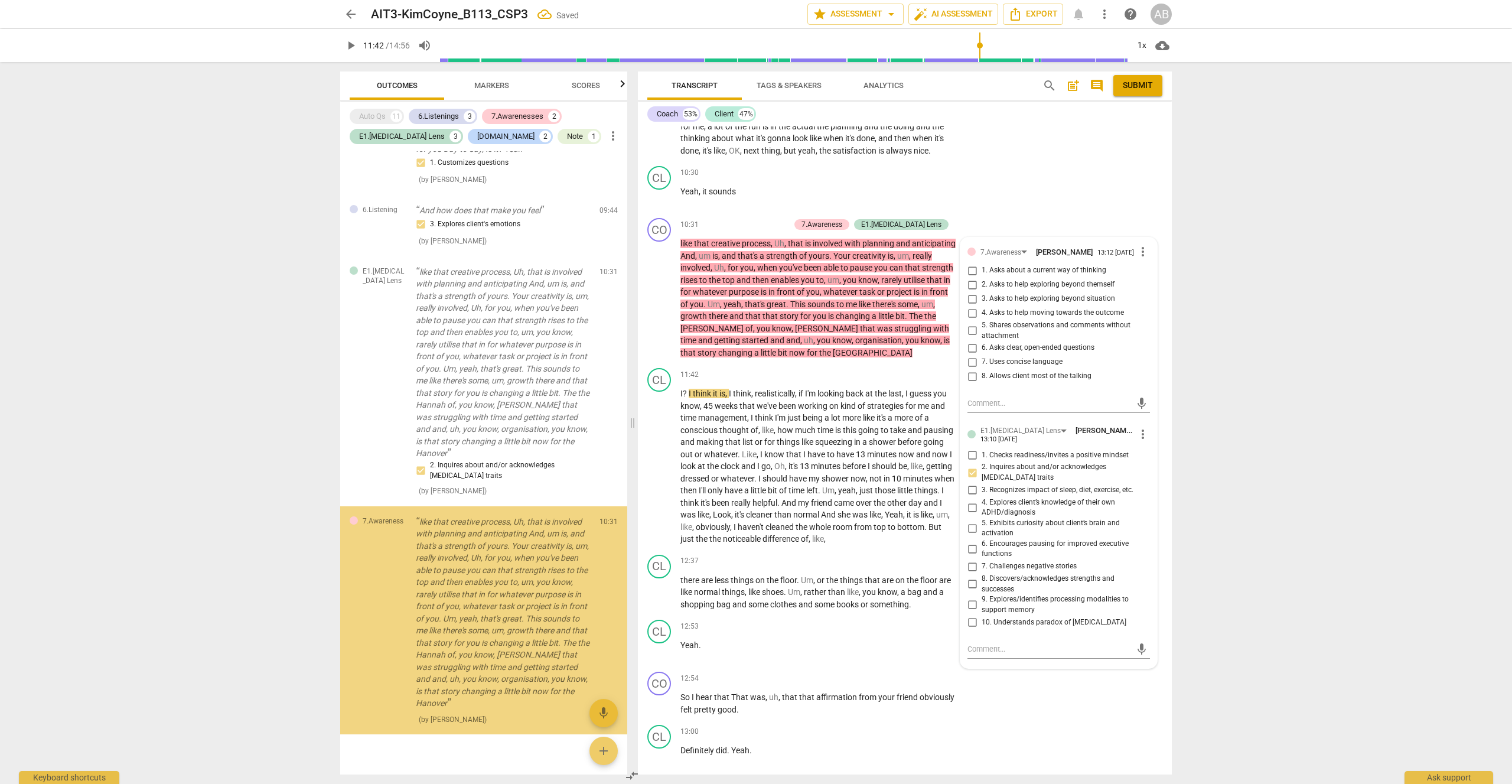
scroll to position [1717, 0]
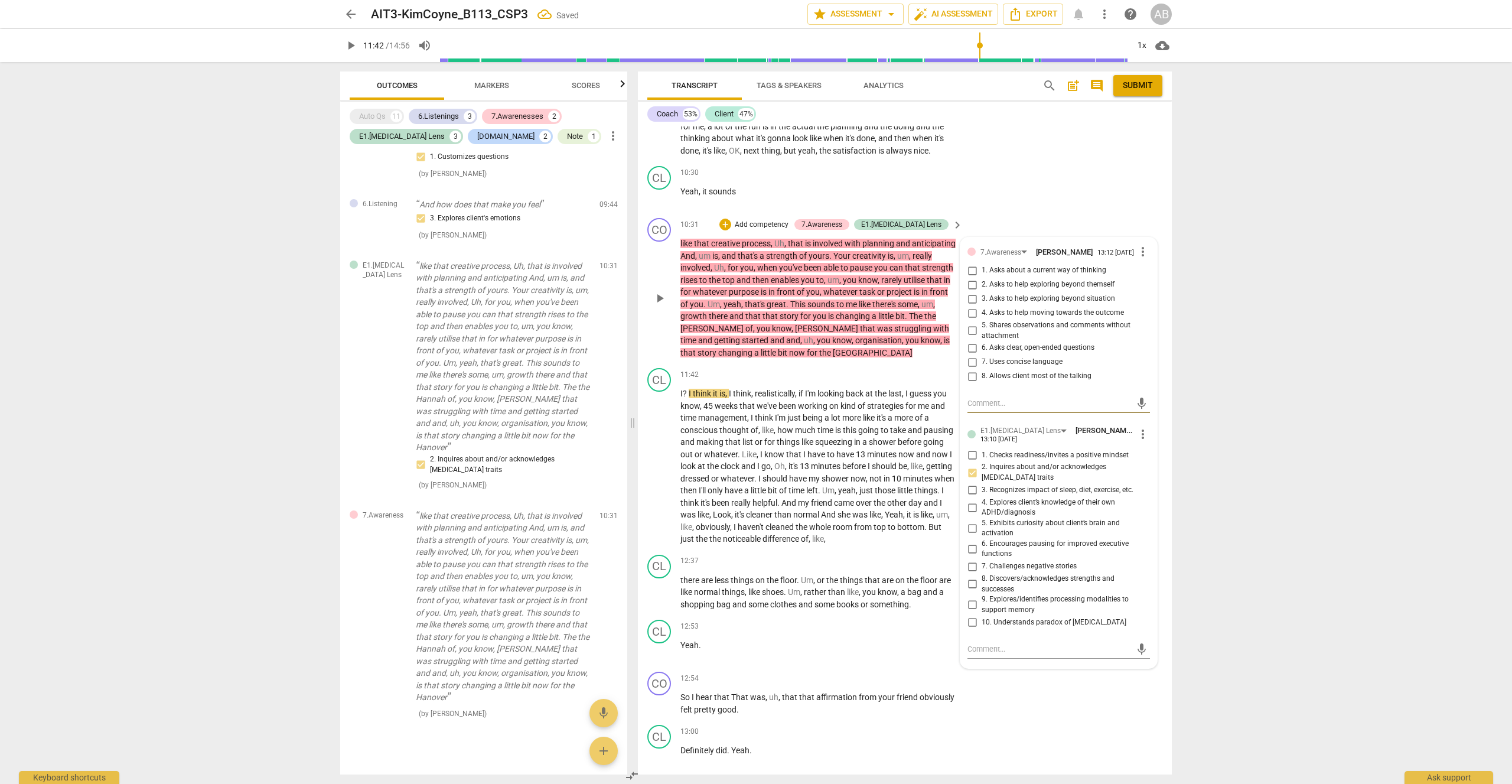
click at [974, 292] on input "3. Asks to help exploring beyond situation" at bounding box center [972, 299] width 19 height 14
checkbox input "true"
click at [971, 278] on input "2. Asks to help exploring beyond themself" at bounding box center [972, 285] width 19 height 14
checkbox input "true"
click at [1176, 240] on div "Transcript Tags & Speakers Analytics search post_add comment Submit Coach 53% C…" at bounding box center [907, 423] width 548 height 722
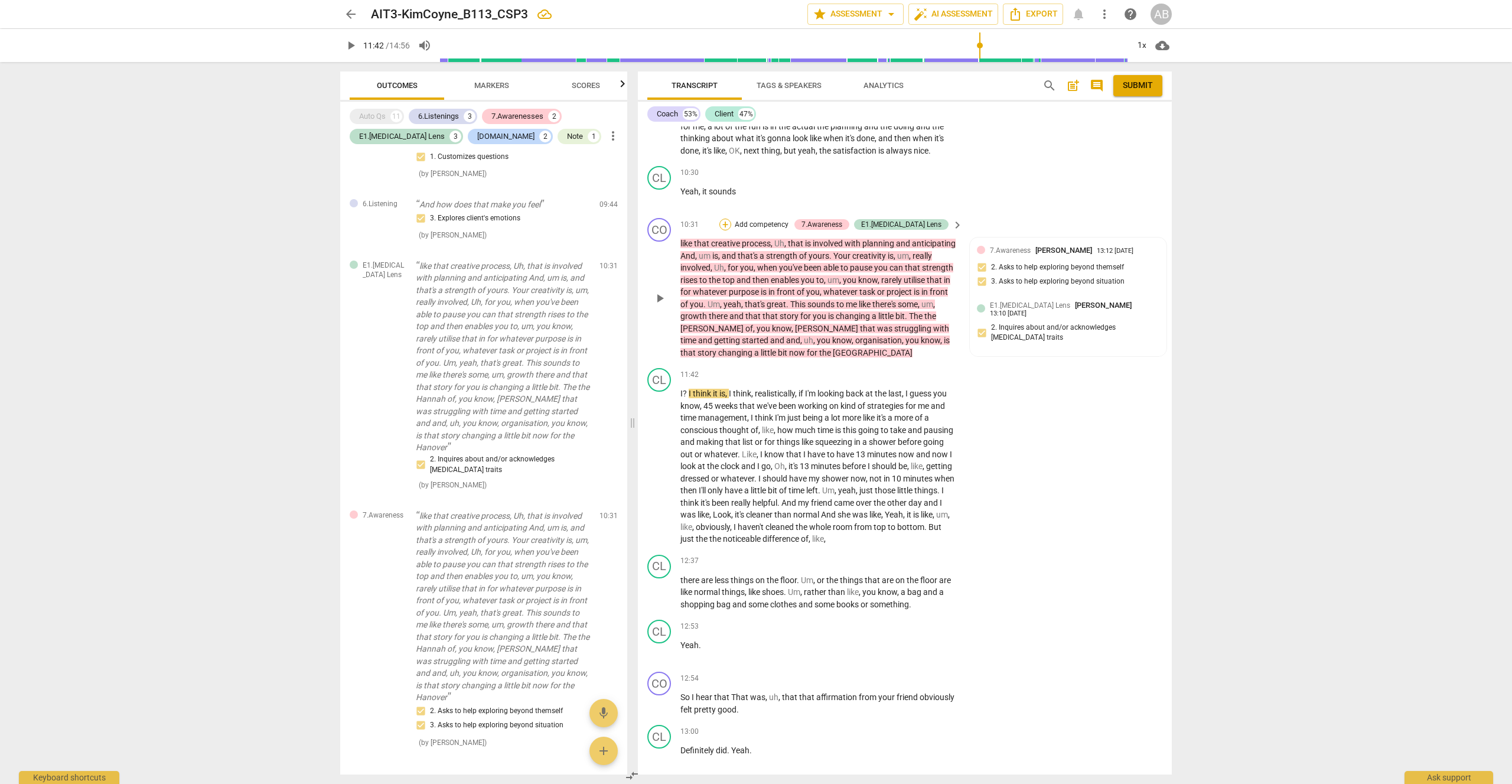
click at [731, 218] on div "+" at bounding box center [725, 224] width 12 height 12
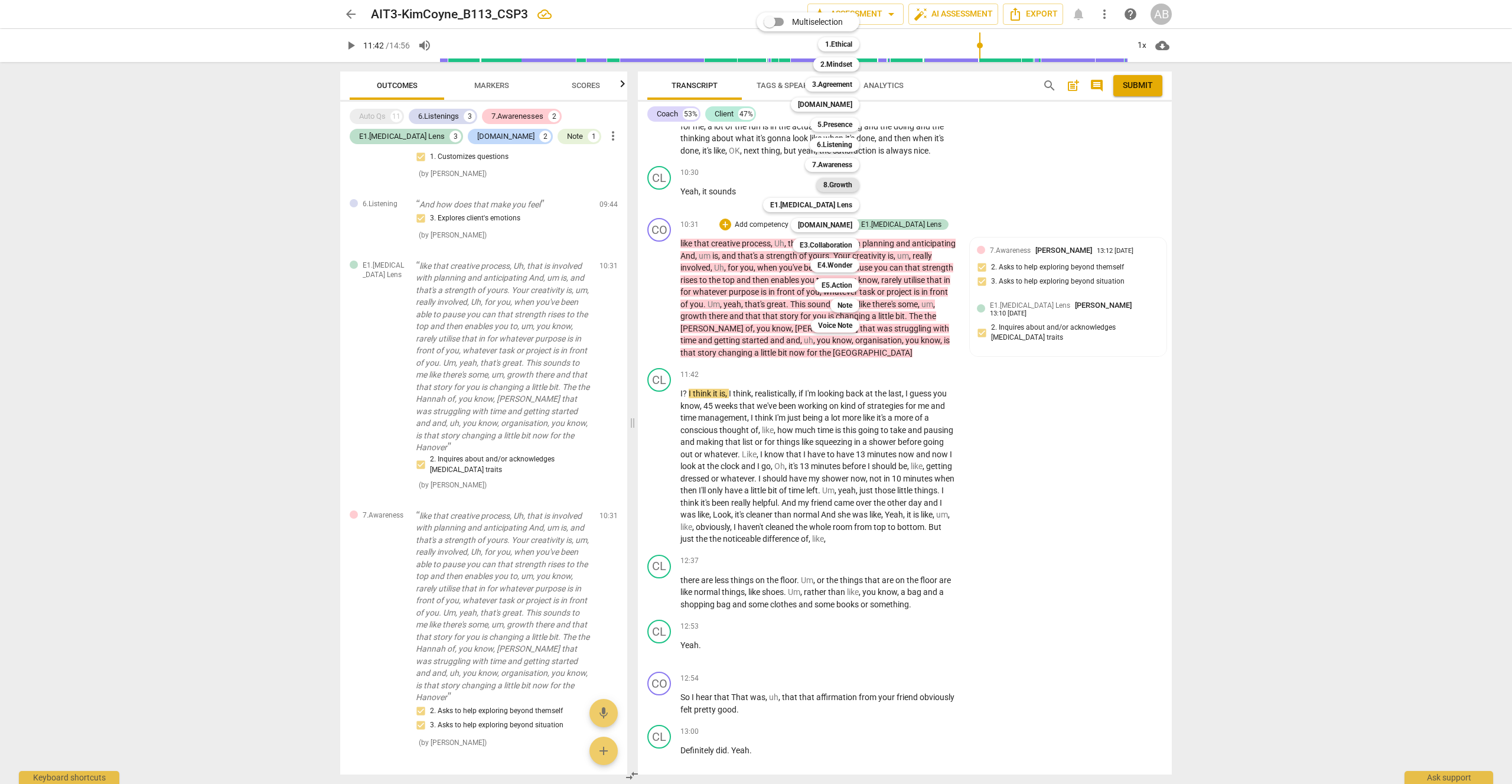
click at [848, 184] on b "8.Growth" at bounding box center [838, 185] width 29 height 14
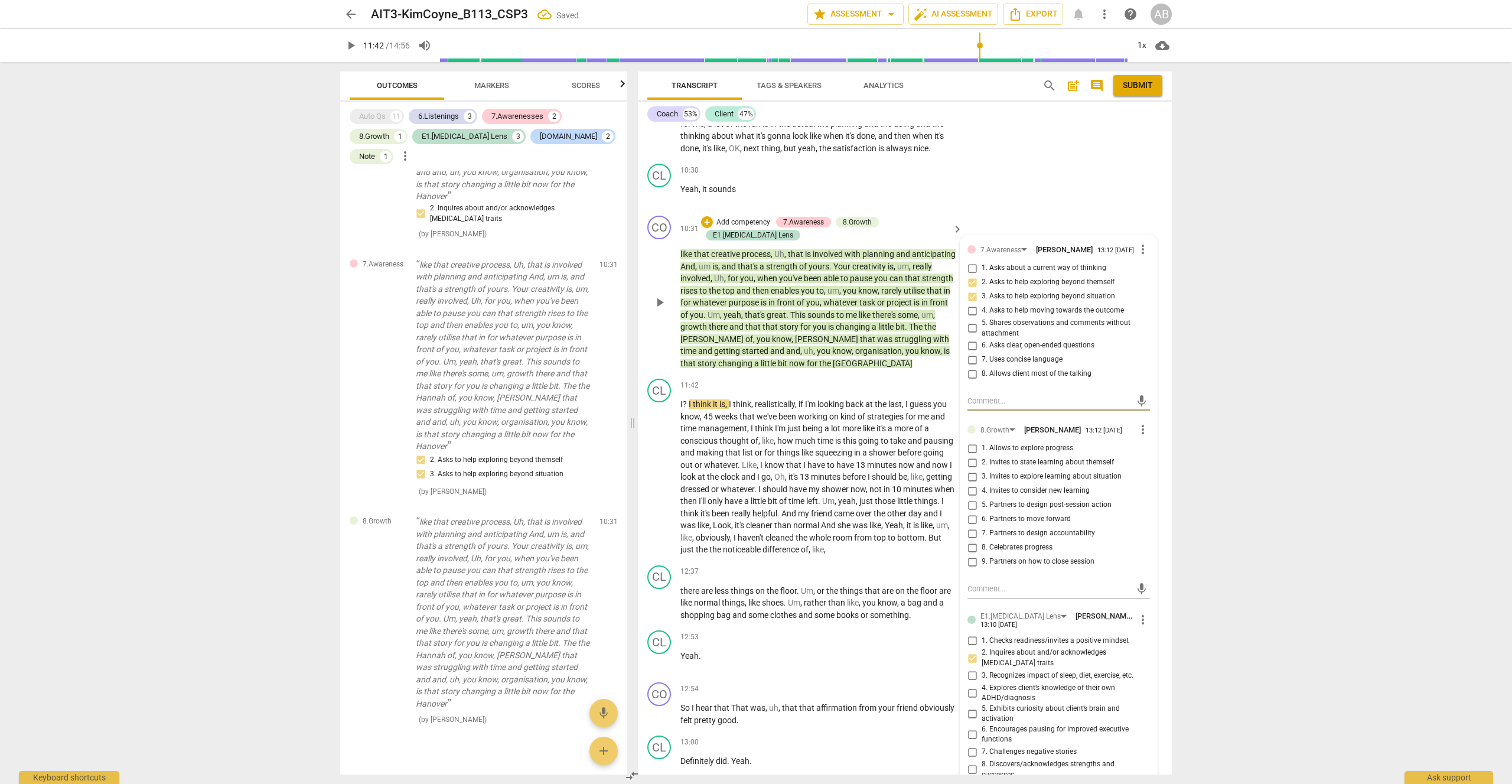
scroll to position [4391, 0]
click at [972, 453] on input "2. Invites to state learning about themself" at bounding box center [972, 460] width 19 height 14
checkbox input "true"
click at [1265, 384] on div "arrow_back AIT3-KimCoyne_B113_CSP3 Saved edit star Assessment arrow_drop_down a…" at bounding box center [756, 392] width 1512 height 784
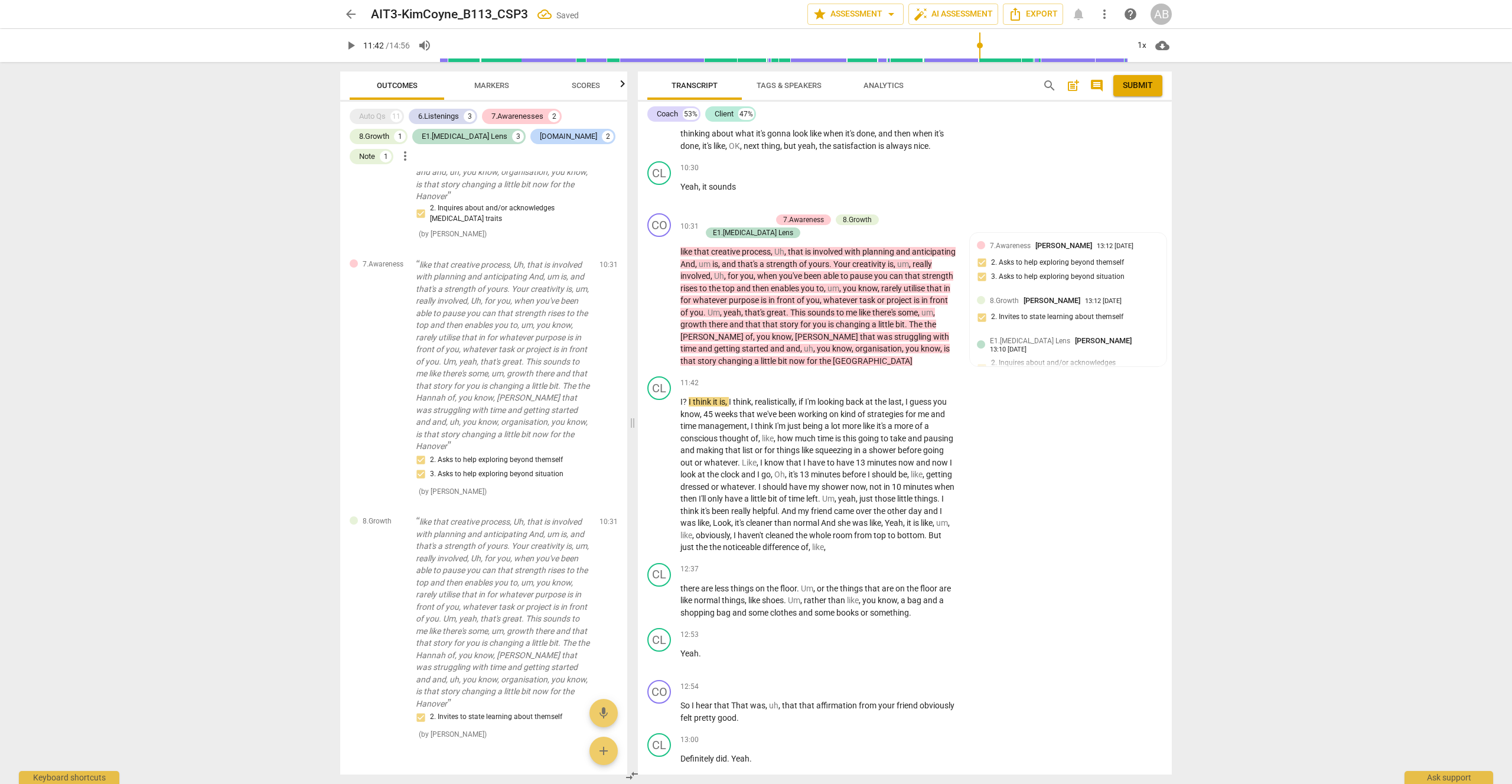
click at [357, 43] on span "play_arrow" at bounding box center [351, 46] width 14 height 14
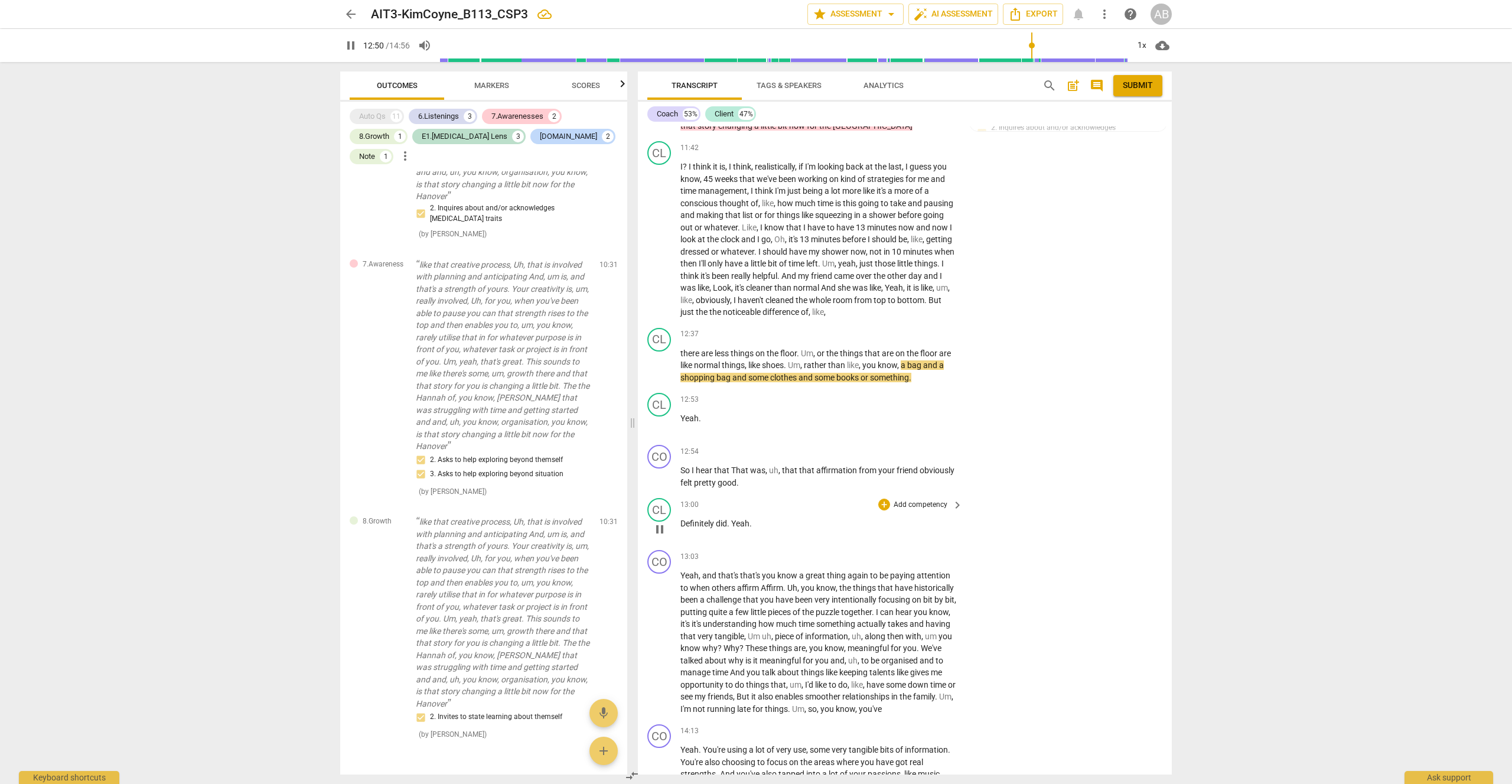
scroll to position [4645, 0]
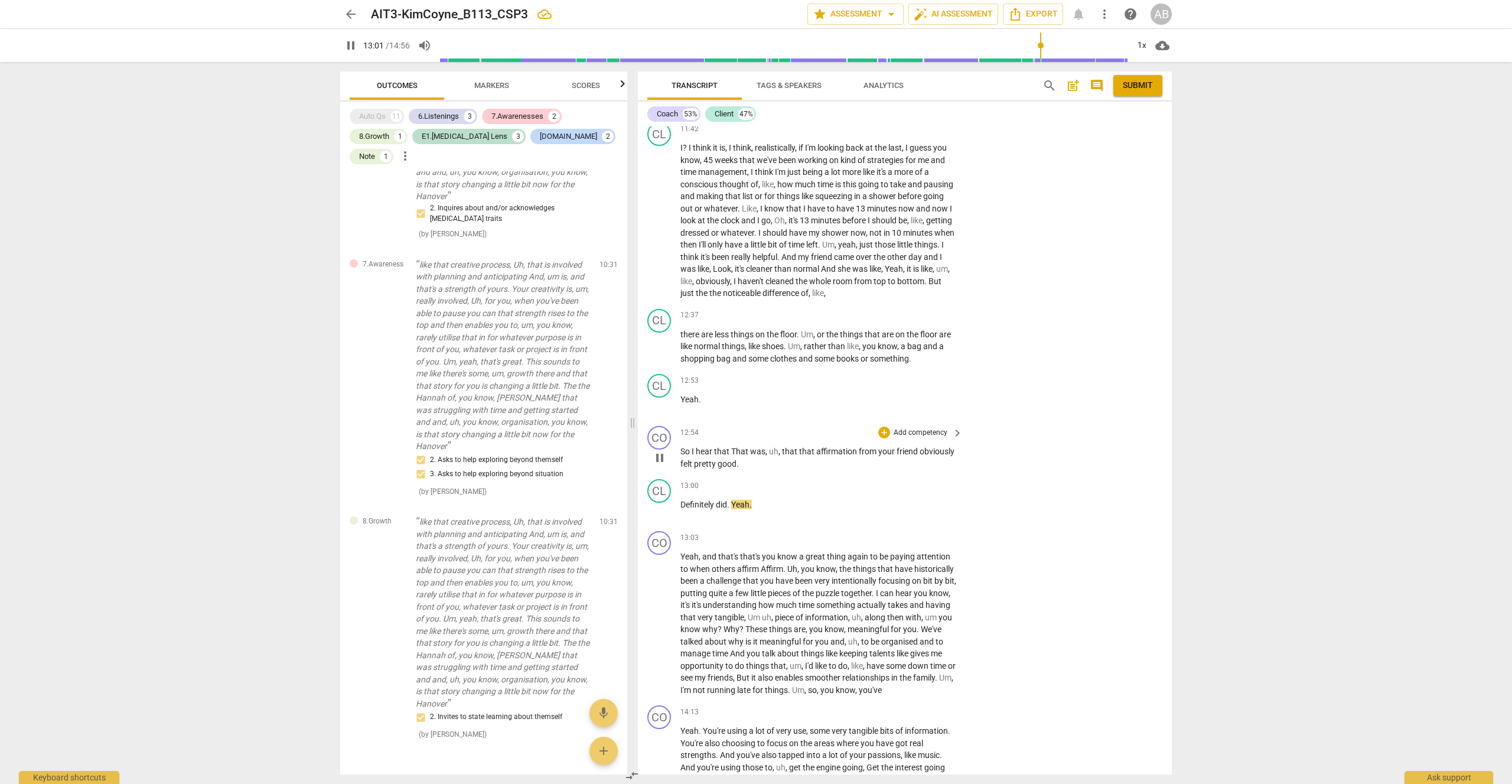
click at [665, 451] on span "pause" at bounding box center [660, 458] width 14 height 14
type input "782"
click at [884, 426] on div "+" at bounding box center [884, 432] width 12 height 12
click at [969, 313] on b "6.Listening" at bounding box center [960, 312] width 35 height 14
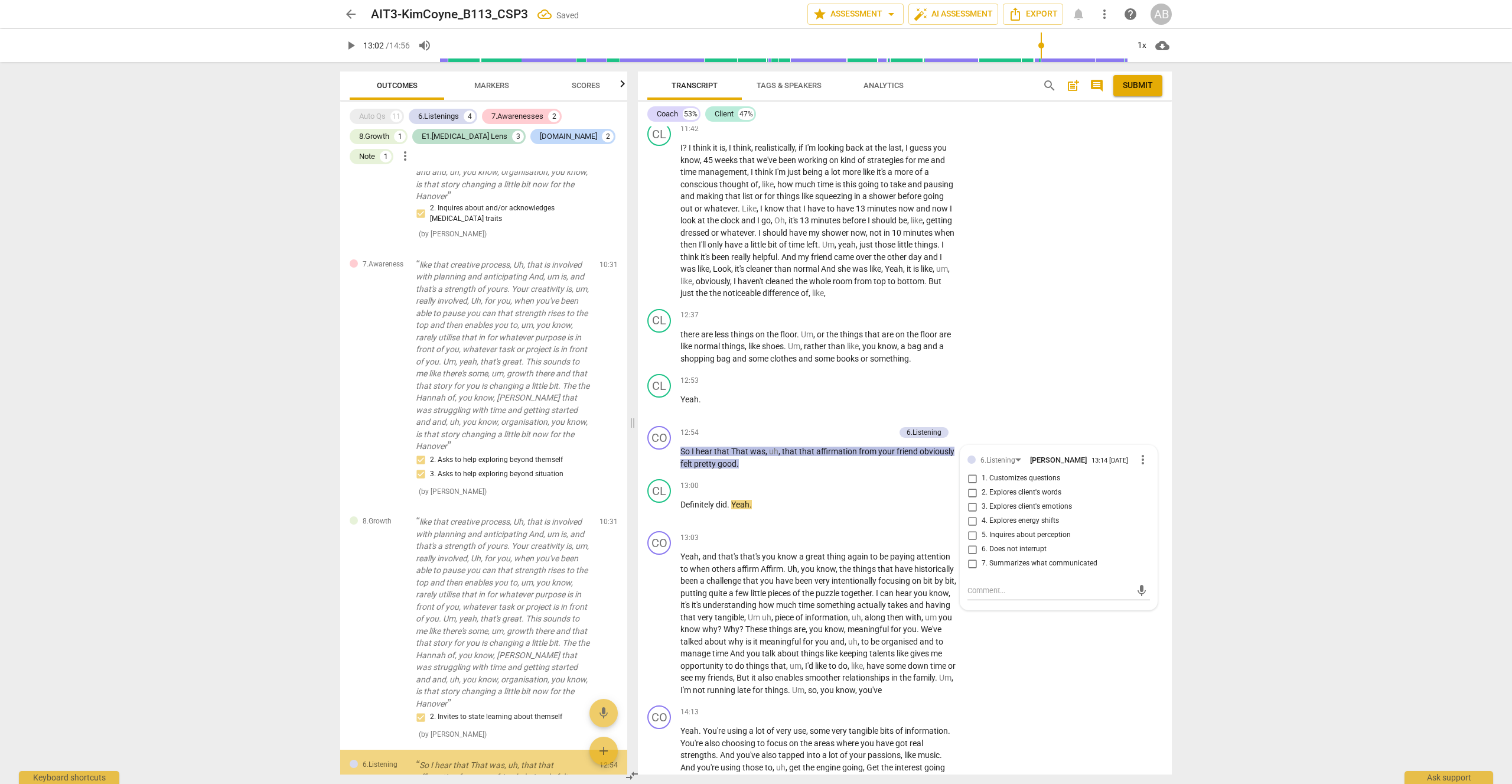
scroll to position [2072, 0]
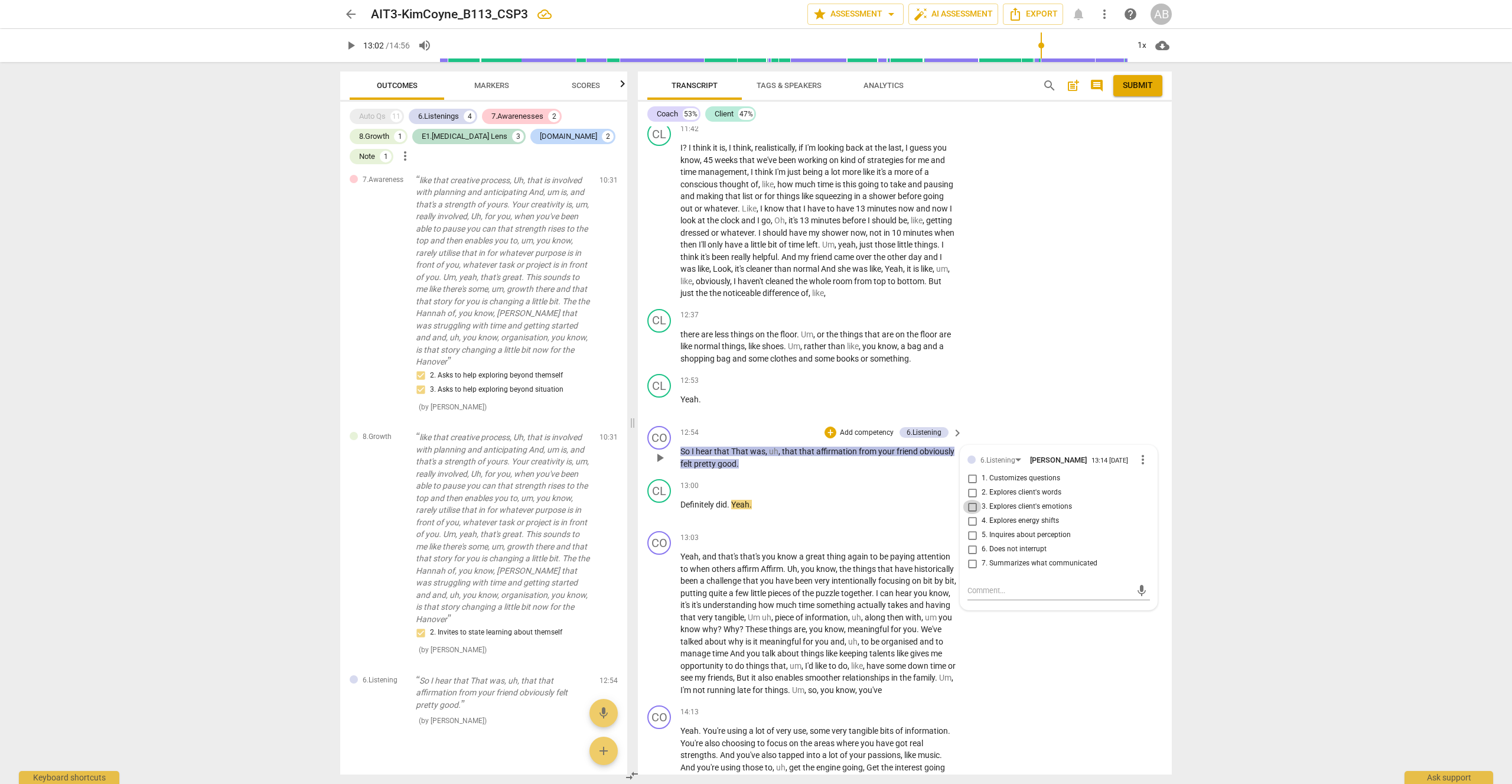
click at [974, 499] on input "3. Explores client's emotions" at bounding box center [972, 506] width 19 height 14
checkbox input "true"
click at [984, 369] on div "CL play_arrow pause 12:53 + Add competency keyboard_arrow_right Yeah ." at bounding box center [905, 395] width 534 height 52
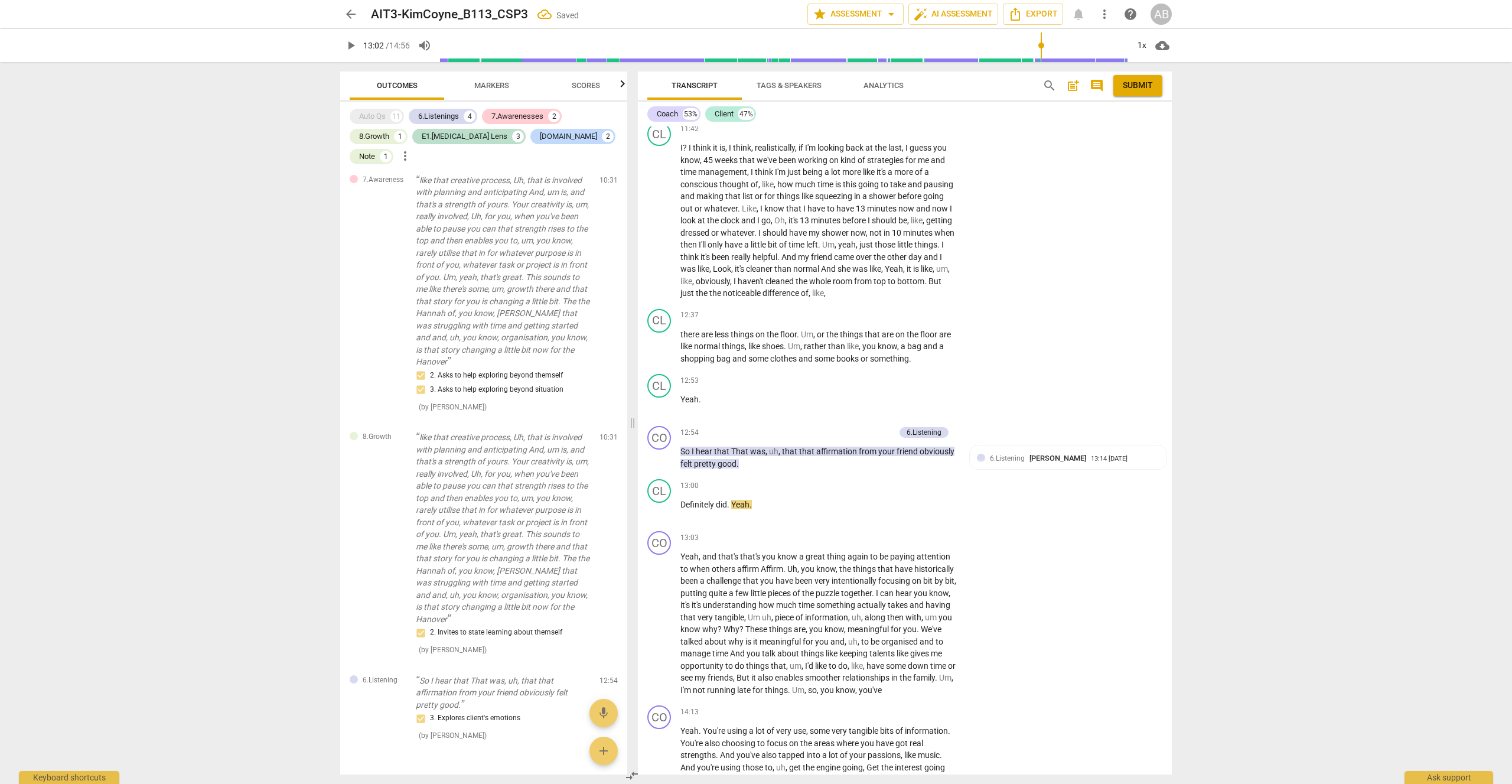
click at [351, 47] on span "play_arrow" at bounding box center [351, 46] width 14 height 14
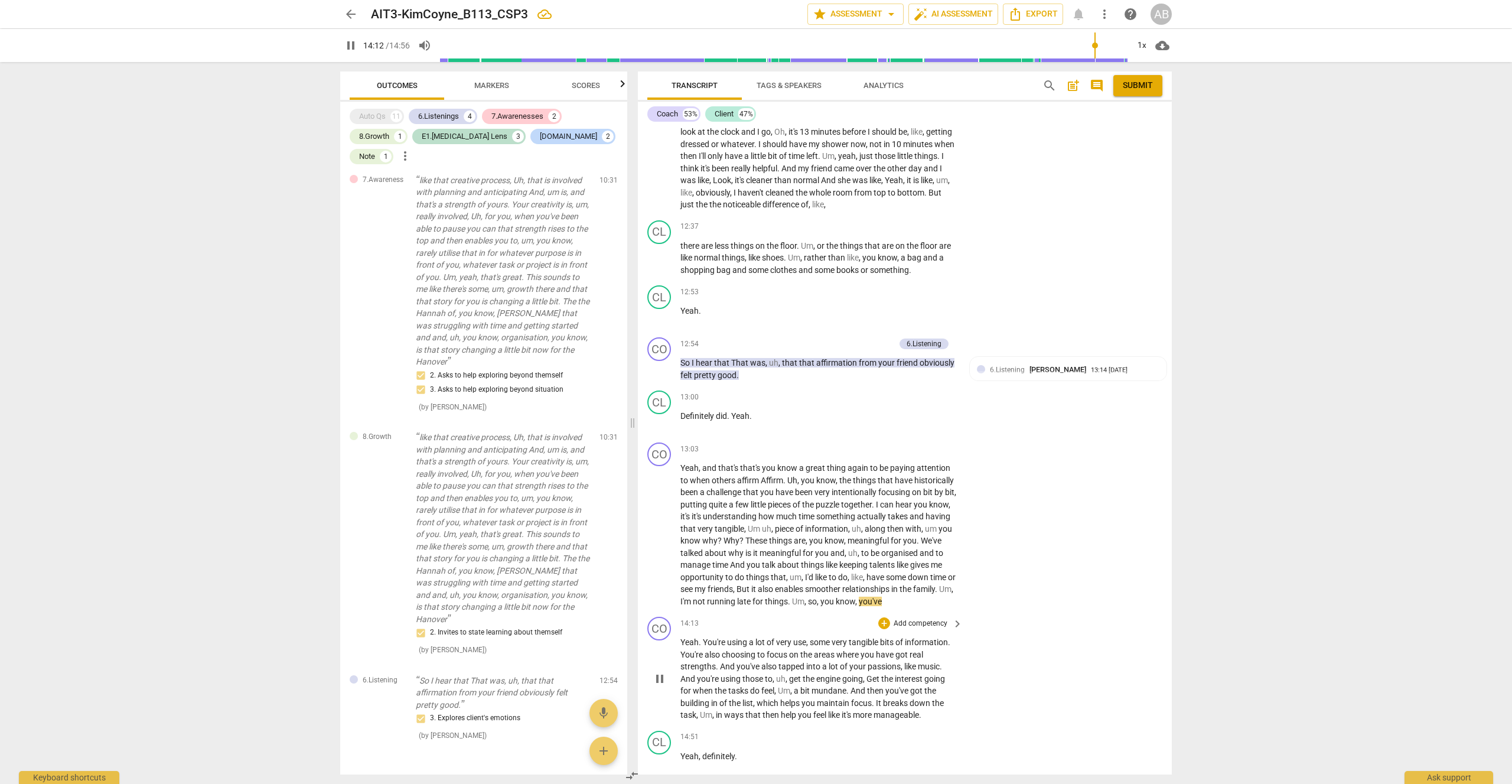
scroll to position [4733, 0]
click at [349, 46] on span "pause" at bounding box center [351, 46] width 14 height 14
type input "856"
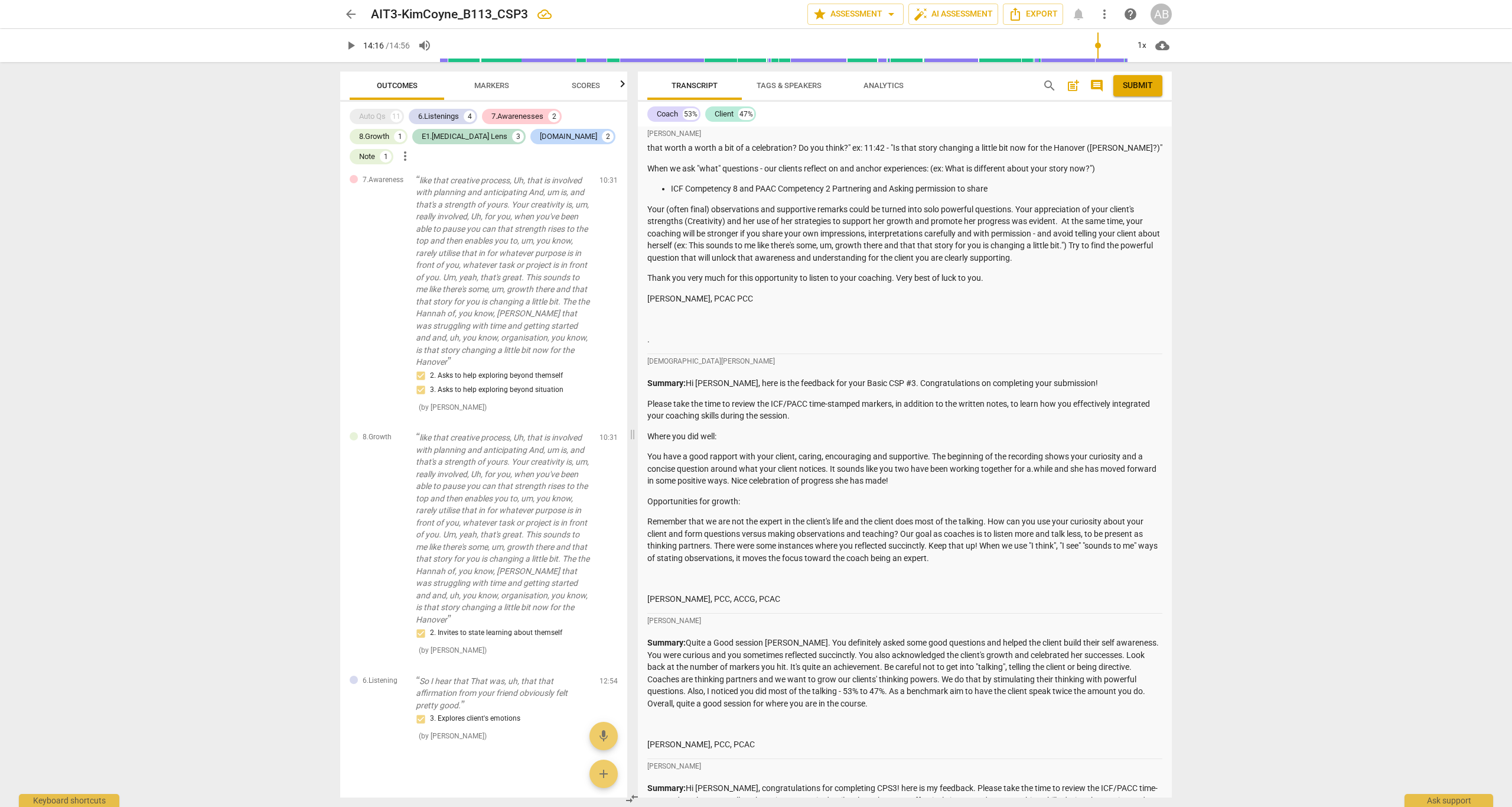
scroll to position [2066, 0]
